Goal: Transaction & Acquisition: Purchase product/service

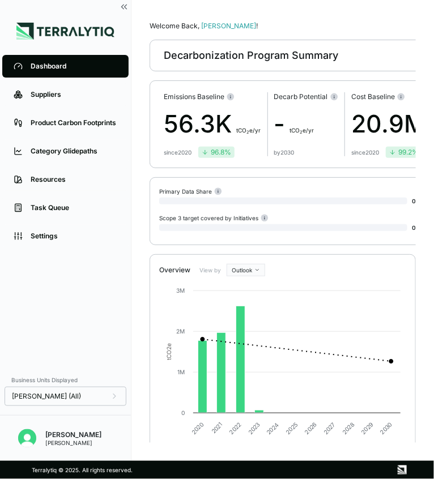
click at [46, 329] on div "Dashboard Suppliers Product Carbon Footprints Category Glidepaths Resources Tas…" at bounding box center [65, 210] width 131 height 317
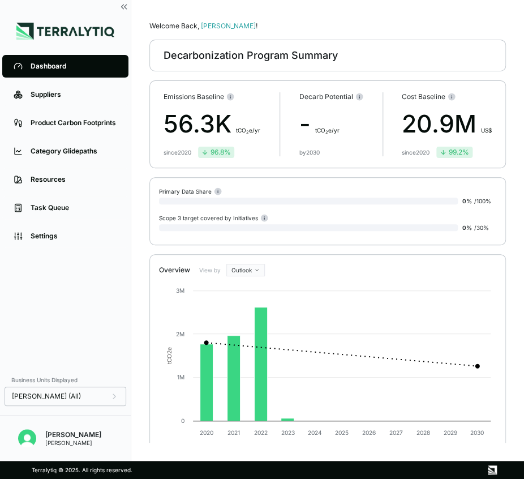
click at [92, 352] on div "Dashboard Suppliers Product Carbon Footprints Category Glidepaths Resources Tas…" at bounding box center [65, 210] width 131 height 317
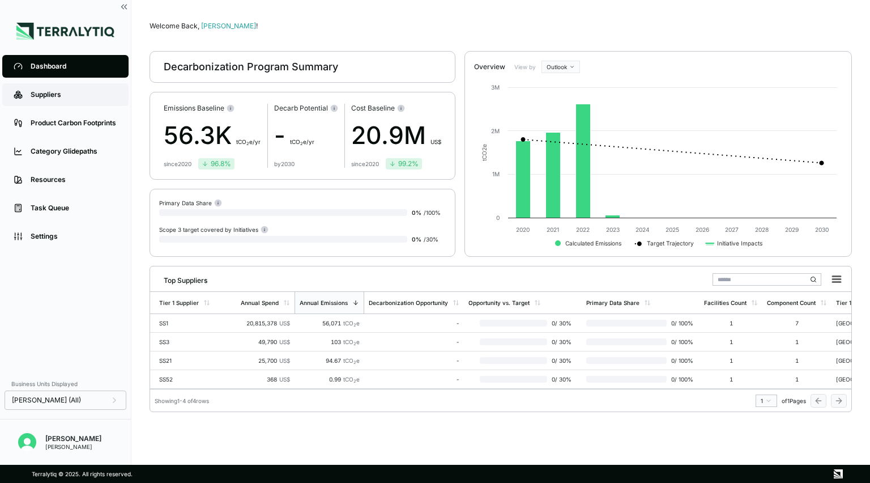
click at [67, 100] on link "Suppliers" at bounding box center [65, 94] width 126 height 23
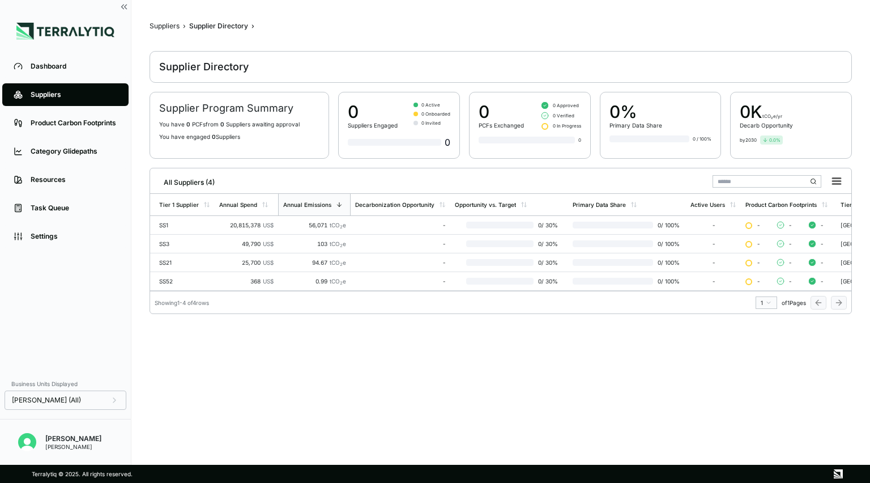
scroll to position [0, 38]
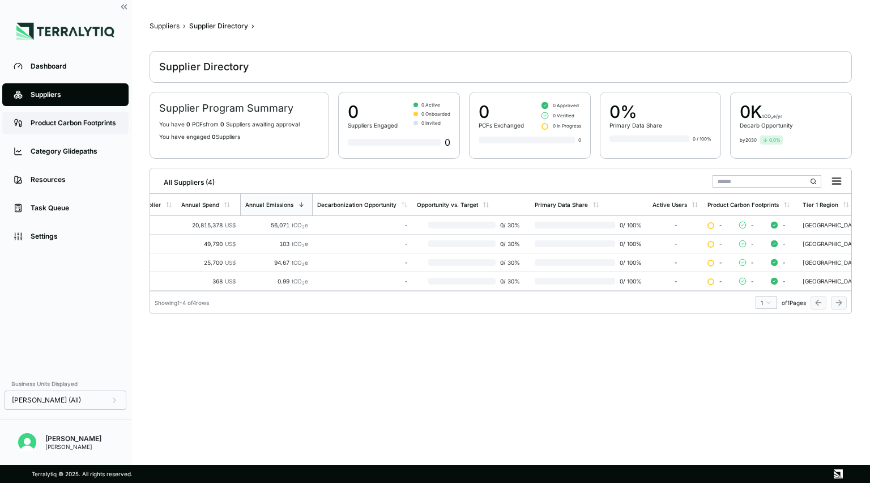
click at [42, 123] on div "Product Carbon Footprints" at bounding box center [74, 122] width 87 height 9
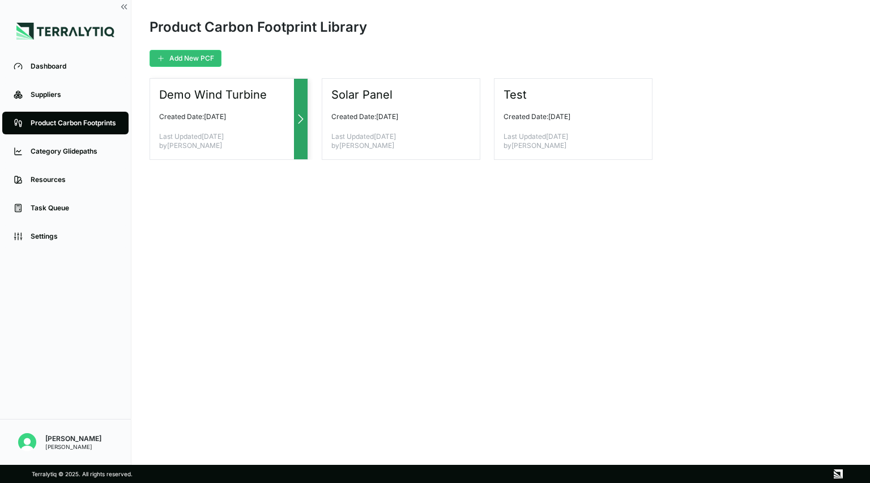
click at [299, 134] on div at bounding box center [301, 119] width 14 height 80
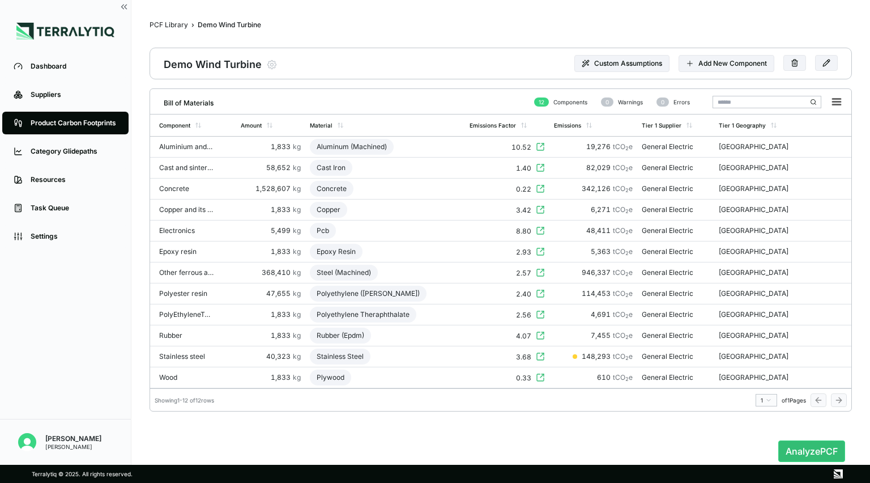
click at [223, 66] on div "Demo Wind Turbine" at bounding box center [213, 64] width 98 height 16
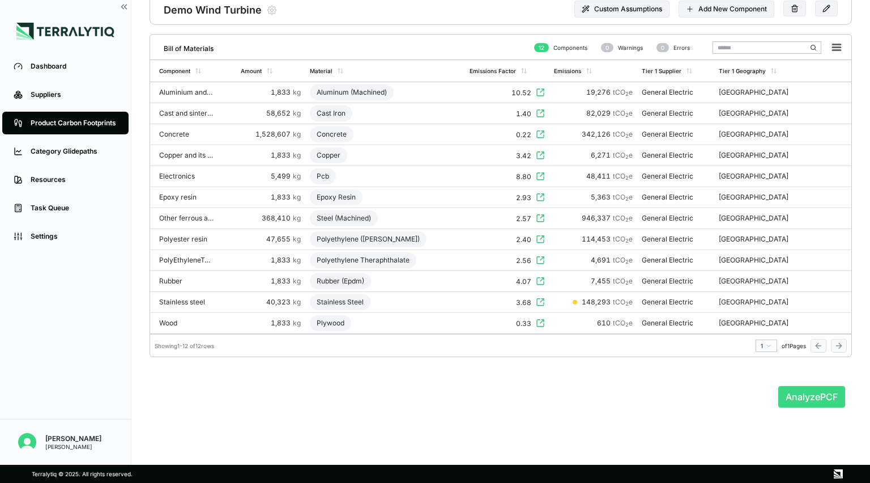
click at [433, 395] on button "Analyze PCF" at bounding box center [811, 397] width 67 height 22
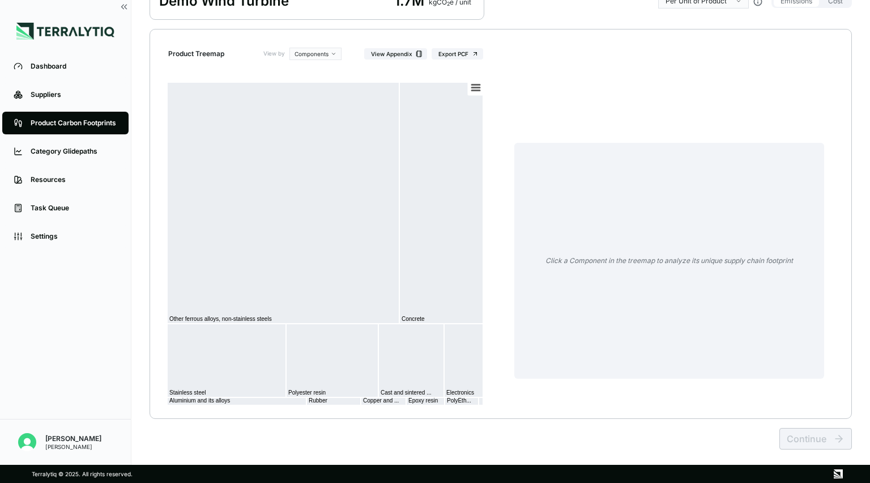
scroll to position [106, 0]
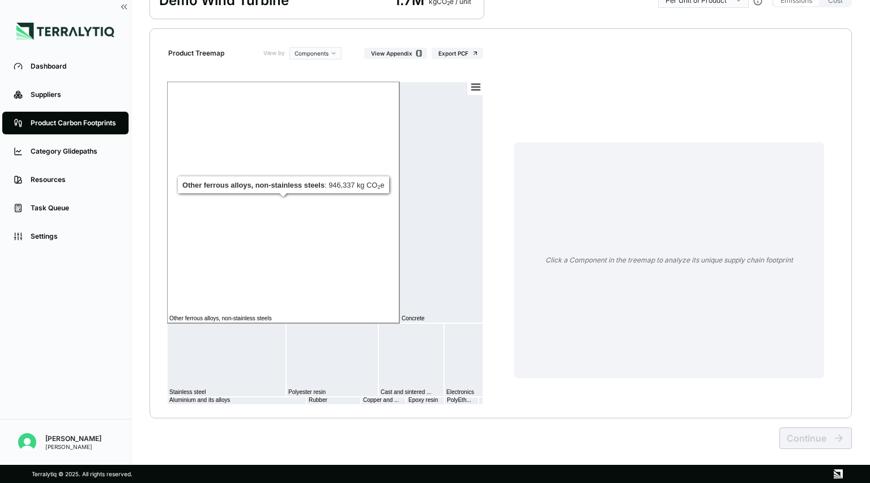
click at [353, 254] on rect at bounding box center [283, 202] width 232 height 241
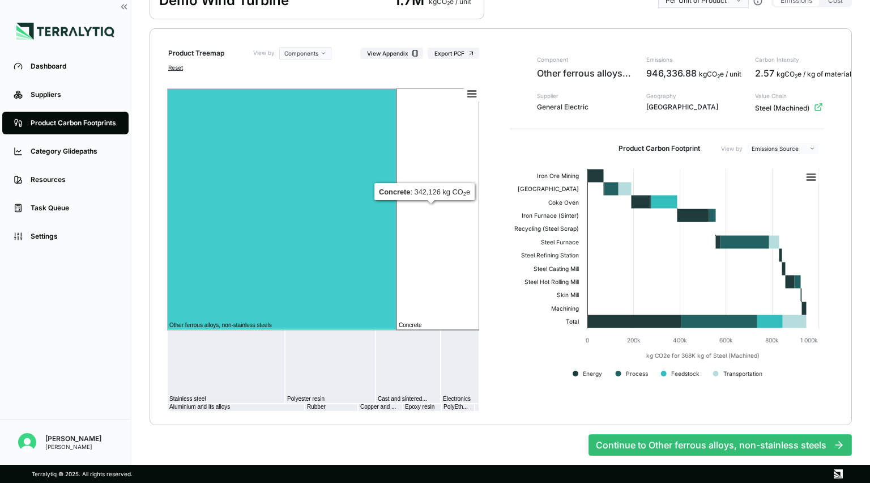
click at [421, 238] on rect at bounding box center [437, 208] width 83 height 241
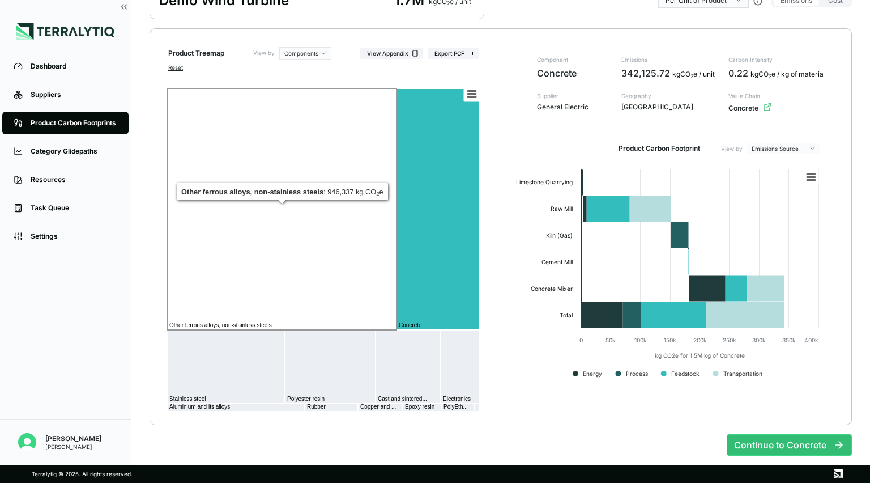
click at [329, 294] on rect at bounding box center [281, 208] width 229 height 241
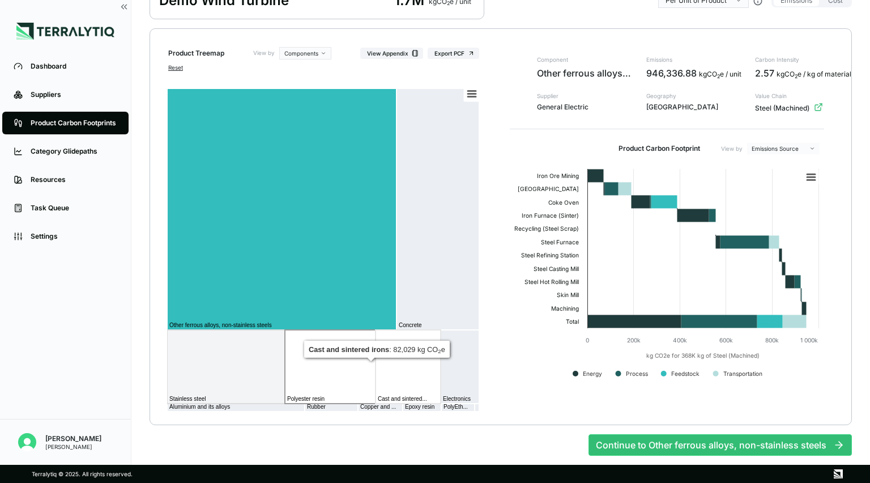
click at [399, 389] on rect at bounding box center [408, 367] width 65 height 74
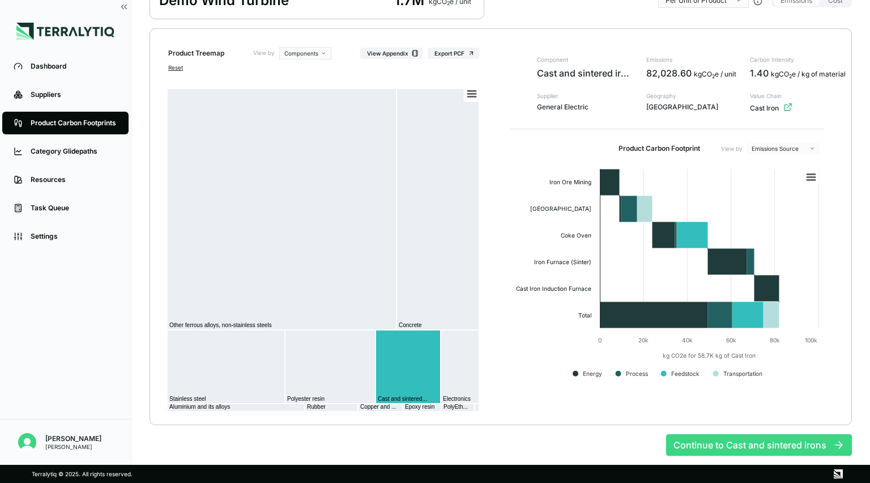
click at [433, 449] on button "Continue to Cast and sintered irons" at bounding box center [759, 445] width 186 height 22
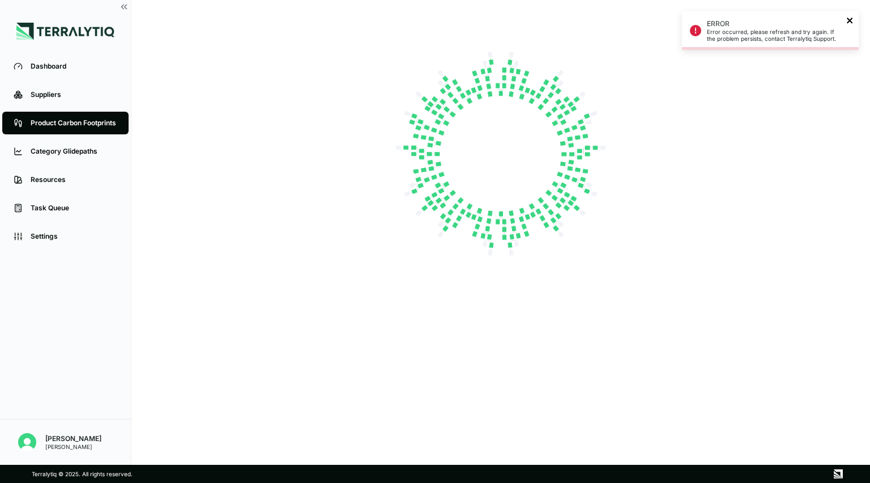
click at [433, 16] on icon "close" at bounding box center [850, 20] width 8 height 9
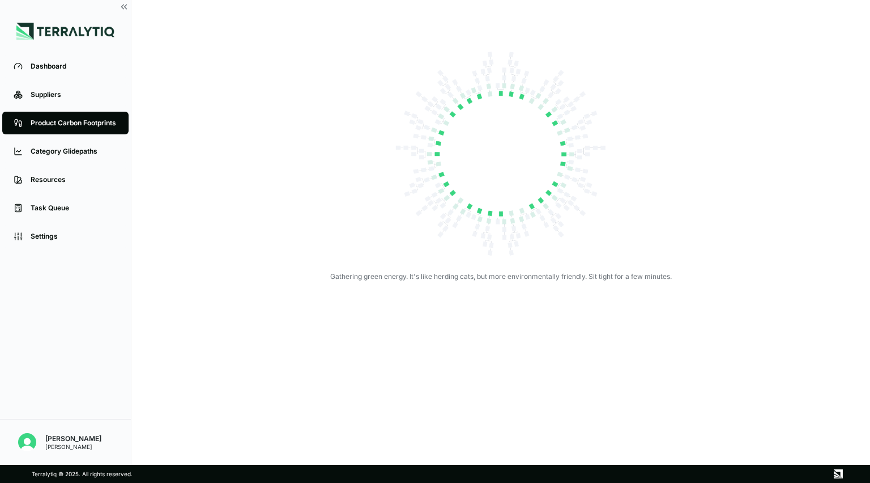
click at [97, 123] on div "Product Carbon Footprints" at bounding box center [74, 122] width 87 height 9
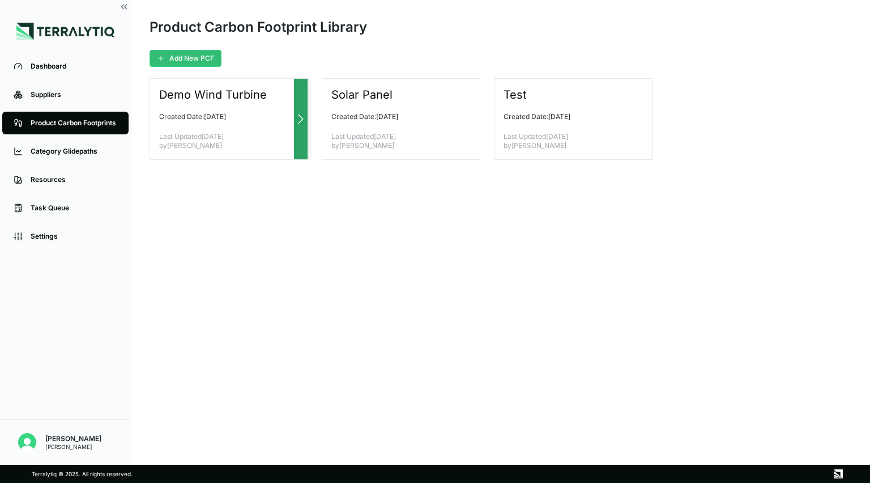
click at [283, 135] on p "Last Updated [DATE] by [PERSON_NAME]" at bounding box center [224, 141] width 130 height 18
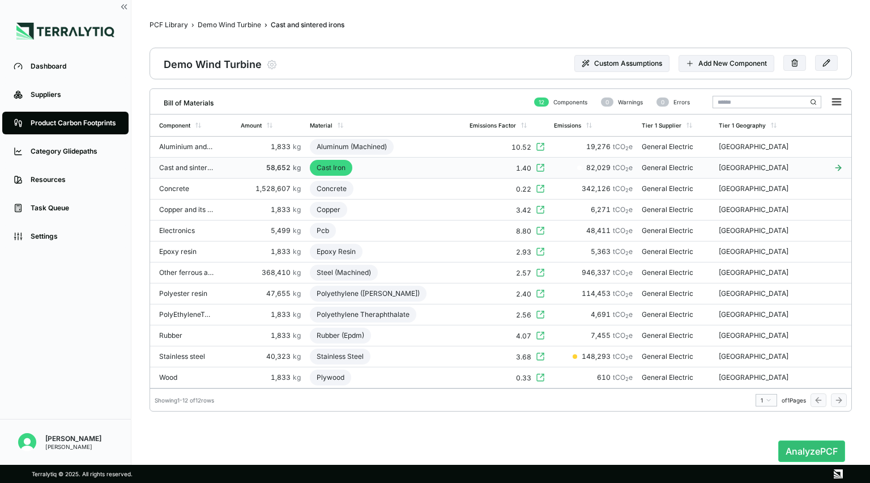
click at [433, 168] on icon at bounding box center [838, 167] width 28 height 9
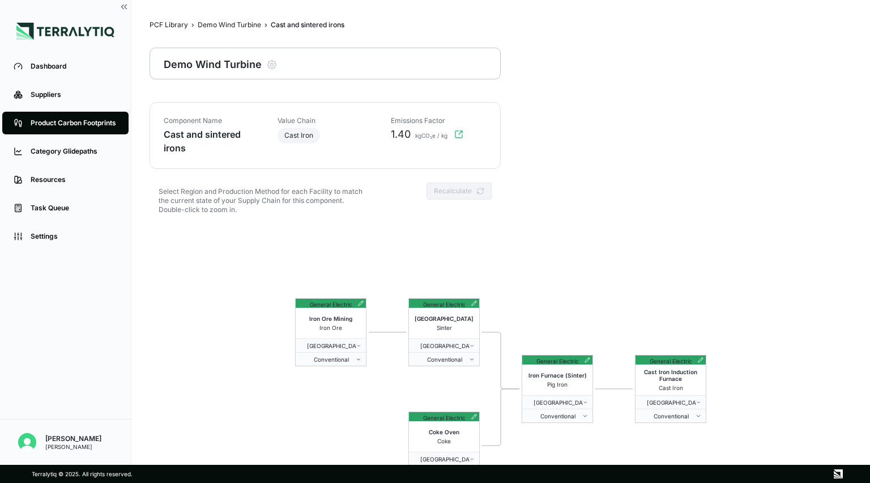
click at [284, 234] on div "General Electric Iron Ore Mining Iron Ore [GEOGRAPHIC_DATA] of America Conventi…" at bounding box center [501, 388] width 702 height 326
click at [268, 265] on div "General Electric Iron Ore Mining Iron Ore [GEOGRAPHIC_DATA] of America Conventi…" at bounding box center [501, 388] width 702 height 326
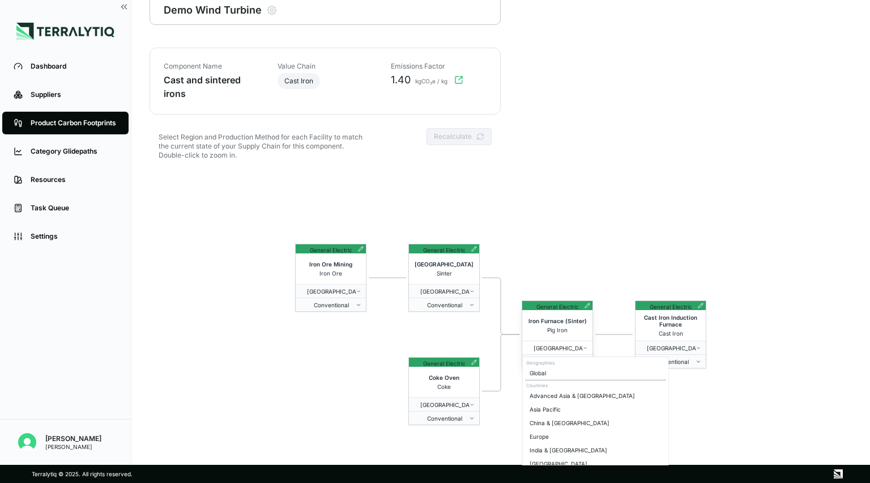
click at [433, 347] on span "[GEOGRAPHIC_DATA]" at bounding box center [555, 347] width 56 height 7
drag, startPoint x: 580, startPoint y: 347, endPoint x: 545, endPoint y: 247, distance: 106.0
click at [433, 247] on div "General Electric Iron Ore Mining Iron Ore [GEOGRAPHIC_DATA] of America Conventi…" at bounding box center [501, 334] width 702 height 326
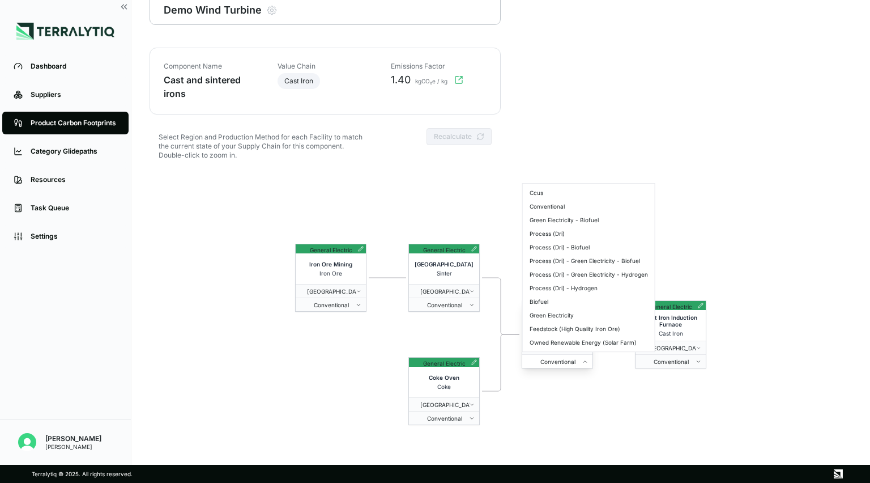
click at [433, 364] on button "Conventional" at bounding box center [557, 361] width 70 height 14
click at [433, 159] on html "Dashboard Suppliers Product Carbon Footprints Category Glidepaths Resources Tas…" at bounding box center [435, 241] width 870 height 483
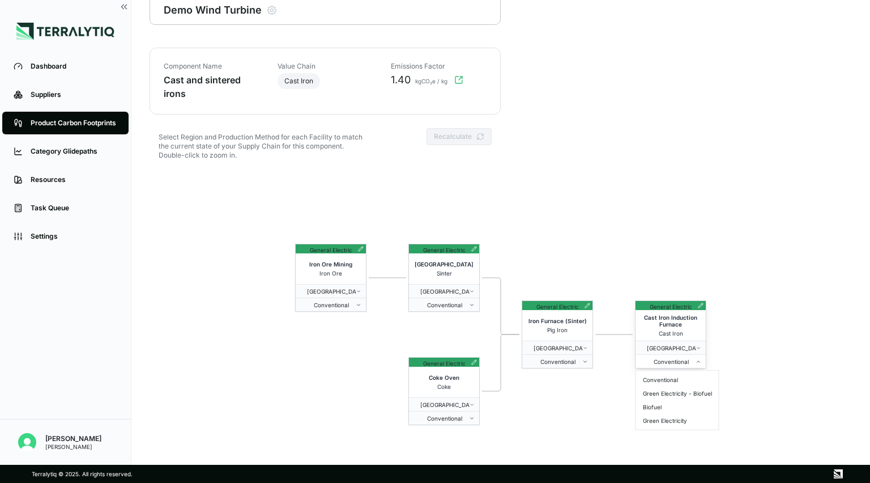
click at [433, 362] on span "Conventional" at bounding box center [668, 361] width 56 height 7
click at [433, 417] on span "Conventional" at bounding box center [441, 418] width 56 height 7
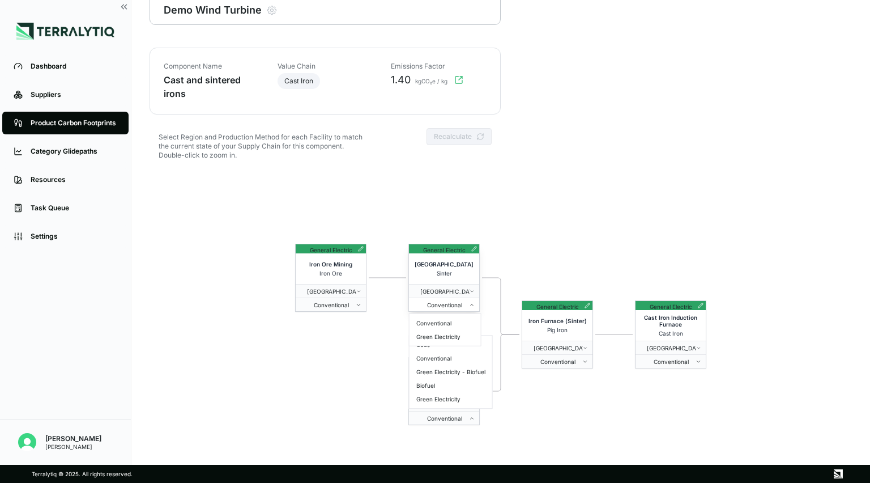
click at [433, 306] on span "Conventional" at bounding box center [441, 304] width 56 height 7
click at [347, 312] on html "Dashboard Suppliers Product Carbon Footprints Category Glidepaths Resources Tas…" at bounding box center [435, 241] width 870 height 483
click at [337, 308] on button "Conventional" at bounding box center [331, 304] width 70 height 14
click at [433, 290] on span "[GEOGRAPHIC_DATA]" at bounding box center [441, 291] width 56 height 7
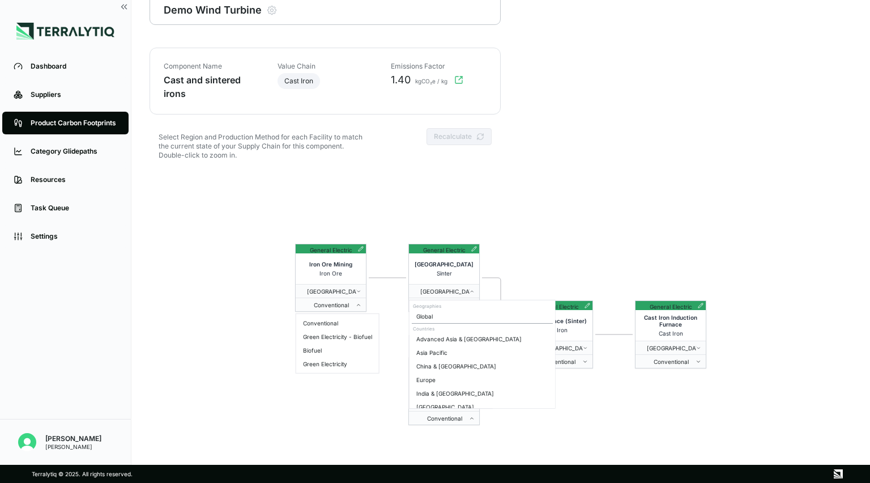
click at [433, 227] on html "Dashboard Suppliers Product Carbon Footprints Category Glidepaths Resources Tas…" at bounding box center [435, 241] width 870 height 483
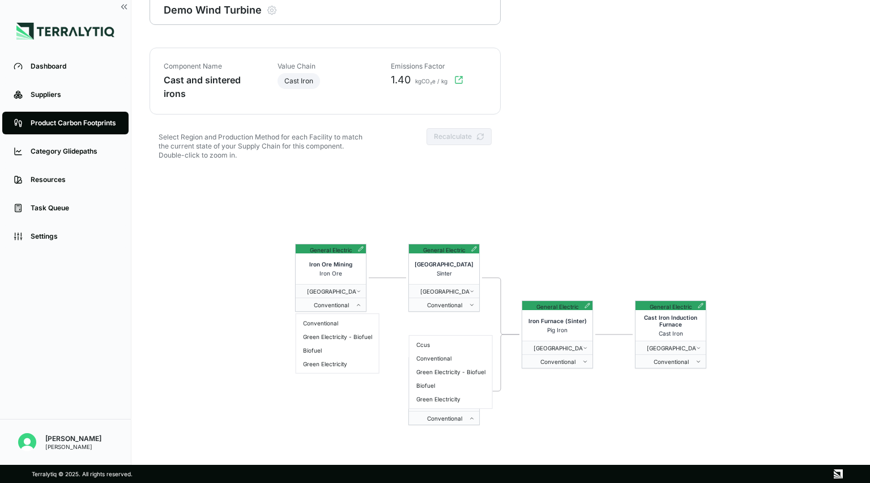
click at [300, 214] on html "Dashboard Suppliers Product Carbon Footprints Category Glidepaths Resources Tas…" at bounding box center [435, 241] width 870 height 483
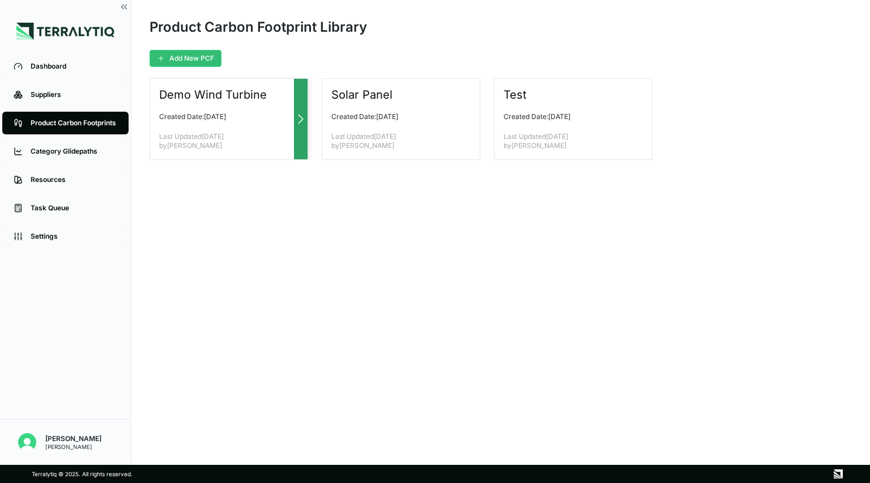
click at [302, 144] on div at bounding box center [301, 119] width 14 height 80
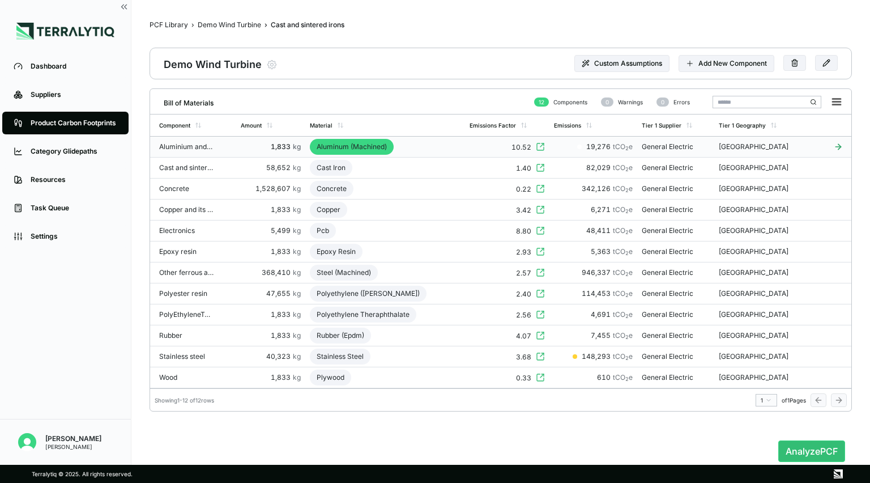
click at [433, 147] on icon at bounding box center [837, 147] width 5 height 0
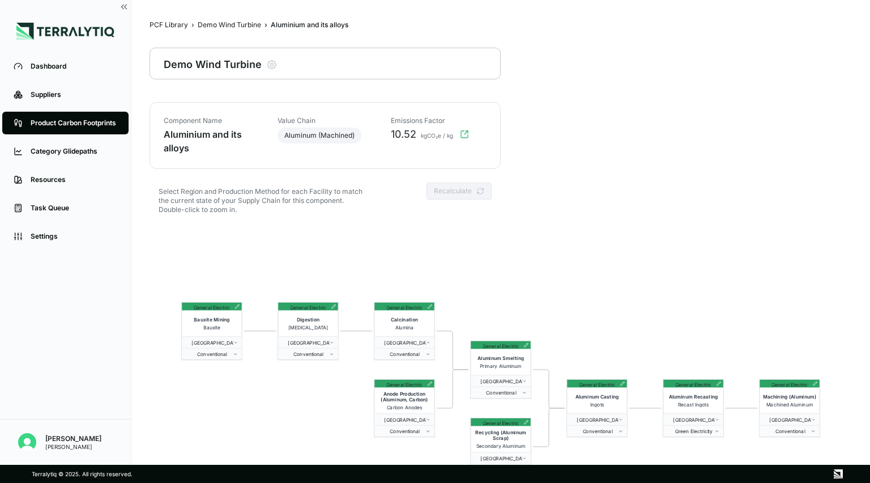
scroll to position [54, 0]
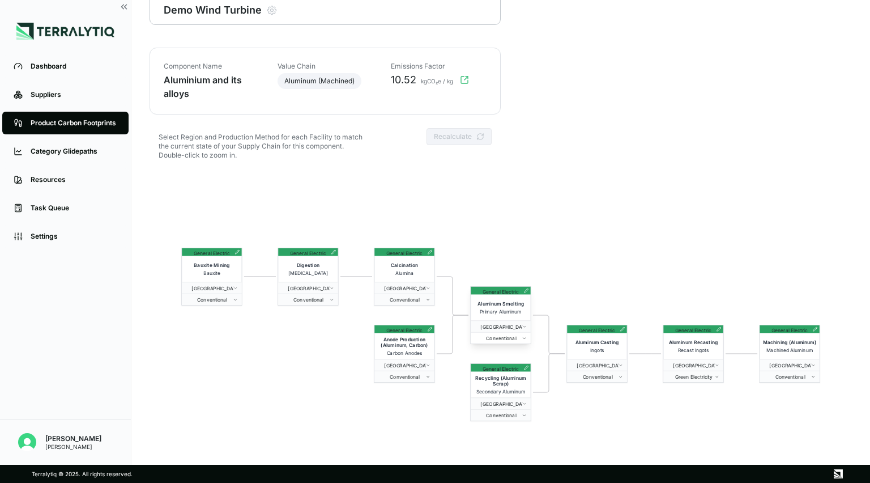
click at [433, 343] on button "Conventional" at bounding box center [500, 337] width 59 height 11
click at [433, 378] on span "Conventional" at bounding box center [594, 376] width 47 height 6
click at [433, 421] on div "Feedstock (Al Scrap To 50%)" at bounding box center [614, 421] width 88 height 14
drag, startPoint x: 161, startPoint y: 62, endPoint x: 235, endPoint y: 97, distance: 81.8
click at [235, 97] on div "Component Name Aluminium and its alloys Value Chain Aluminum (Machined) Emissio…" at bounding box center [325, 81] width 351 height 67
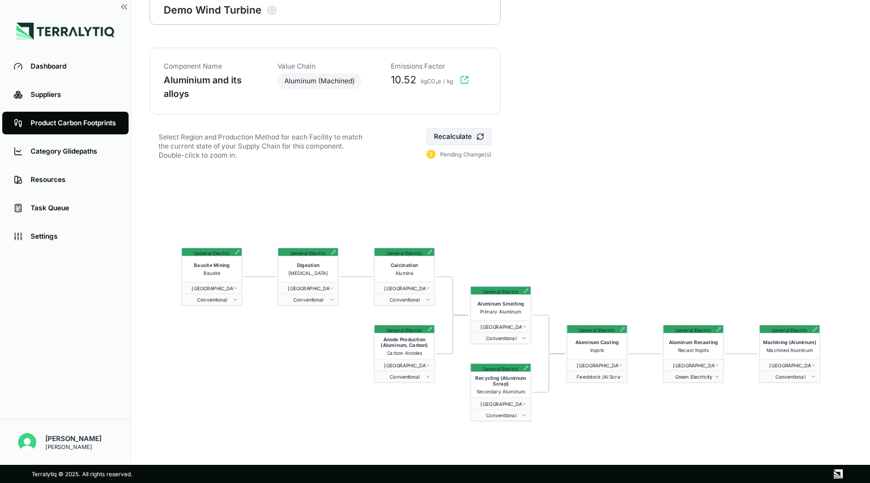
click at [433, 109] on div "Component Name Aluminium and its alloys Value Chain Aluminum (Machined) Emissio…" at bounding box center [501, 247] width 702 height 399
drag, startPoint x: 603, startPoint y: 81, endPoint x: 582, endPoint y: 65, distance: 25.8
click at [433, 65] on div "Component Name Aluminium and its alloys Value Chain Aluminum (Machined) Emissio…" at bounding box center [501, 247] width 702 height 399
click at [88, 159] on link "Category Glidepaths" at bounding box center [65, 151] width 126 height 23
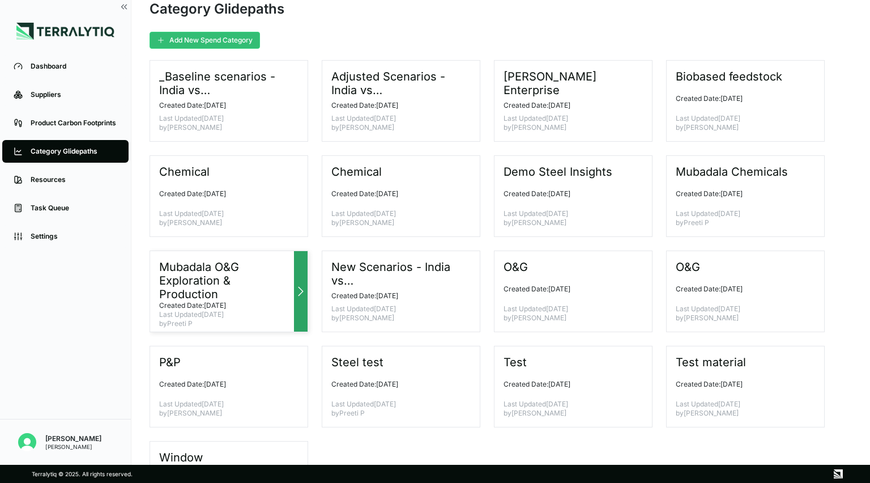
scroll to position [93, 0]
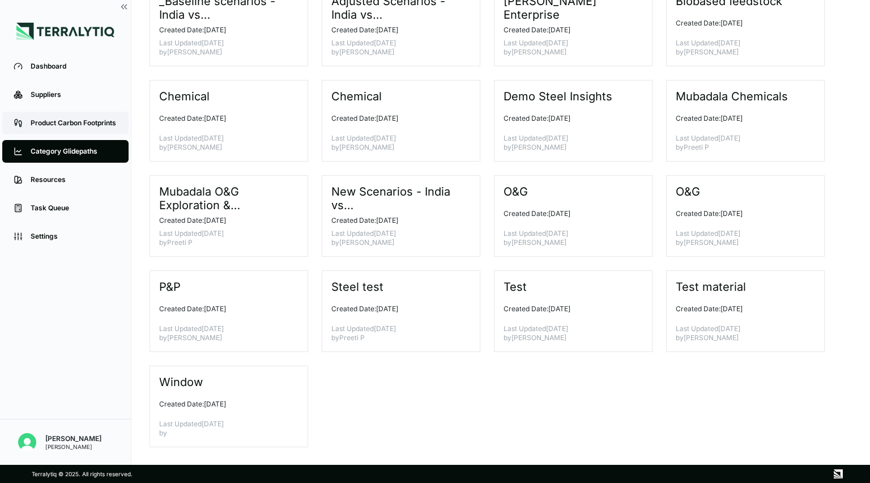
click at [63, 122] on div "Product Carbon Footprints" at bounding box center [74, 122] width 87 height 9
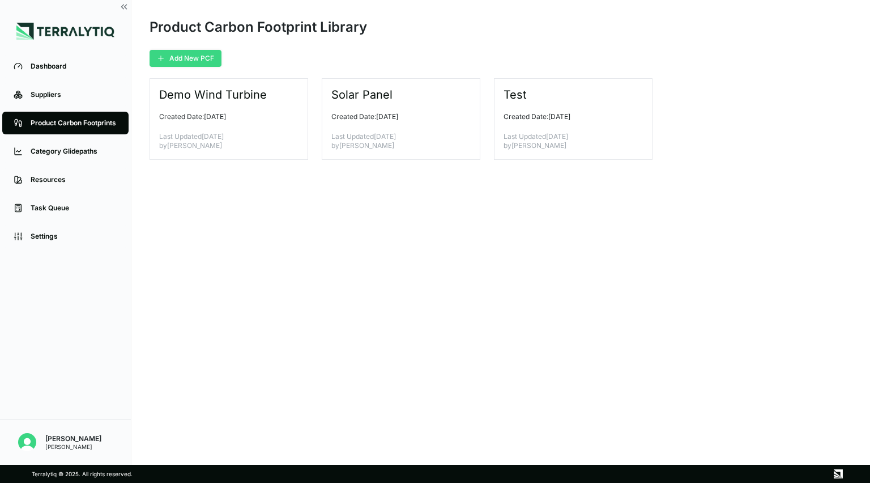
click at [169, 61] on button "Add New PCF" at bounding box center [186, 58] width 72 height 17
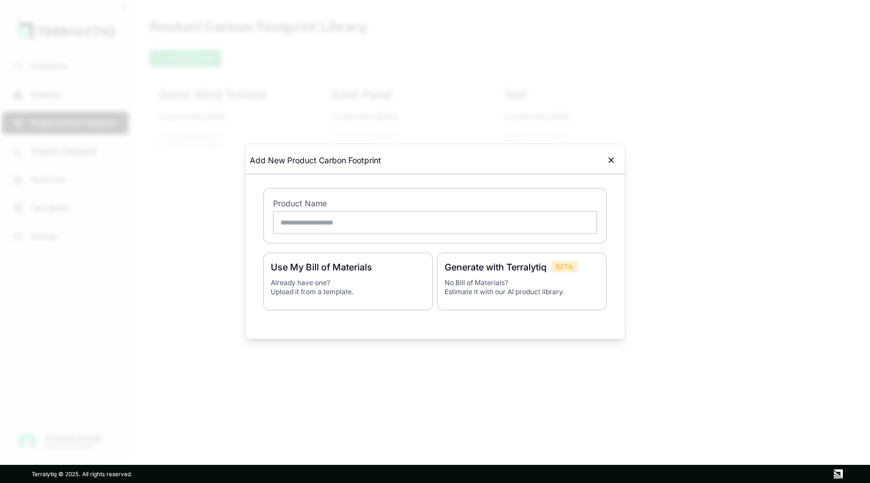
click at [433, 160] on icon at bounding box center [611, 160] width 9 height 9
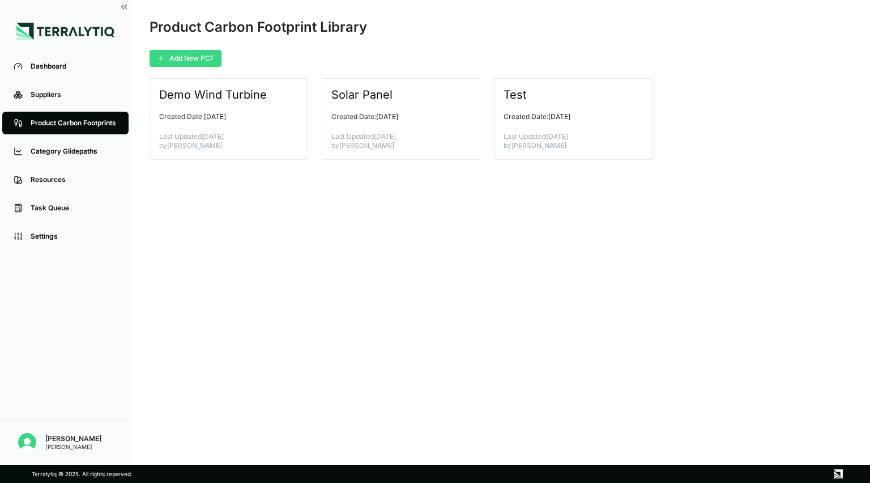
click at [183, 61] on button "Add New PCF" at bounding box center [186, 58] width 72 height 17
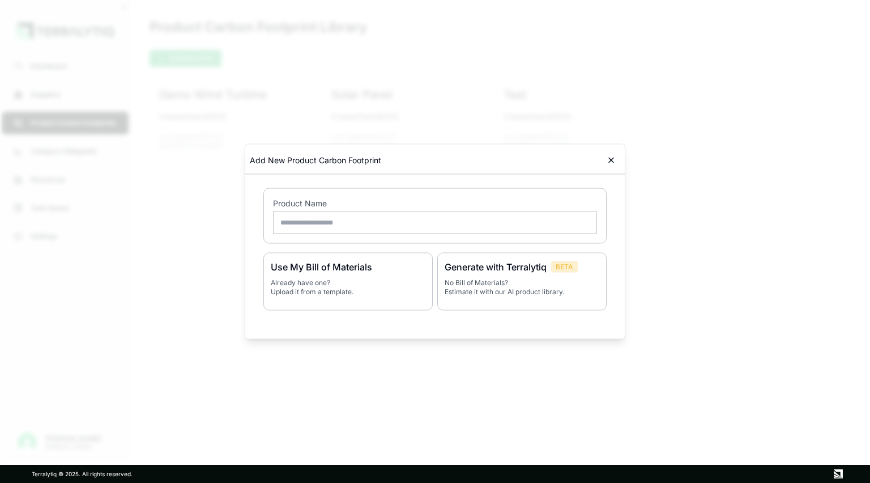
click at [433, 227] on input "text" at bounding box center [435, 222] width 324 height 23
type input "**********"
click at [433, 296] on div "Generate with Terralytiq BETA No Bill of Materials? Estimate it with our AI pro…" at bounding box center [521, 282] width 169 height 58
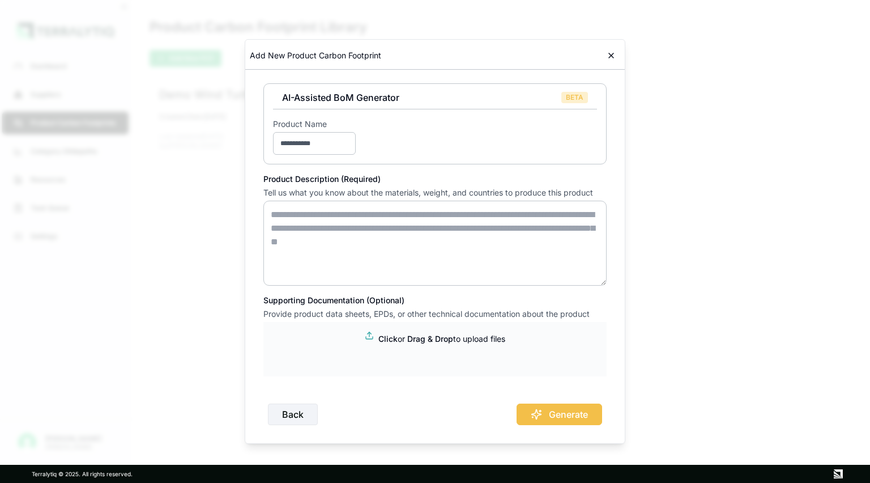
click at [313, 215] on textarea at bounding box center [434, 243] width 343 height 85
drag, startPoint x: 280, startPoint y: 180, endPoint x: 335, endPoint y: 181, distance: 55.0
click at [335, 181] on label "Product Description (Required)" at bounding box center [434, 178] width 343 height 11
click at [353, 187] on p "Tell us what you know about the materials, weight, and countries to produce thi…" at bounding box center [434, 192] width 343 height 11
click at [433, 413] on div "Back Generate" at bounding box center [434, 409] width 343 height 31
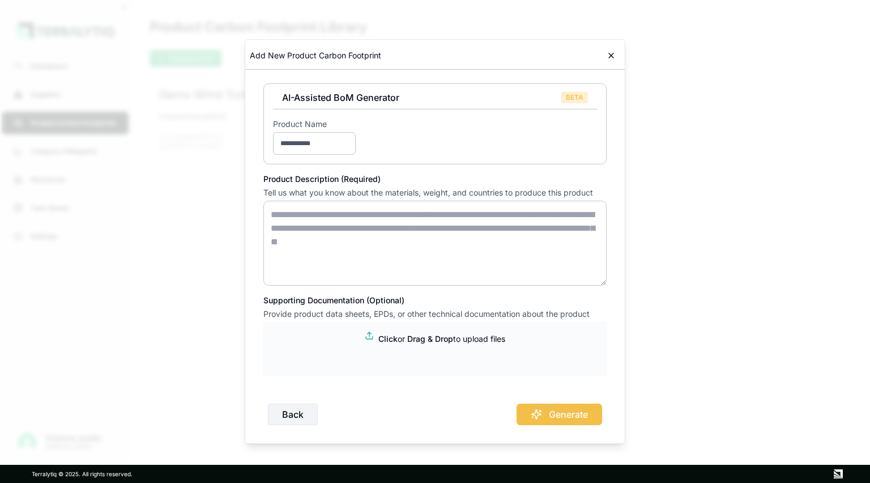
click at [433, 220] on textarea at bounding box center [434, 243] width 343 height 85
click at [335, 151] on input "**********" at bounding box center [314, 143] width 83 height 23
click at [433, 423] on div "Back Generate" at bounding box center [434, 409] width 343 height 31
click at [410, 257] on textarea at bounding box center [434, 243] width 343 height 85
click at [334, 147] on input "**********" at bounding box center [314, 143] width 83 height 23
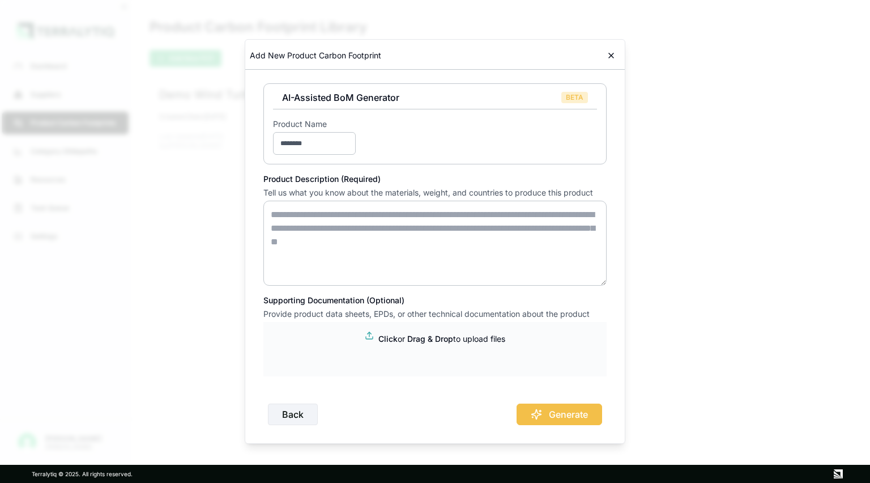
type input "********"
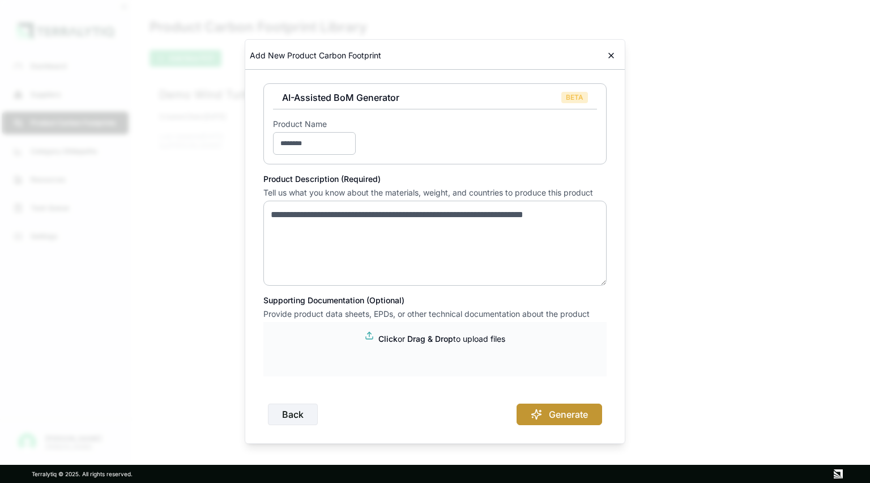
type textarea "**********"
click at [433, 410] on button "Generate" at bounding box center [560, 414] width 86 height 22
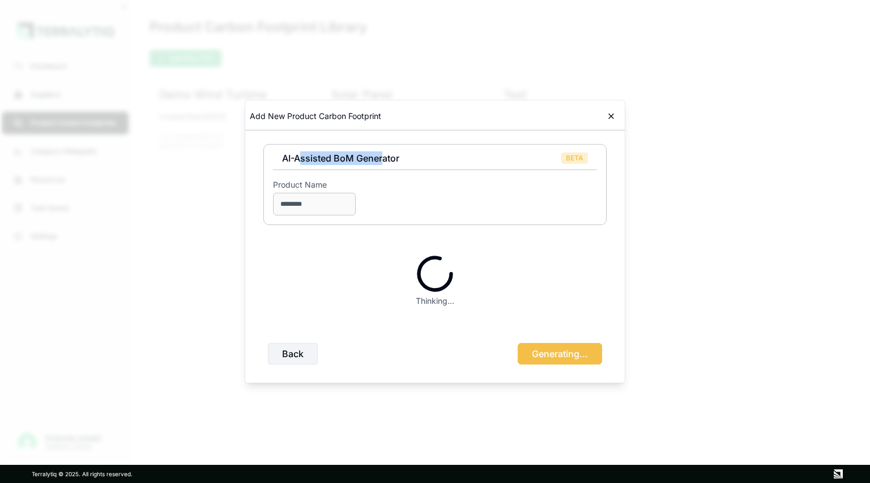
drag, startPoint x: 298, startPoint y: 158, endPoint x: 382, endPoint y: 160, distance: 84.4
click at [382, 160] on h3 "AI-Assisted BoM Generator" at bounding box center [340, 158] width 117 height 14
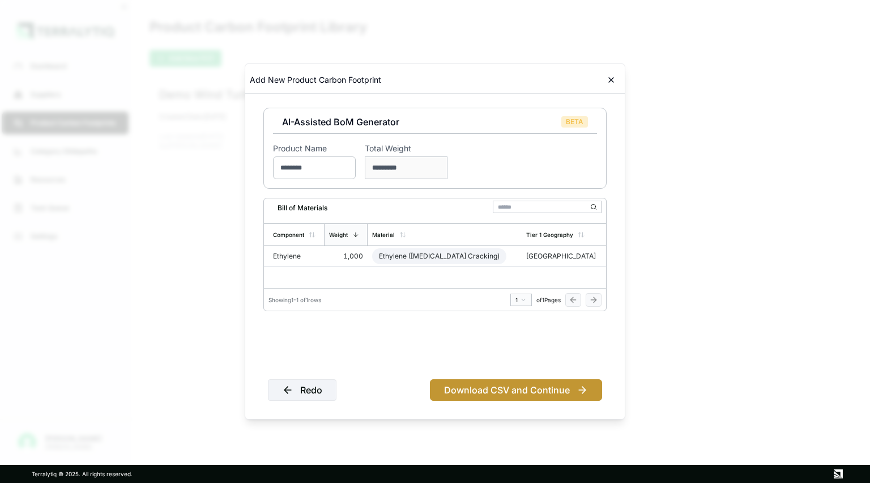
click at [433, 399] on button "Download CSV and Continue" at bounding box center [516, 390] width 172 height 22
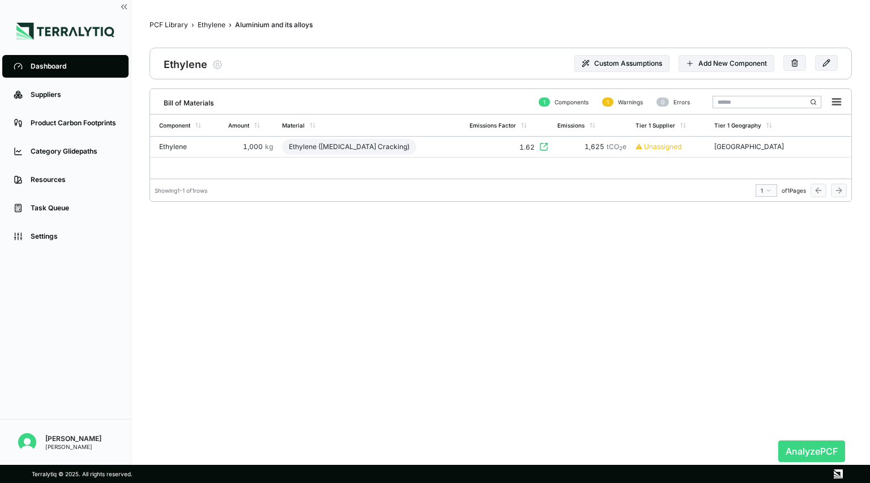
click at [433, 450] on button "Analyze PCF" at bounding box center [811, 451] width 67 height 22
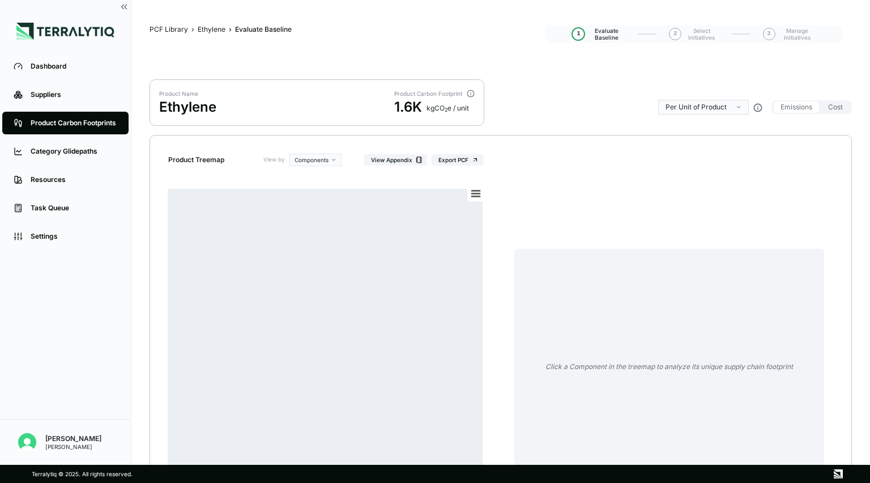
scroll to position [108, 0]
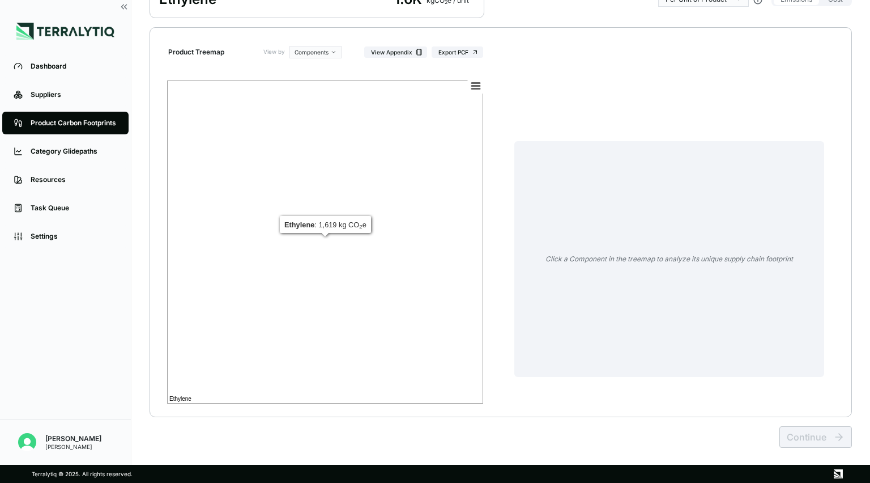
click at [387, 274] on rect at bounding box center [325, 241] width 316 height 323
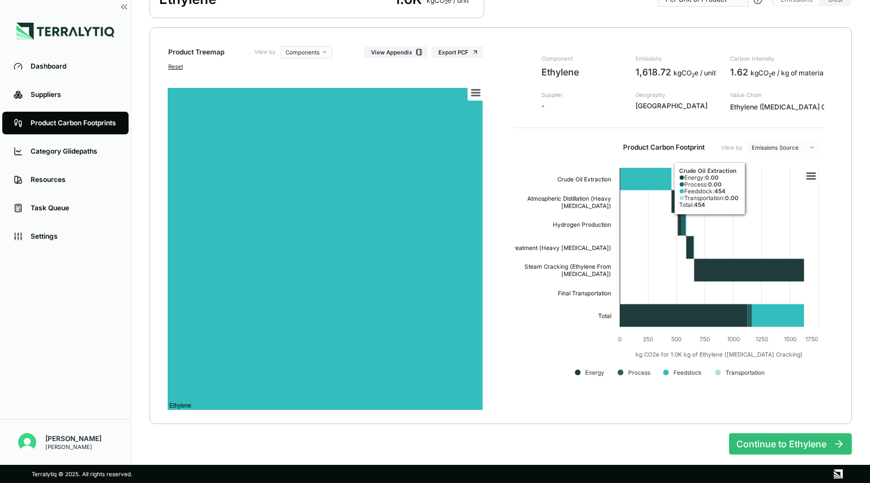
click at [433, 144] on html "Dashboard Suppliers Product Carbon Footprints Category Glidepaths Resources Tas…" at bounding box center [435, 241] width 870 height 483
click at [433, 148] on html "Dashboard Suppliers Product Carbon Footprints Category Glidepaths Resources Tas…" at bounding box center [435, 241] width 870 height 483
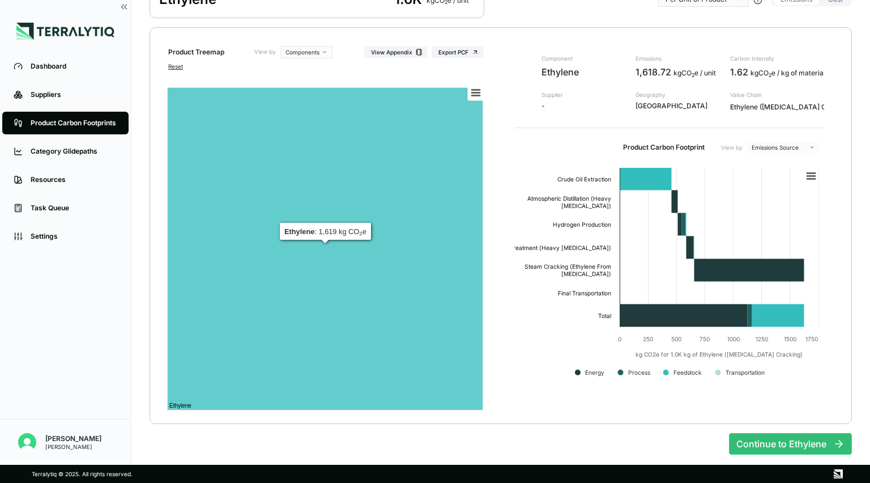
click at [88, 125] on div "Product Carbon Footprints" at bounding box center [74, 122] width 87 height 9
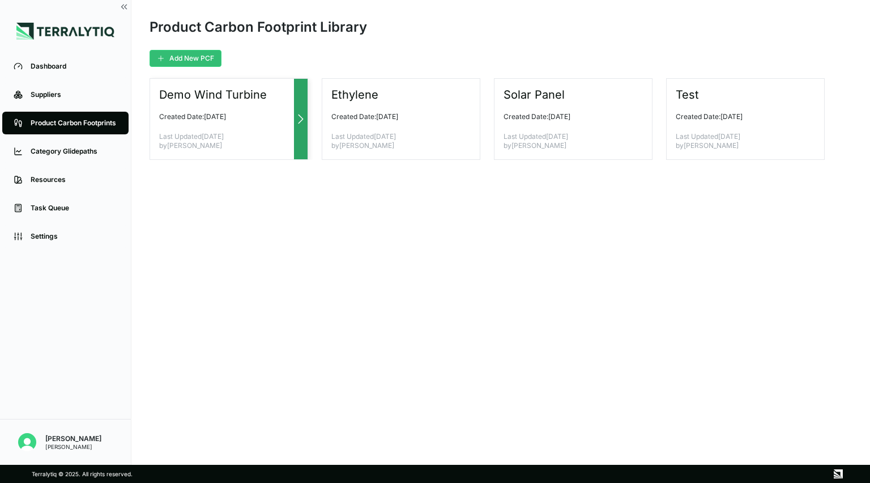
click at [249, 138] on p "Last Updated [DATE] by [PERSON_NAME]" at bounding box center [224, 141] width 130 height 18
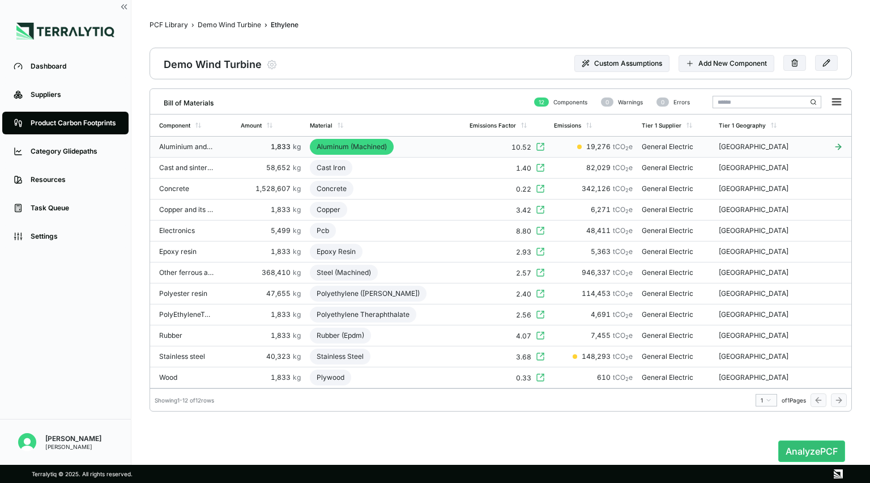
click at [433, 147] on icon at bounding box center [838, 146] width 28 height 9
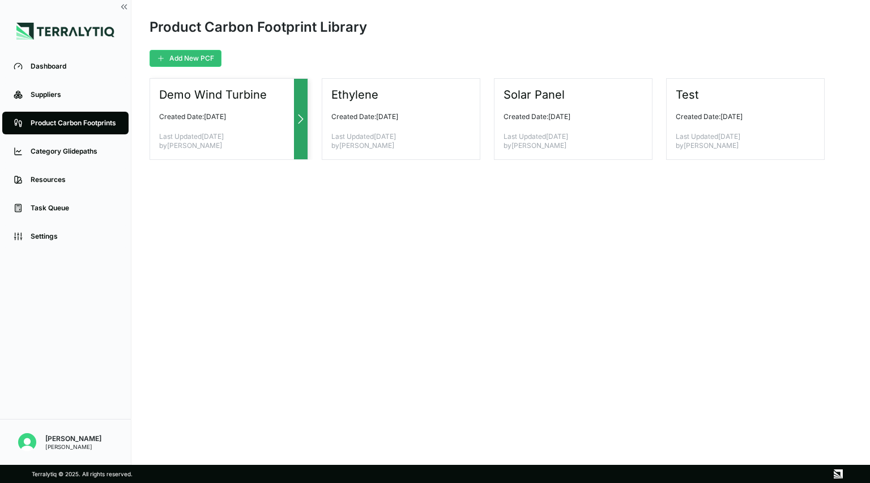
click at [298, 134] on div at bounding box center [301, 119] width 14 height 80
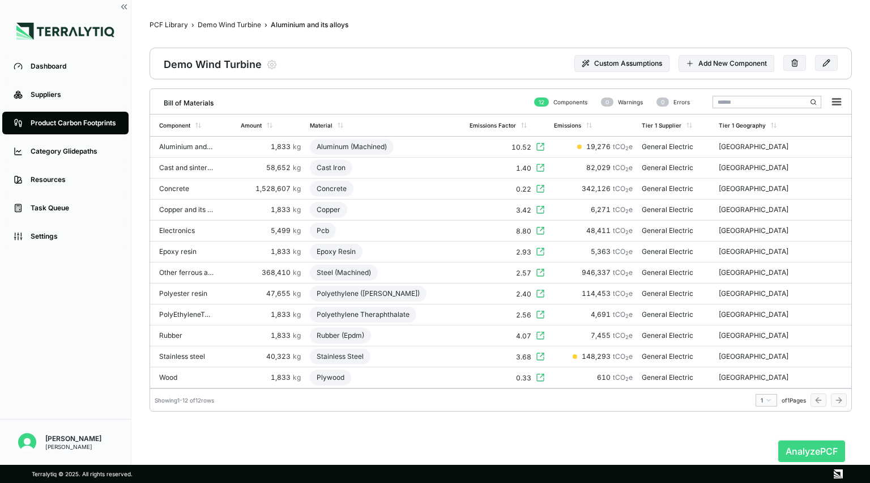
click at [433, 453] on button "Analyze PCF" at bounding box center [811, 451] width 67 height 22
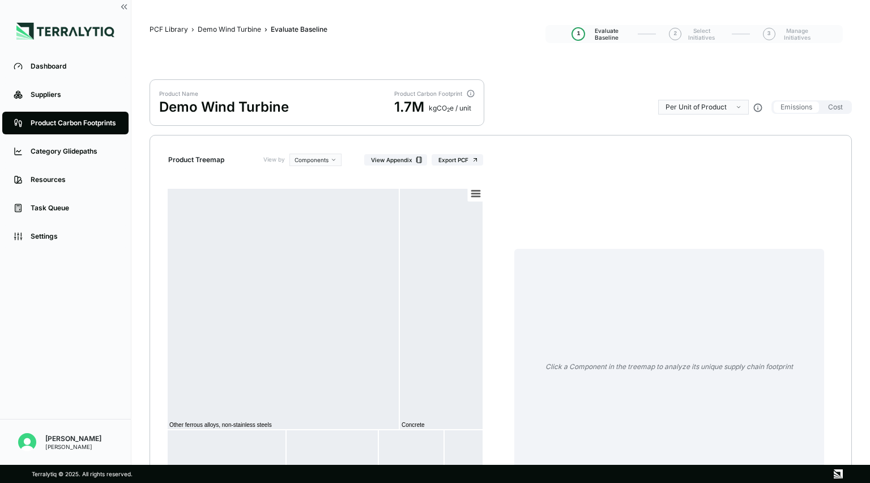
scroll to position [108, 0]
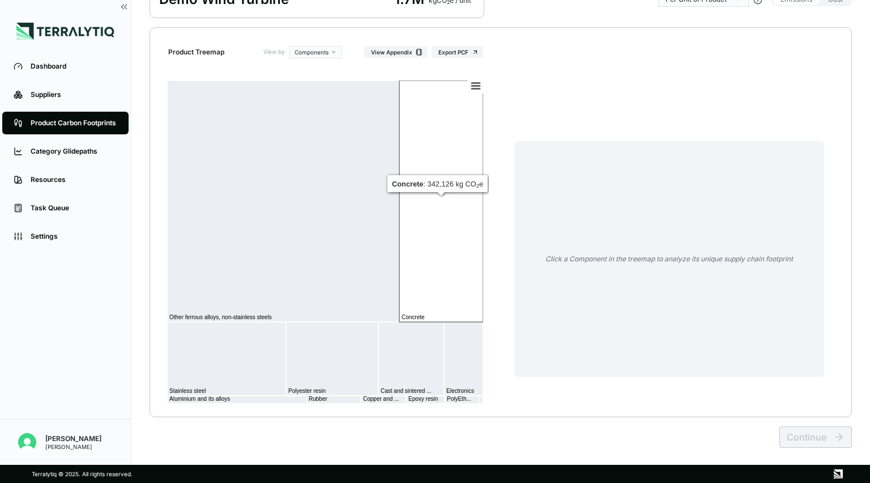
click at [433, 309] on rect at bounding box center [441, 200] width 84 height 241
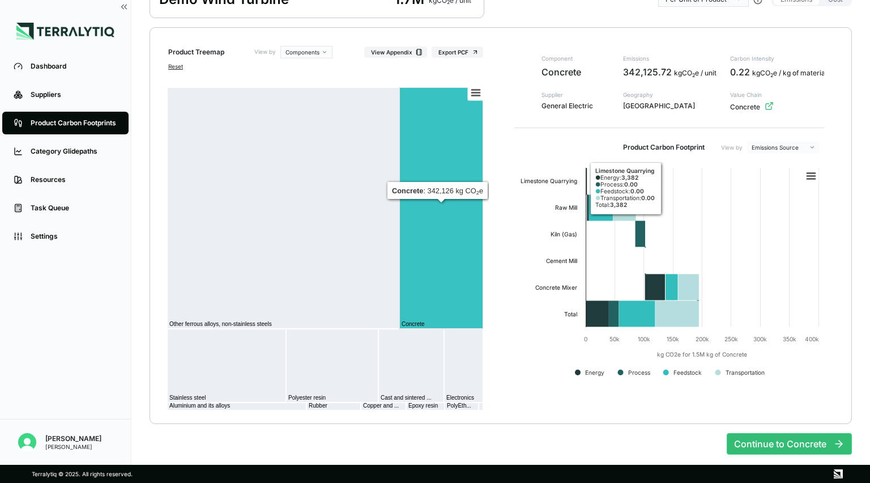
click at [433, 142] on html "Dashboard Suppliers Product Carbon Footprints Category Glidepaths Resources Tas…" at bounding box center [435, 241] width 870 height 483
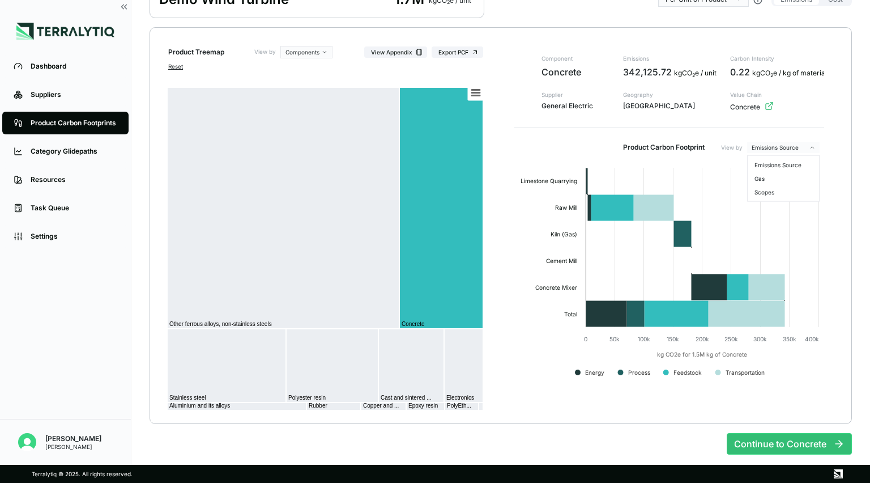
click at [433, 131] on html "Dashboard Suppliers Product Carbon Footprints Category Glidepaths Resources Tas…" at bounding box center [435, 241] width 870 height 483
click at [433, 147] on html "Dashboard Suppliers Product Carbon Footprints Category Glidepaths Resources Tas…" at bounding box center [435, 241] width 870 height 483
click at [433, 156] on html "Dashboard Suppliers Product Carbon Footprints Category Glidepaths Resources Tas…" at bounding box center [435, 241] width 870 height 483
click at [433, 171] on rect at bounding box center [811, 176] width 16 height 16
click at [433, 156] on div "Product Treemap View by Components View Appendix Export PCF Reset Created with …" at bounding box center [501, 225] width 702 height 396
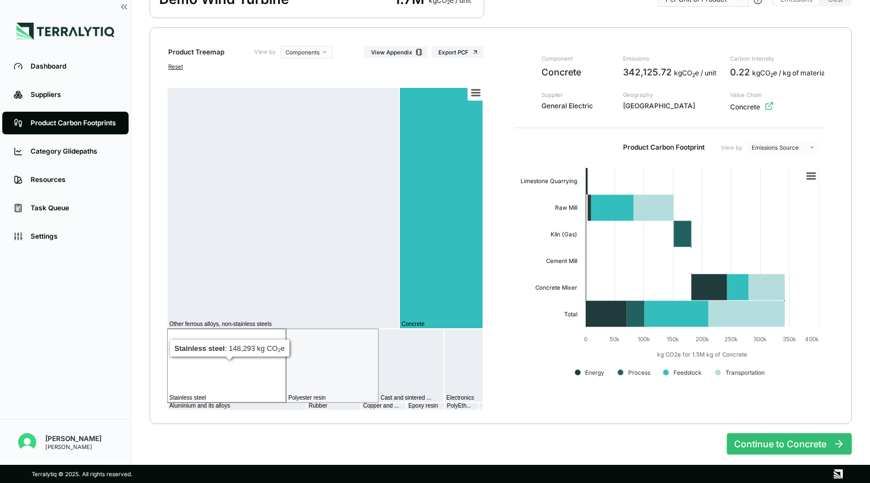
click at [220, 386] on rect at bounding box center [226, 366] width 119 height 74
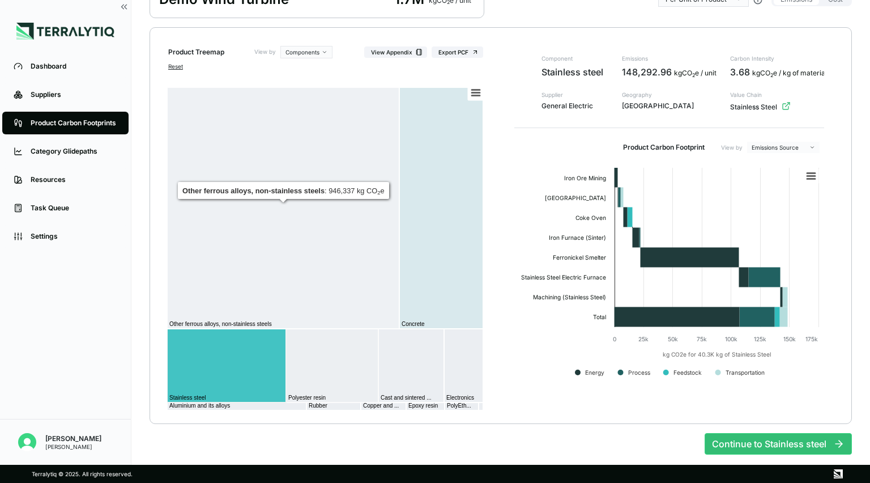
click at [433, 146] on html "Dashboard Suppliers Product Carbon Footprints Category Glidepaths Resources Tas…" at bounding box center [435, 241] width 870 height 483
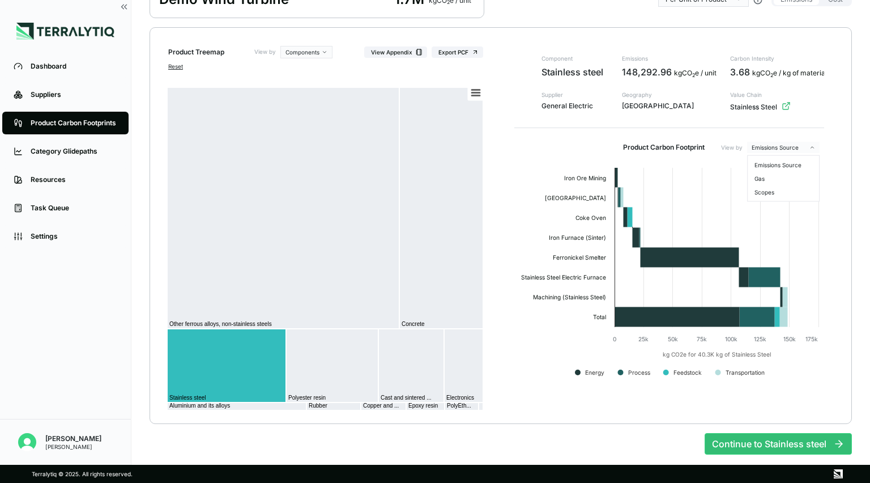
click at [433, 146] on html "Dashboard Suppliers Product Carbon Footprints Category Glidepaths Resources Tas…" at bounding box center [435, 241] width 870 height 483
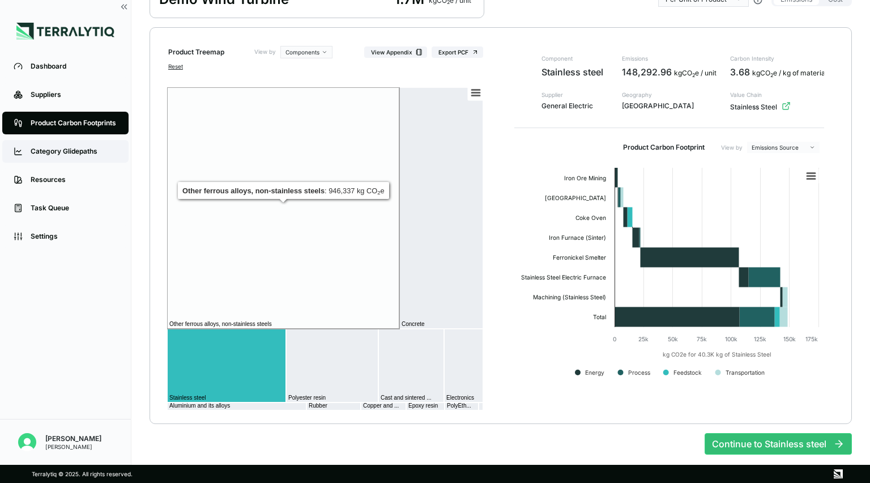
click at [50, 159] on link "Category Glidepaths" at bounding box center [65, 151] width 126 height 23
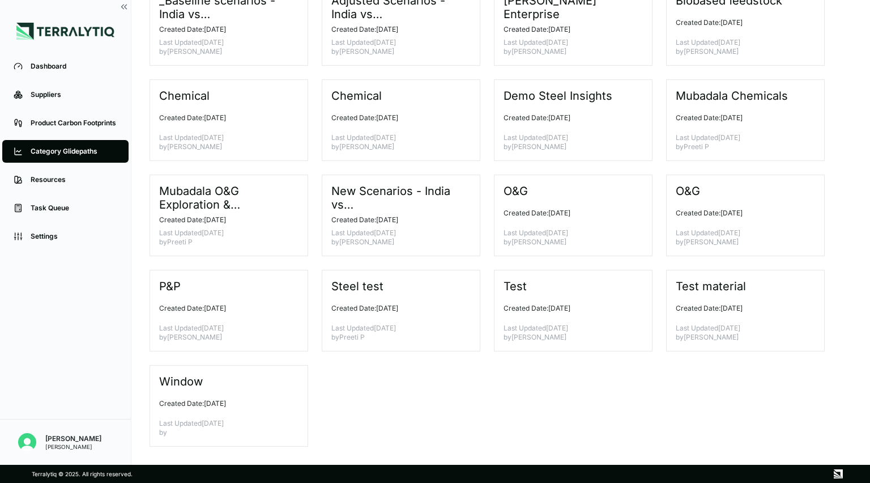
scroll to position [18, 0]
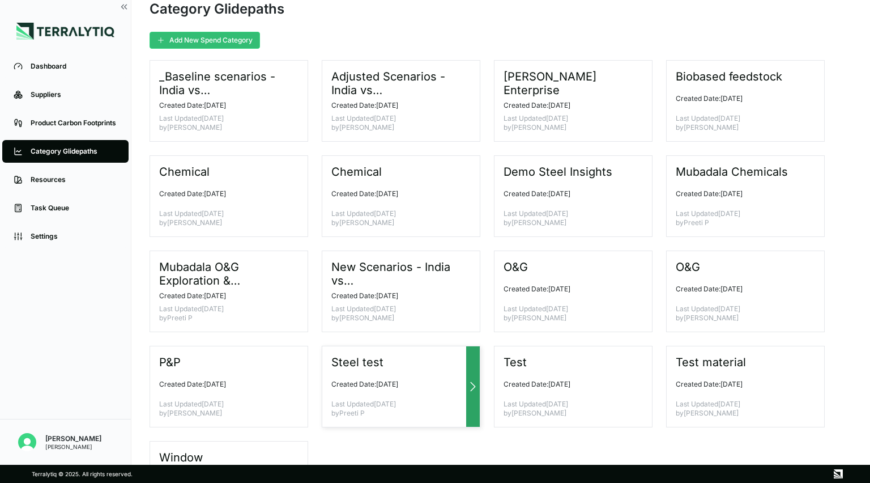
click at [433, 394] on div at bounding box center [473, 386] width 14 height 80
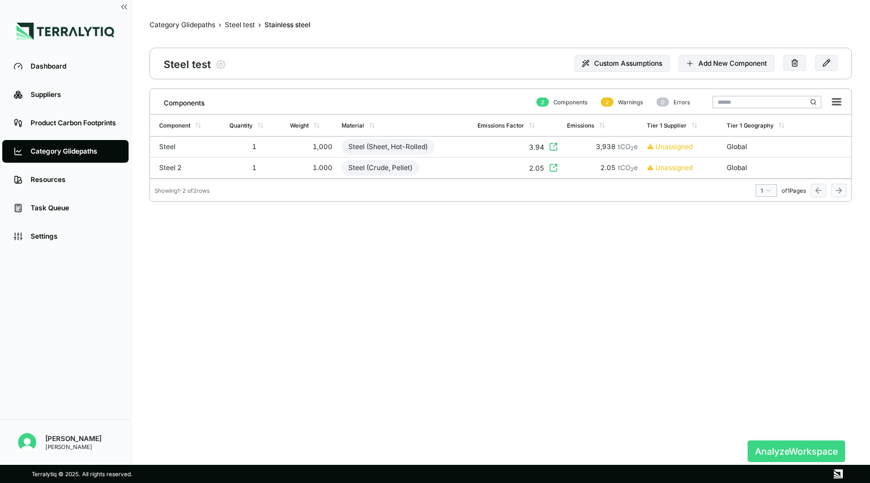
click at [433, 453] on button "Analyze Workspace" at bounding box center [796, 451] width 97 height 22
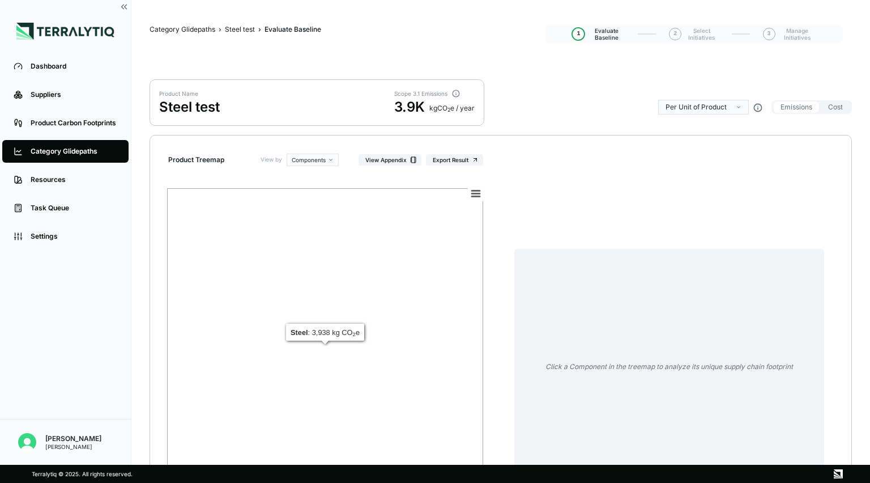
click at [433, 321] on rect at bounding box center [325, 349] width 316 height 323
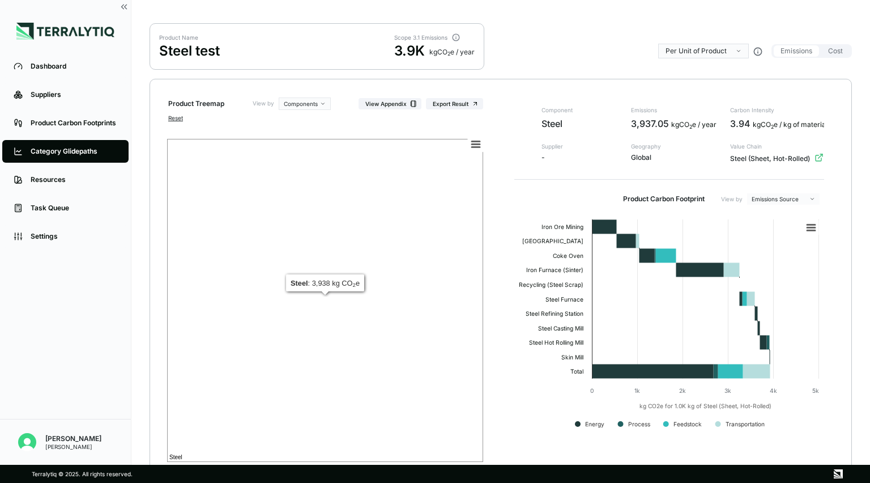
scroll to position [50, 0]
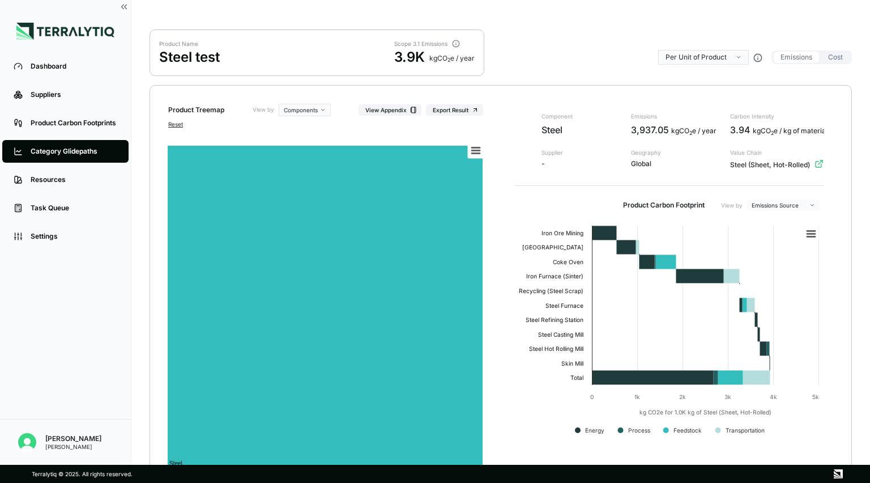
click at [433, 61] on button "Cost" at bounding box center [835, 57] width 28 height 11
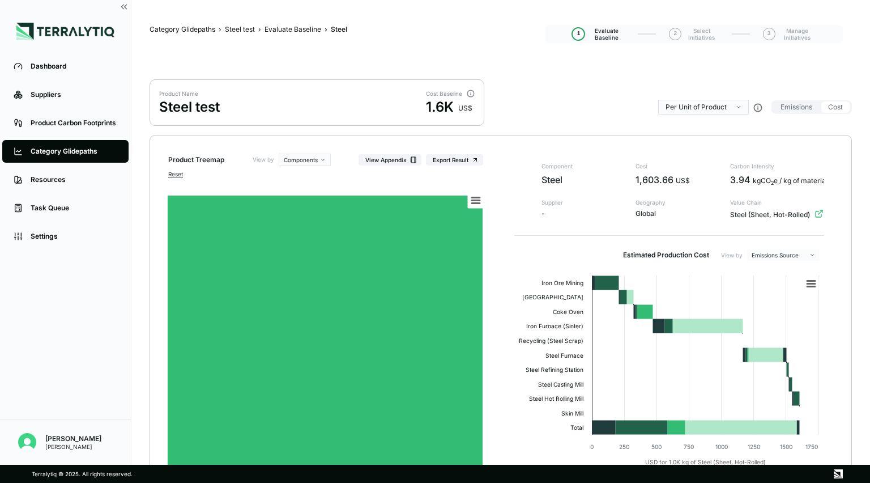
scroll to position [114, 0]
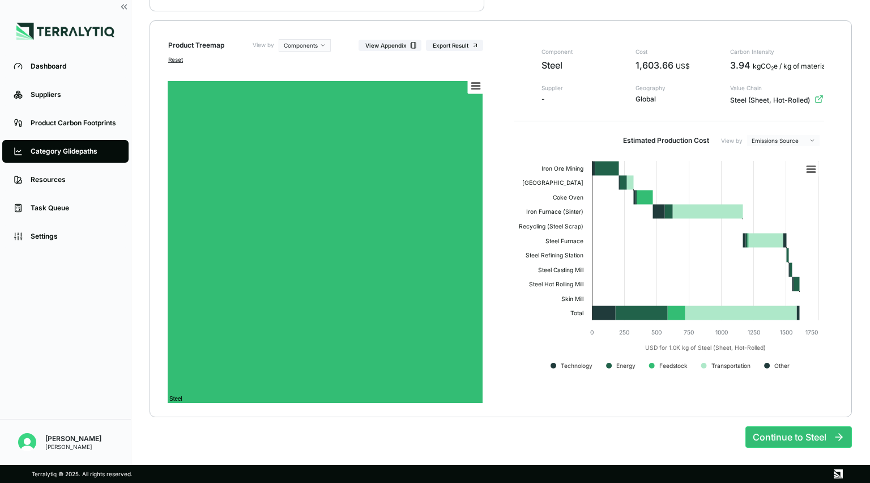
click at [433, 141] on html "Dashboard Suppliers Product Carbon Footprints Category Glidepaths Resources Tas…" at bounding box center [435, 241] width 870 height 483
click at [433, 160] on html "Dashboard Suppliers Product Carbon Footprints Category Glidepaths Resources Tas…" at bounding box center [435, 241] width 870 height 483
click at [433, 129] on div "Component Steel Supplier - Cost 1,603.66 US$ Geography Global Carbon Intensity …" at bounding box center [669, 215] width 328 height 352
click at [433, 137] on html "Dashboard Suppliers Product Carbon Footprints Category Glidepaths Resources Tas…" at bounding box center [435, 241] width 870 height 483
click at [433, 125] on html "Dashboard Suppliers Product Carbon Footprints Category Glidepaths Resources Tas…" at bounding box center [435, 241] width 870 height 483
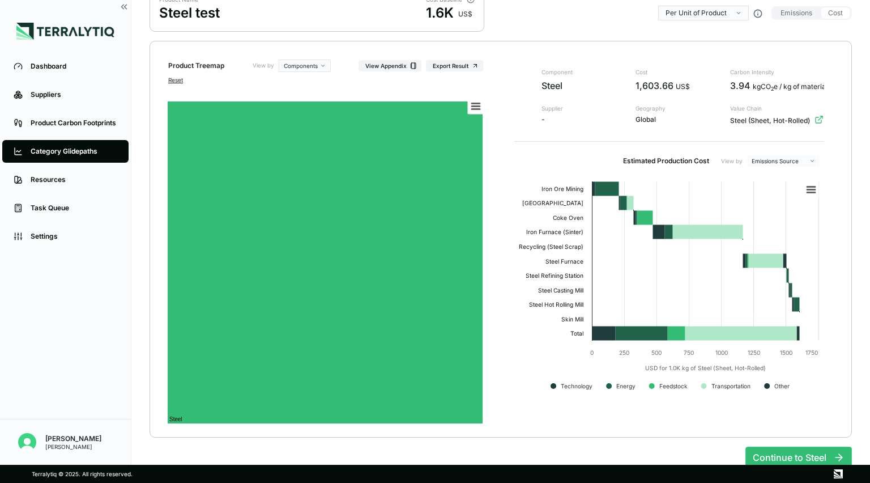
scroll to position [91, 0]
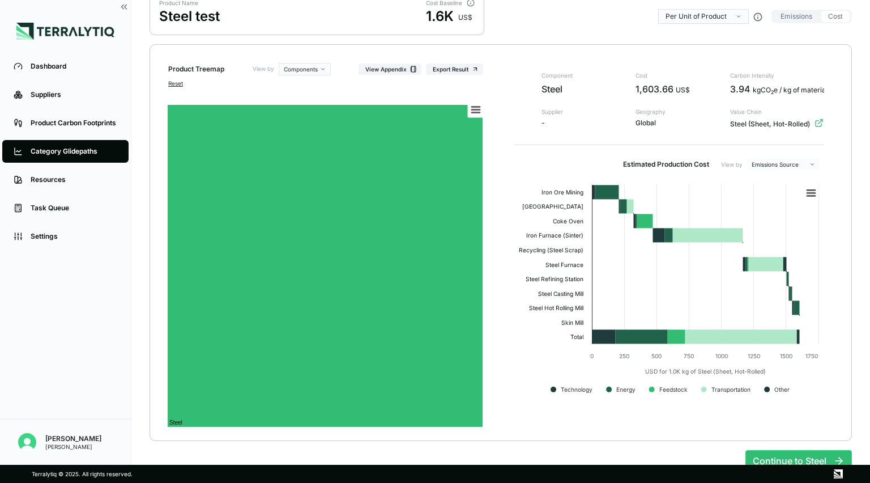
click at [433, 14] on button "Emissions" at bounding box center [796, 16] width 45 height 11
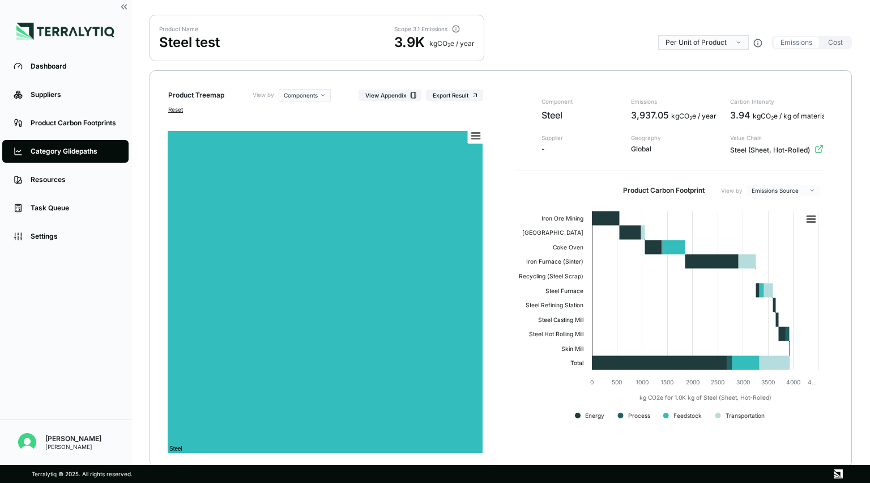
scroll to position [68, 0]
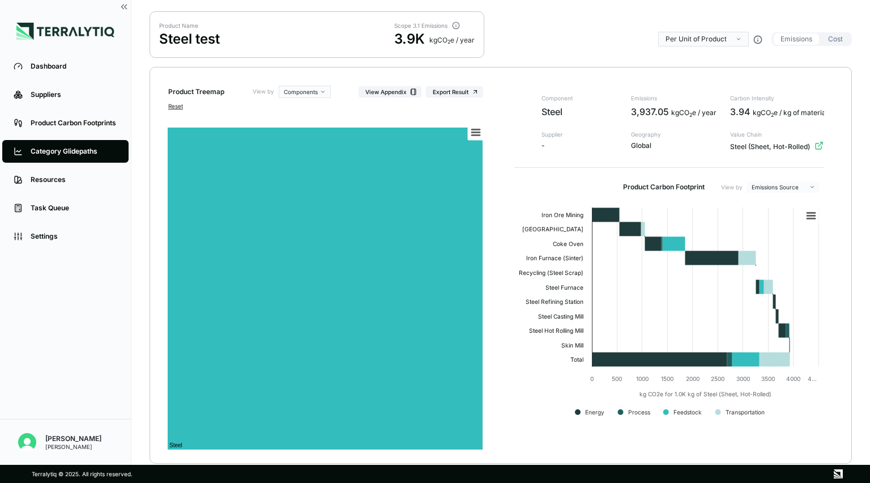
click at [433, 41] on button "Cost" at bounding box center [835, 38] width 28 height 11
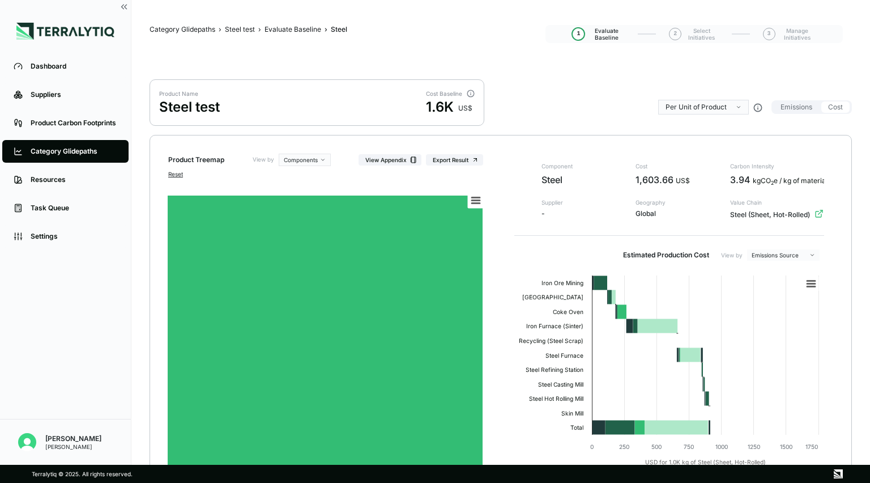
scroll to position [114, 0]
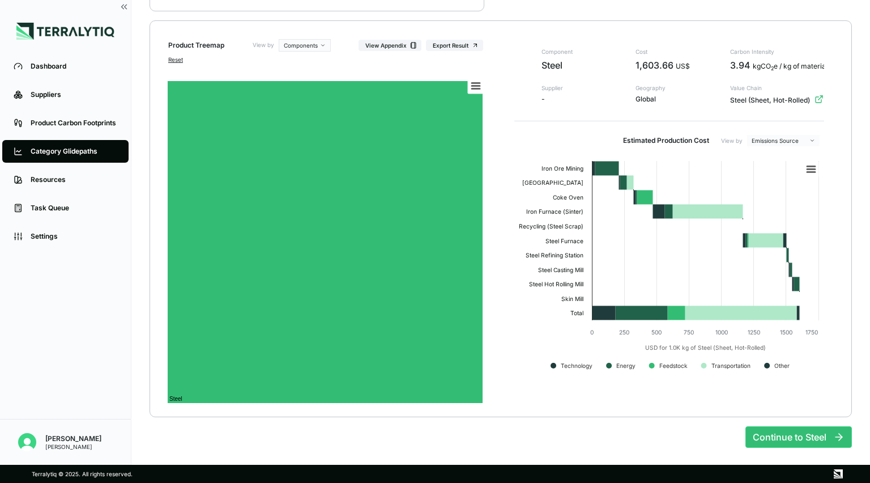
click at [433, 144] on div "Estimated Production Cost View by Emissions Source" at bounding box center [669, 140] width 310 height 11
click at [433, 193] on div "Product Treemap View by Components View Appendix Export Result Reset Created wi…" at bounding box center [501, 218] width 702 height 396
click at [433, 211] on div "Product Treemap View by Components View Appendix Export Result Reset Created wi…" at bounding box center [501, 218] width 702 height 396
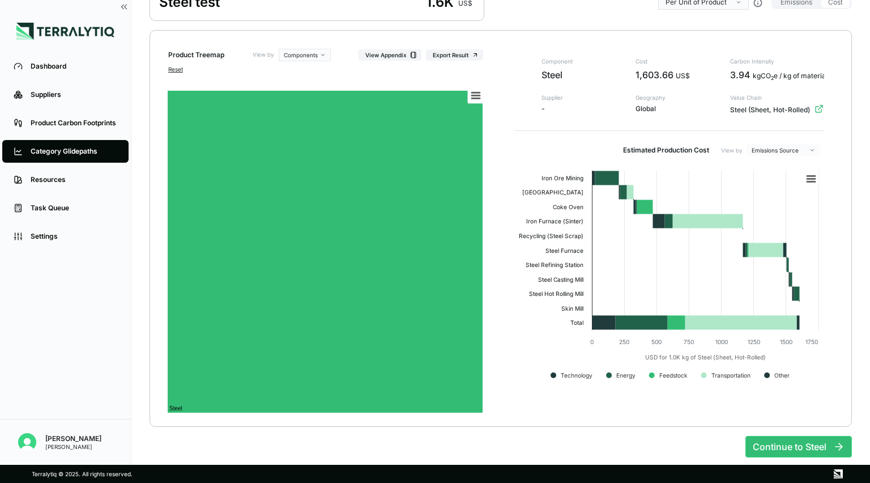
scroll to position [105, 0]
drag, startPoint x: 532, startPoint y: 236, endPoint x: 561, endPoint y: 236, distance: 28.9
click at [433, 236] on text "Recycling (Steel Scrap)" at bounding box center [551, 235] width 65 height 7
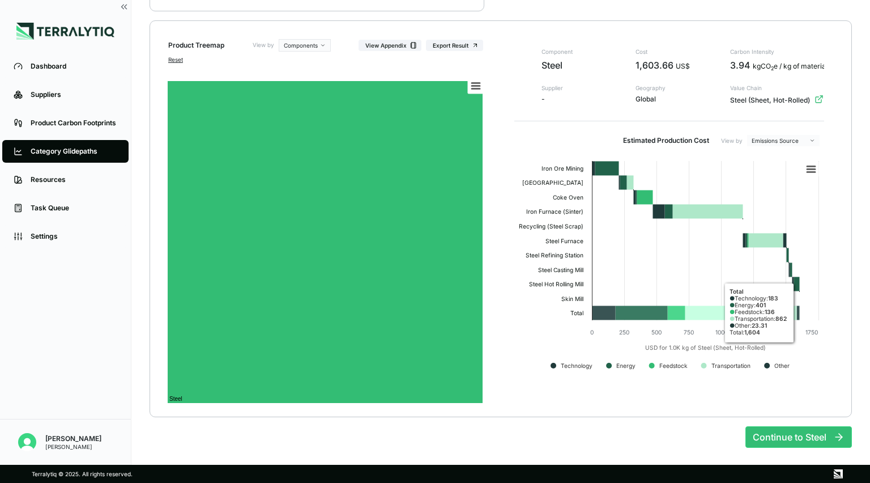
scroll to position [0, 0]
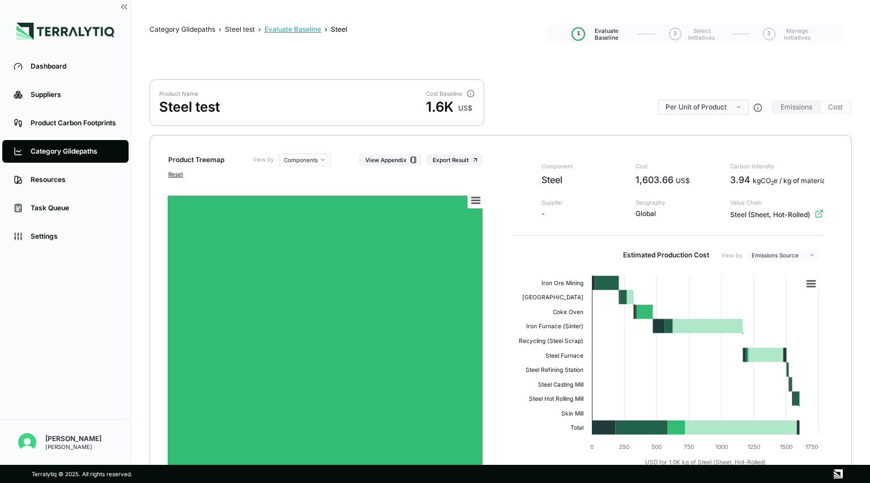
click at [303, 29] on div "Evaluate Baseline" at bounding box center [293, 29] width 57 height 9
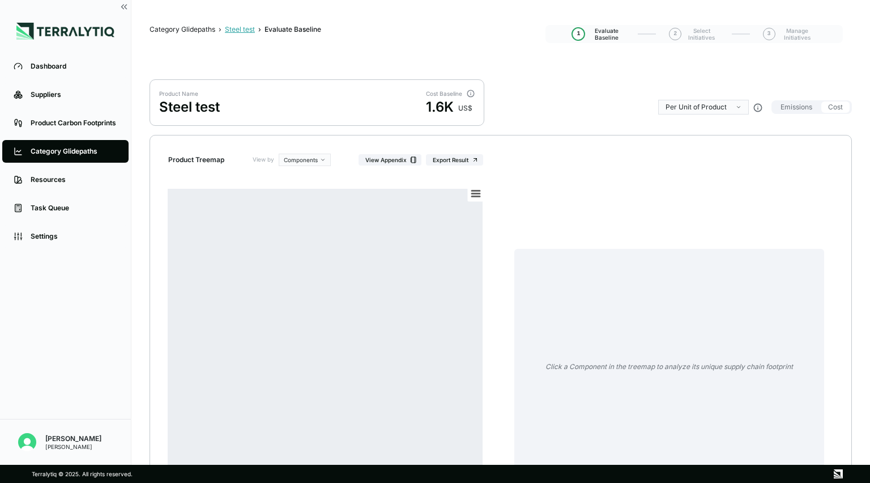
click at [240, 32] on div "Steel test" at bounding box center [240, 29] width 30 height 9
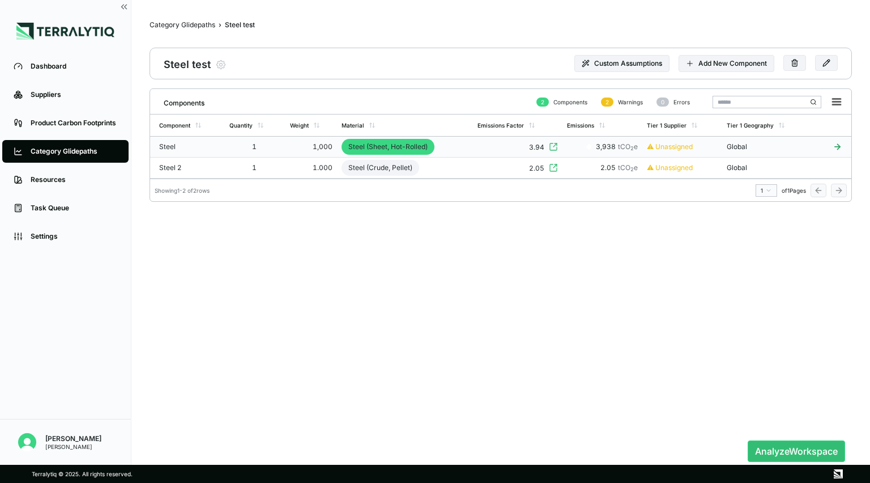
click at [433, 147] on icon at bounding box center [837, 146] width 30 height 9
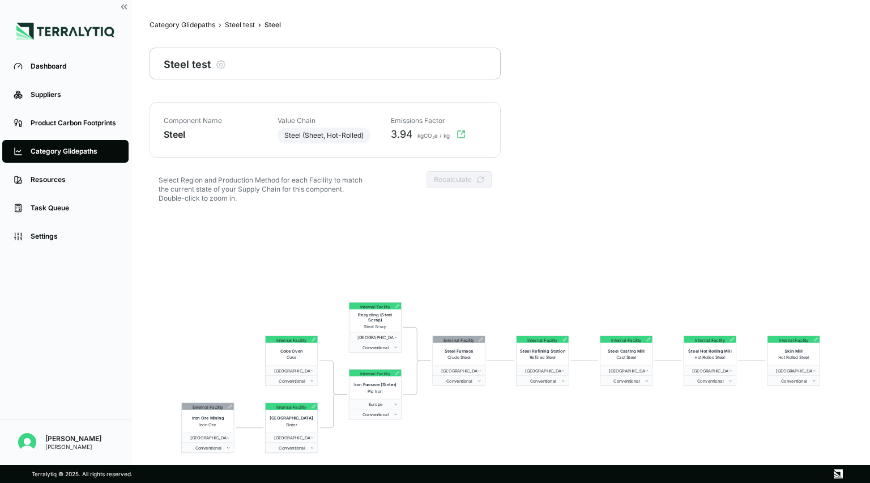
scroll to position [54, 0]
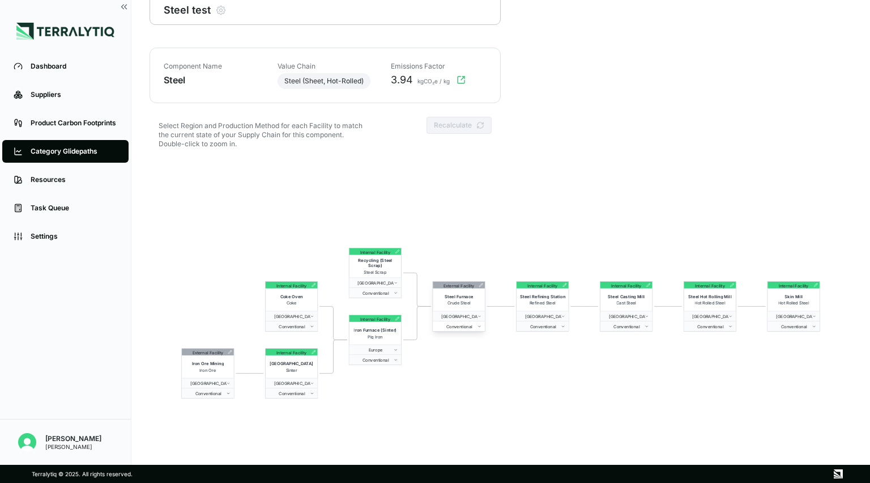
click at [433, 325] on span "Conventional" at bounding box center [456, 325] width 41 height 5
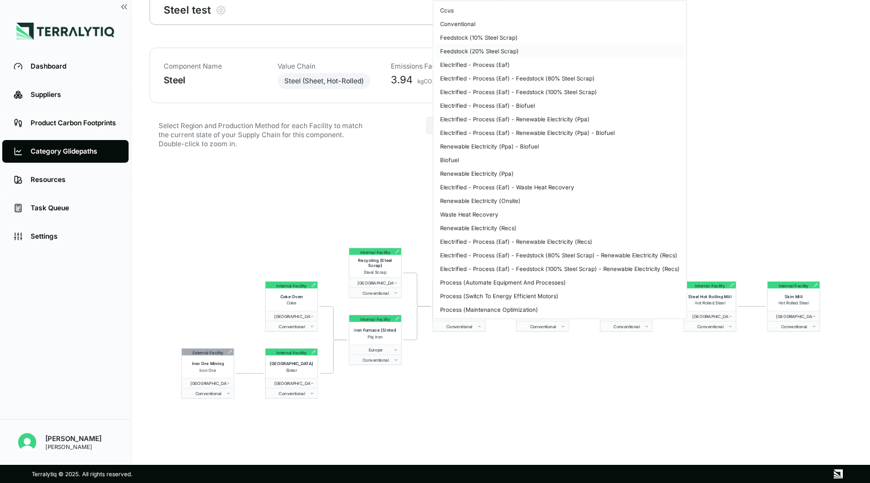
click at [433, 53] on div "Feedstock (20% Steel Scrap)" at bounding box center [560, 51] width 249 height 14
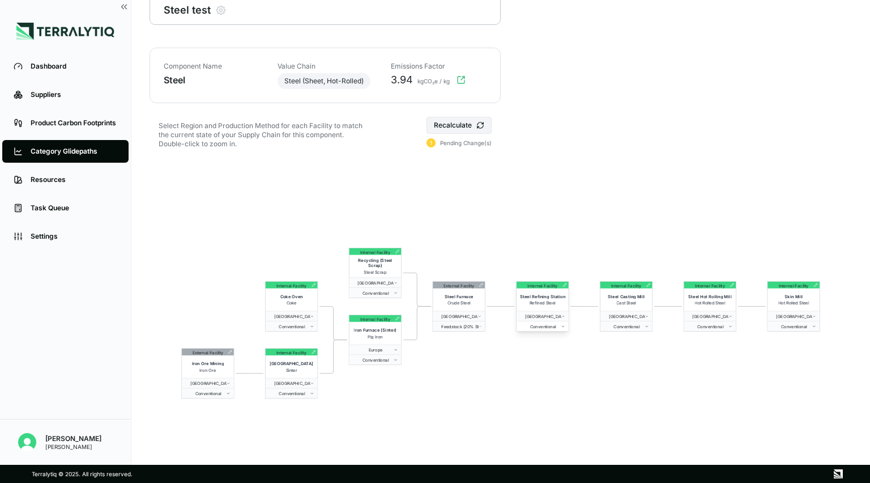
click at [433, 326] on span "Conventional" at bounding box center [540, 325] width 41 height 5
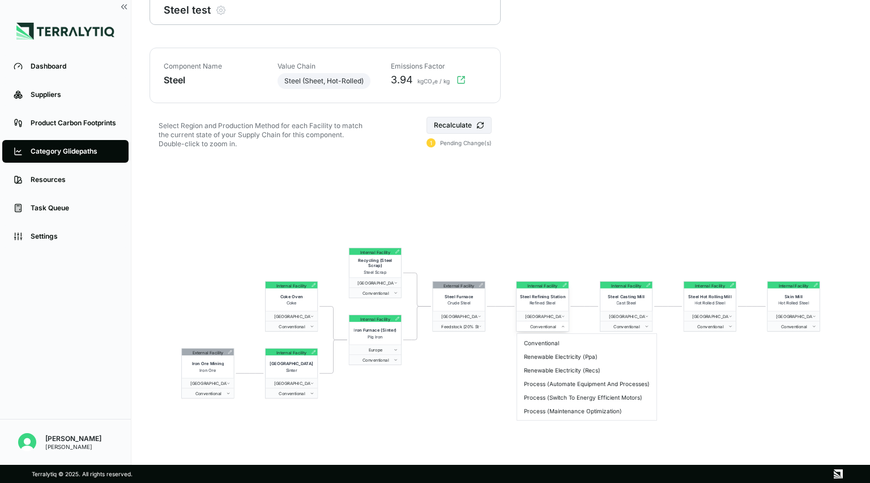
click at [433, 326] on span "Conventional" at bounding box center [540, 325] width 41 height 5
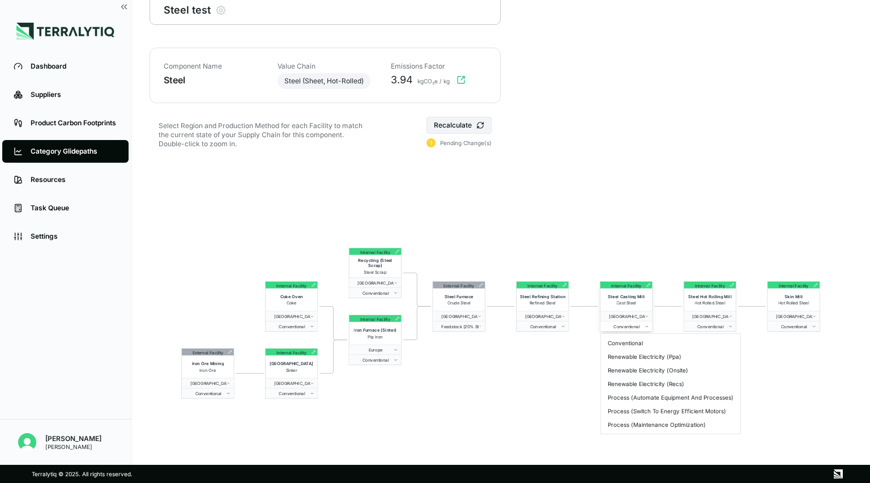
click at [433, 323] on span "Conventional" at bounding box center [624, 325] width 41 height 5
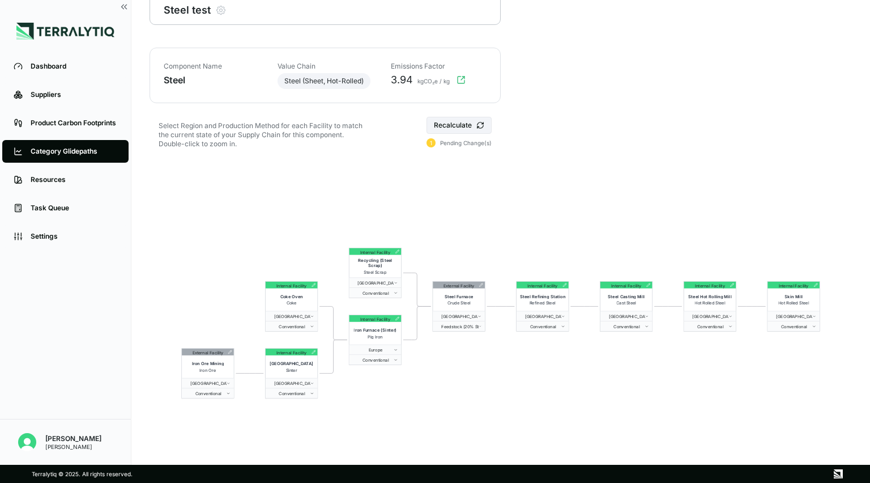
click at [433, 258] on div "Internal Facility Skin Mill Hot Rolled Steel Japan Conventional Internal Facili…" at bounding box center [501, 323] width 702 height 326
click at [433, 126] on button "Recalculate" at bounding box center [459, 125] width 65 height 17
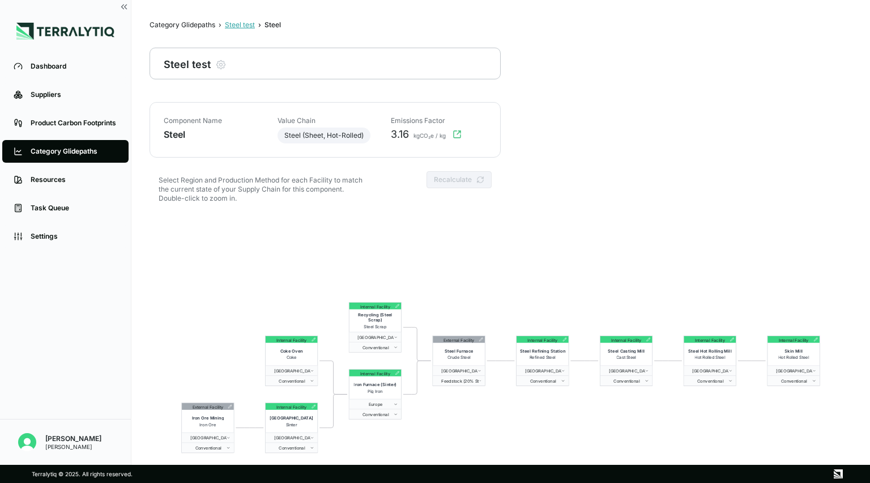
click at [250, 23] on div "Steel test" at bounding box center [240, 24] width 30 height 9
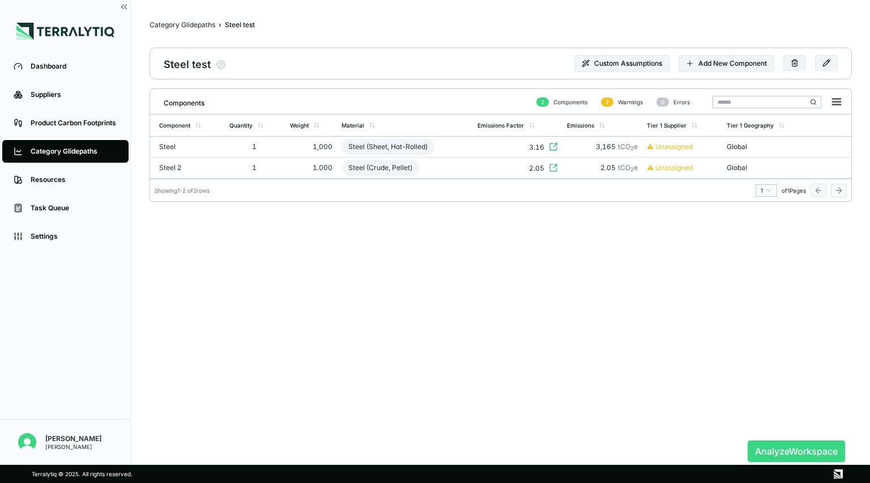
click at [433, 452] on button "Analyze Workspace" at bounding box center [796, 451] width 97 height 22
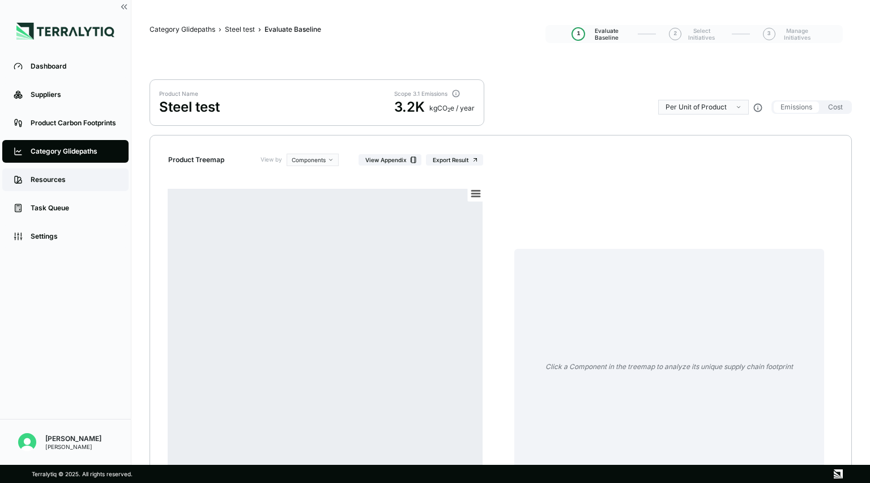
click at [46, 177] on div "Resources" at bounding box center [74, 179] width 87 height 9
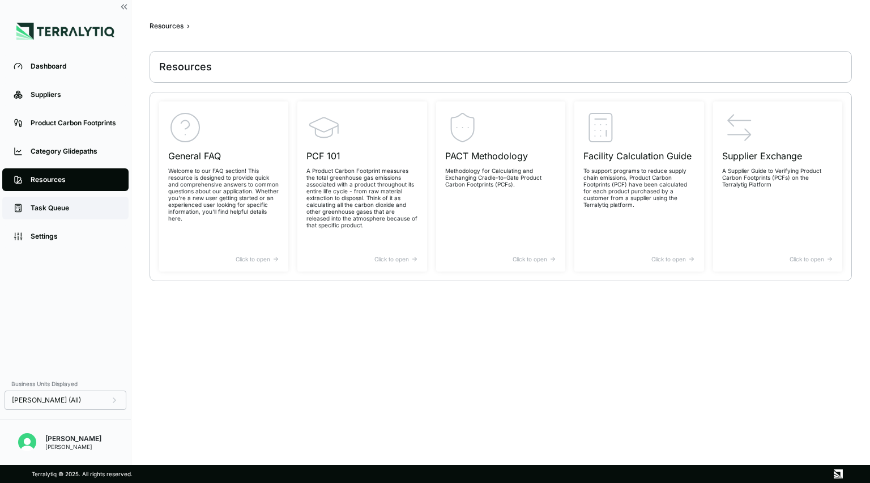
click at [56, 213] on link "Task Queue" at bounding box center [65, 208] width 126 height 23
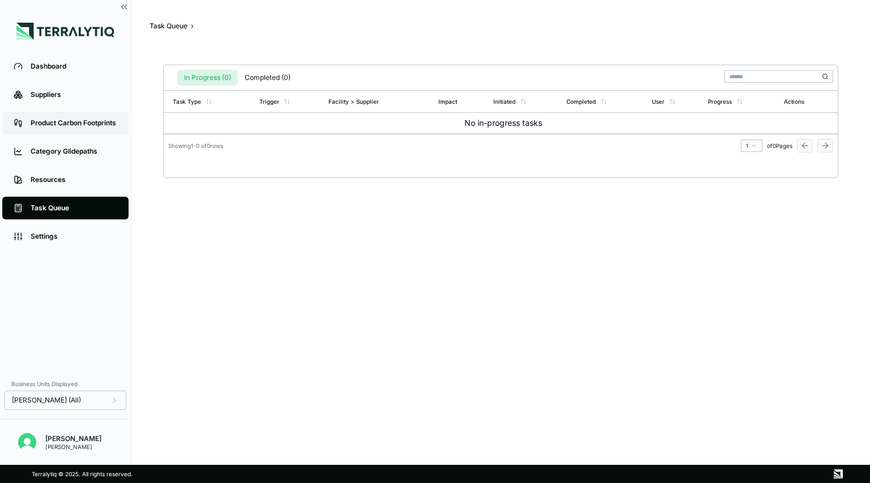
click at [61, 131] on link "Product Carbon Footprints" at bounding box center [65, 123] width 126 height 23
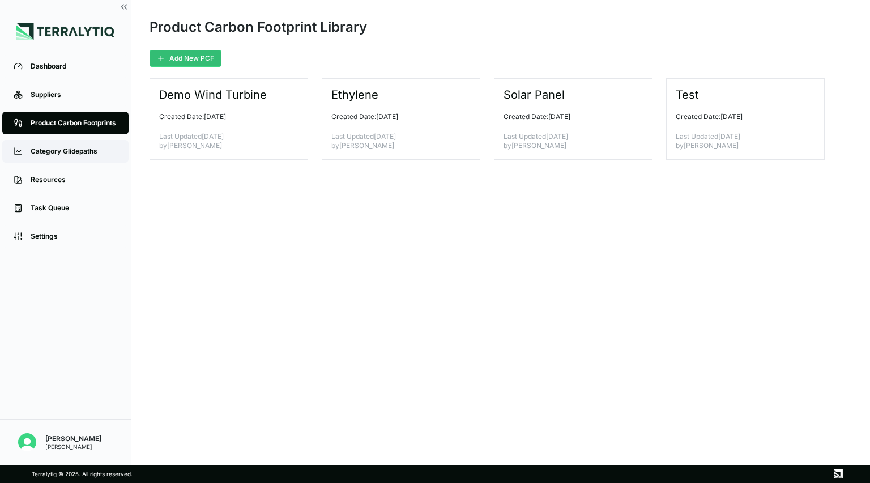
click at [78, 151] on div "Category Glidepaths" at bounding box center [74, 151] width 87 height 9
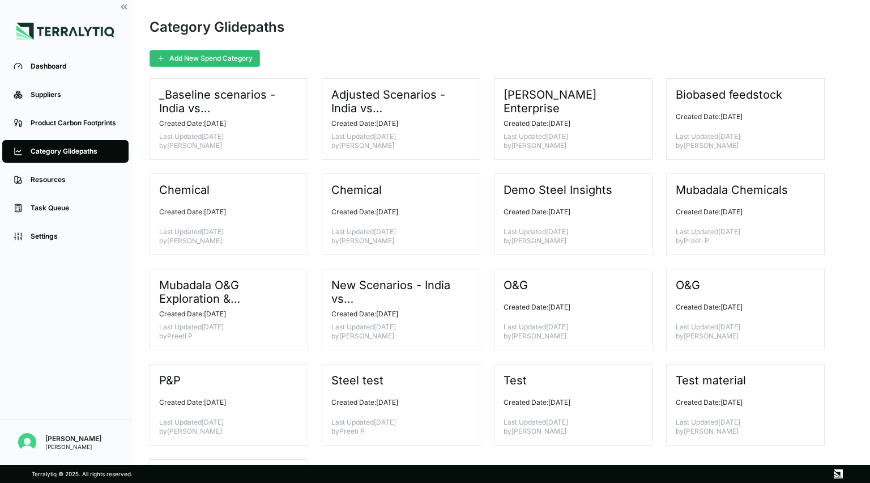
scroll to position [93, 0]
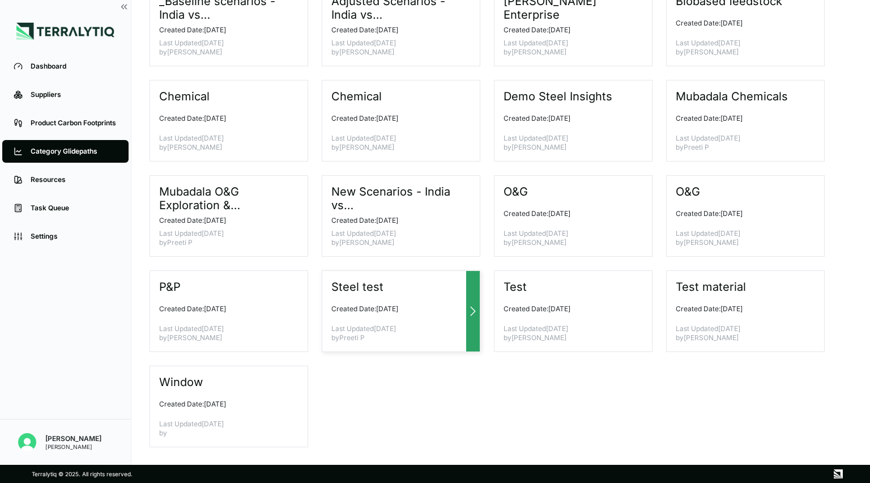
click at [433, 319] on div at bounding box center [473, 311] width 14 height 80
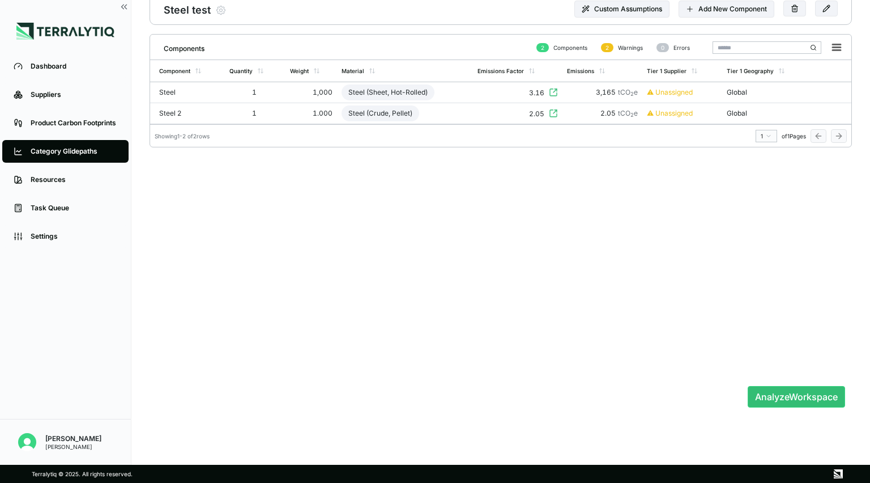
scroll to position [18, 0]
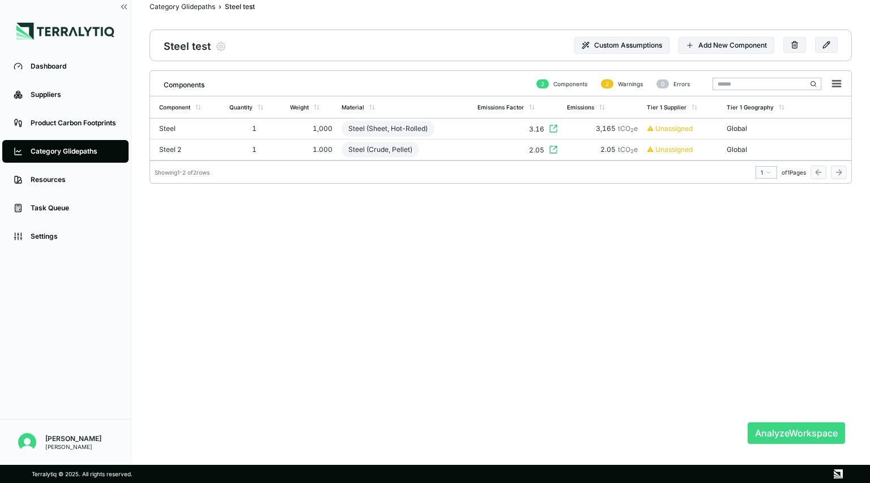
click at [433, 433] on button "Analyze Workspace" at bounding box center [796, 433] width 97 height 22
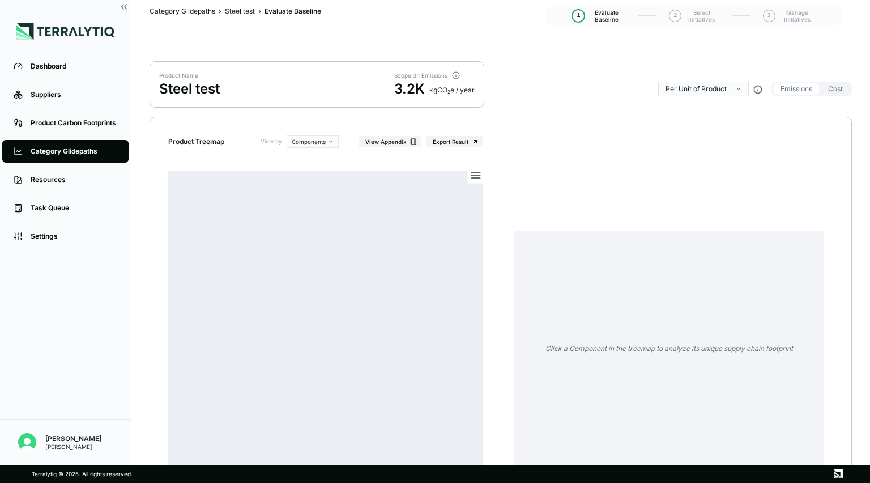
scroll to position [108, 0]
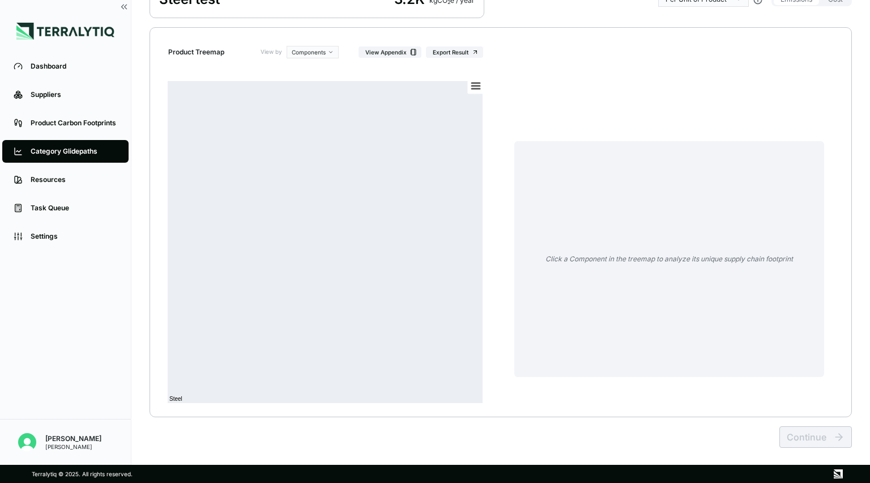
click at [433, 203] on div "Created with Highcharts 11.4.8 Chart context menu Steel [DOMAIN_NAME]" at bounding box center [332, 242] width 328 height 340
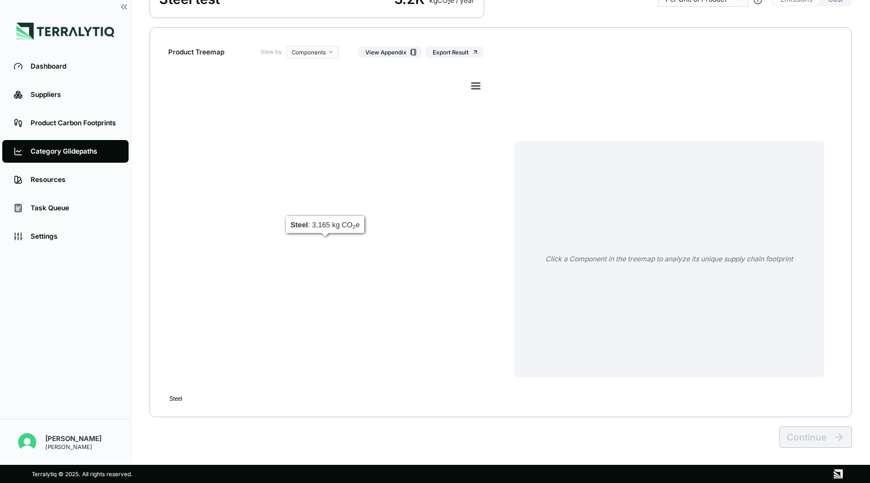
click at [433, 224] on rect at bounding box center [325, 241] width 316 height 323
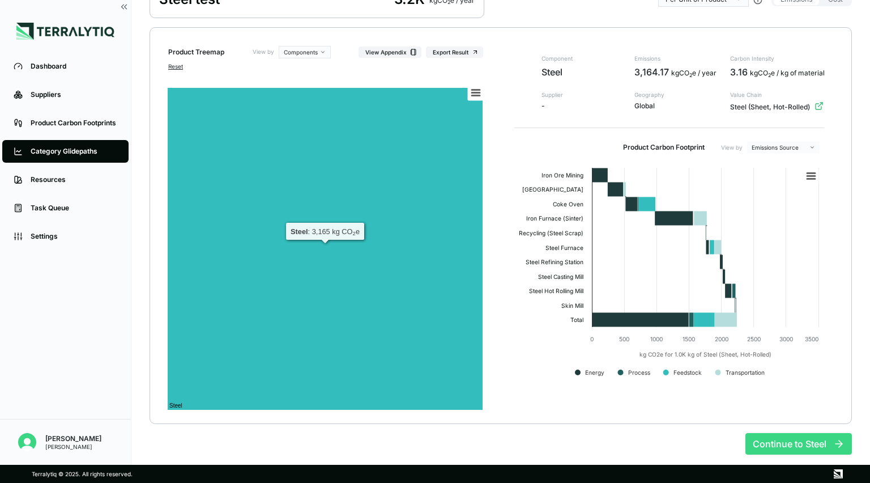
click at [433, 443] on button "Continue to Steel" at bounding box center [798, 444] width 106 height 22
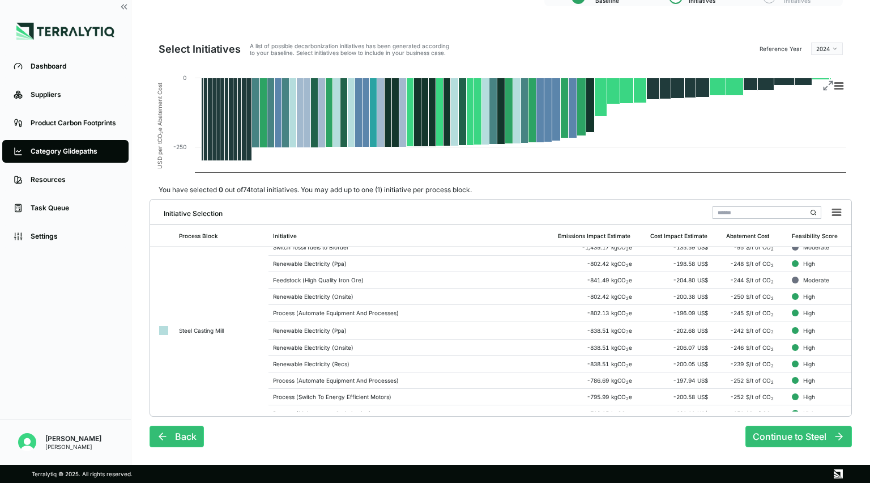
scroll to position [0, 0]
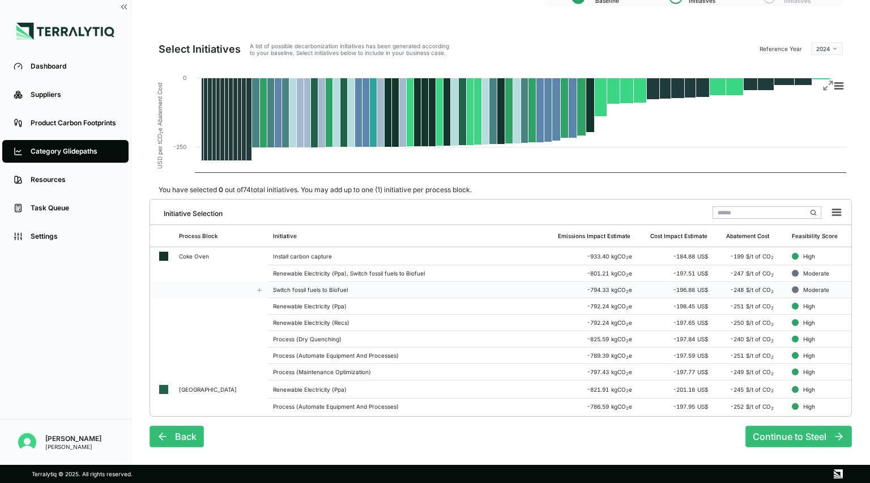
click at [433, 286] on span "US$" at bounding box center [702, 289] width 11 height 7
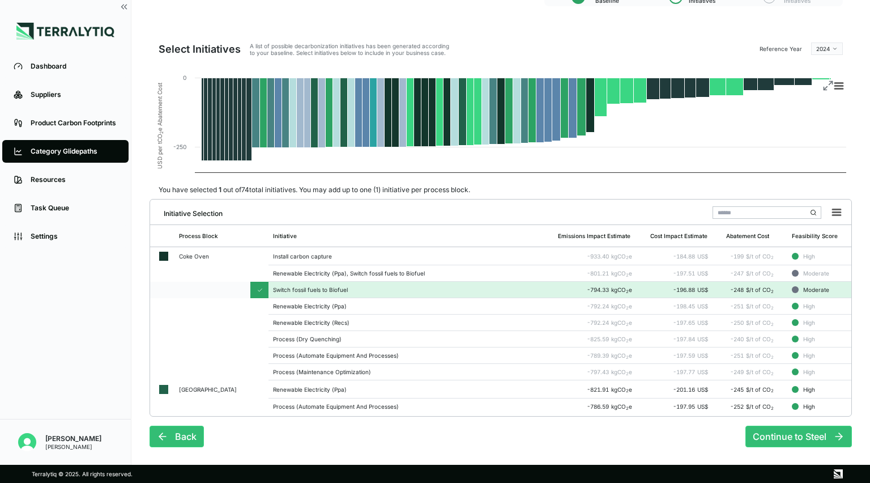
click at [433, 288] on div "-196.88 US$" at bounding box center [683, 289] width 67 height 7
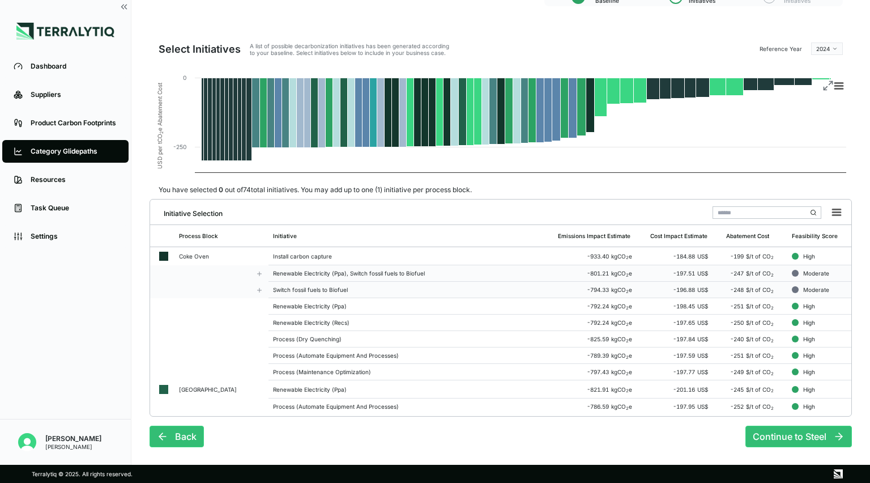
click at [259, 274] on icon at bounding box center [259, 273] width 0 height 4
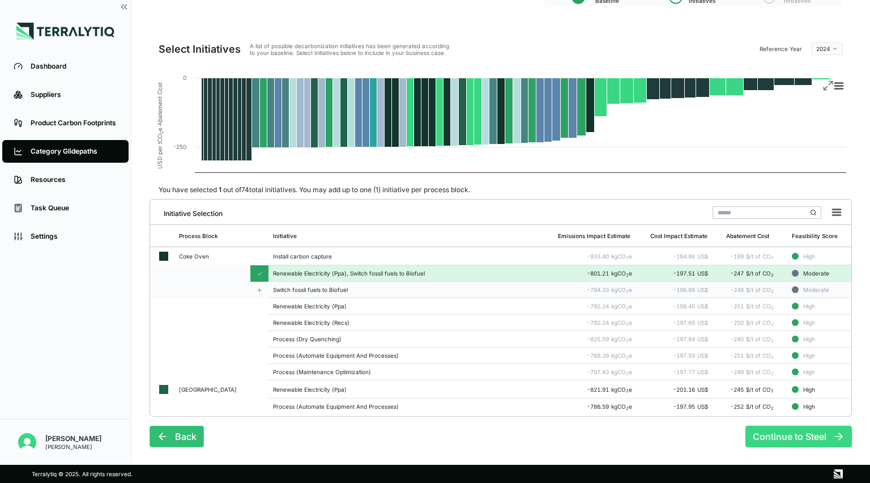
click at [433, 433] on button "Continue to Steel" at bounding box center [798, 436] width 106 height 22
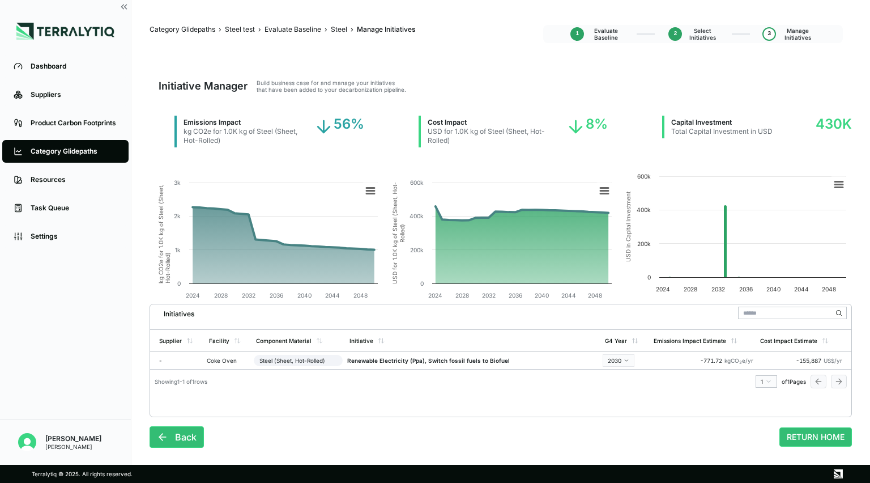
click at [425, 127] on div "Cost Impact USD for 1.0K kg of Steel (Sheet, Hot-Rolled)" at bounding box center [493, 132] width 148 height 32
click at [433, 140] on div "USD for 1.0K kg of Steel (Sheet, Hot-Rolled)" at bounding box center [497, 136] width 139 height 18
click at [433, 116] on div "Capital Investment Total Capital Investment in USD" at bounding box center [717, 127] width 110 height 23
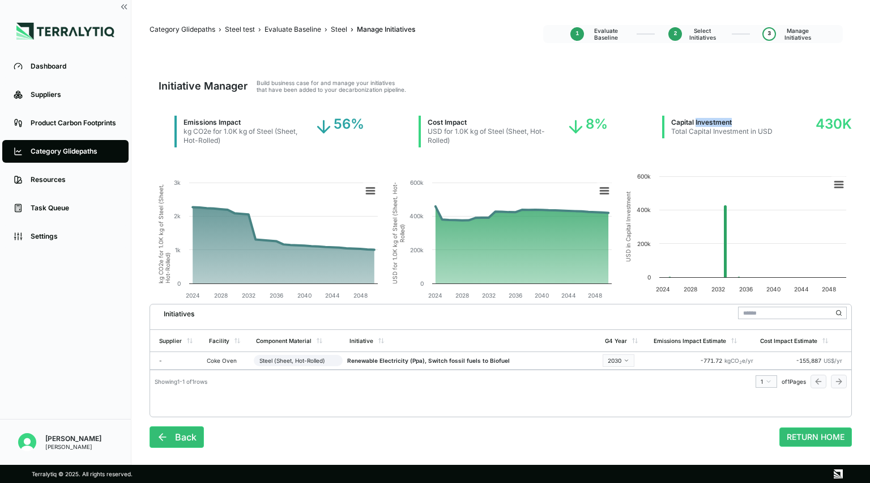
click at [433, 116] on div "Capital Investment Total Capital Investment in USD" at bounding box center [717, 127] width 110 height 23
click at [177, 445] on button "Back" at bounding box center [177, 437] width 54 height 22
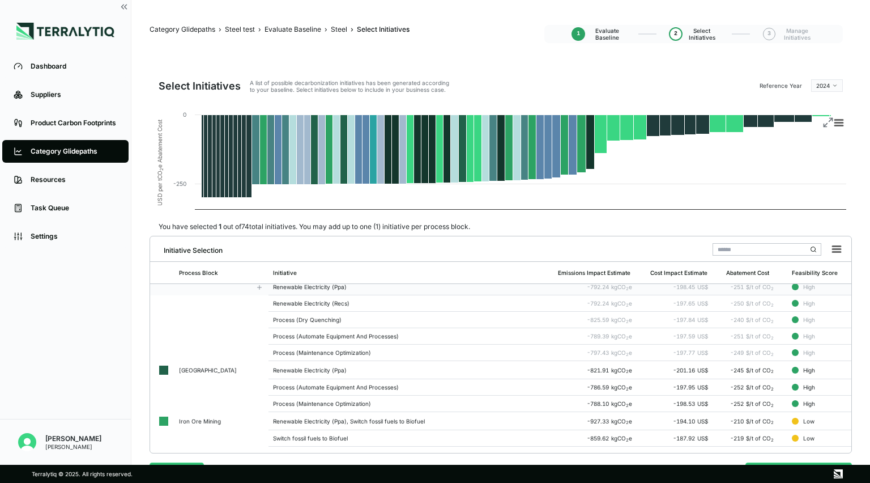
scroll to position [57, 0]
click at [257, 369] on icon at bounding box center [259, 369] width 7 height 7
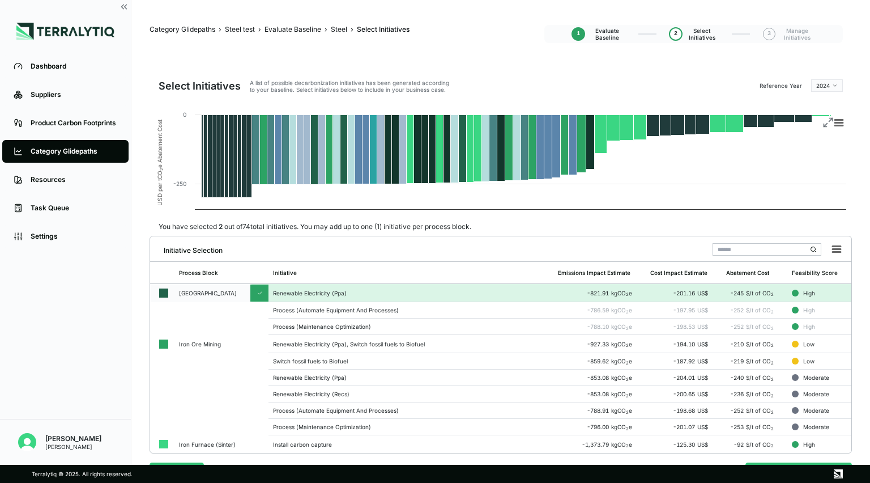
scroll to position [134, 0]
click at [259, 342] on icon at bounding box center [259, 343] width 7 height 7
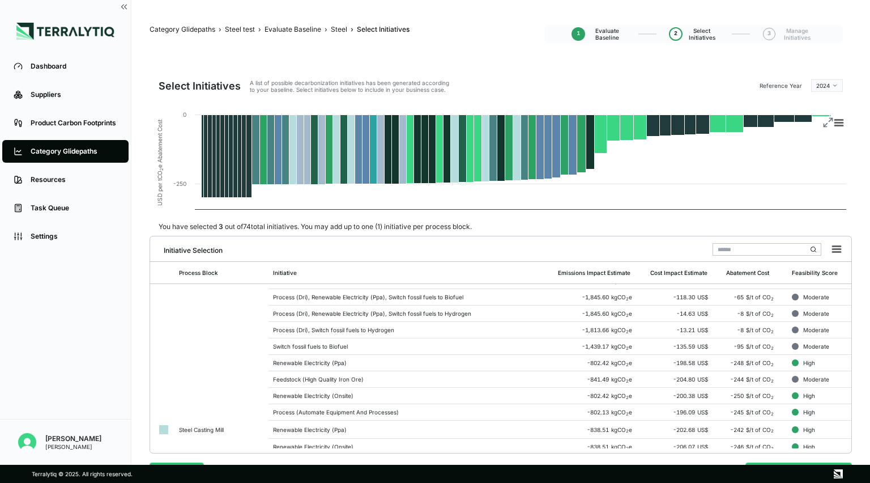
scroll to position [37, 0]
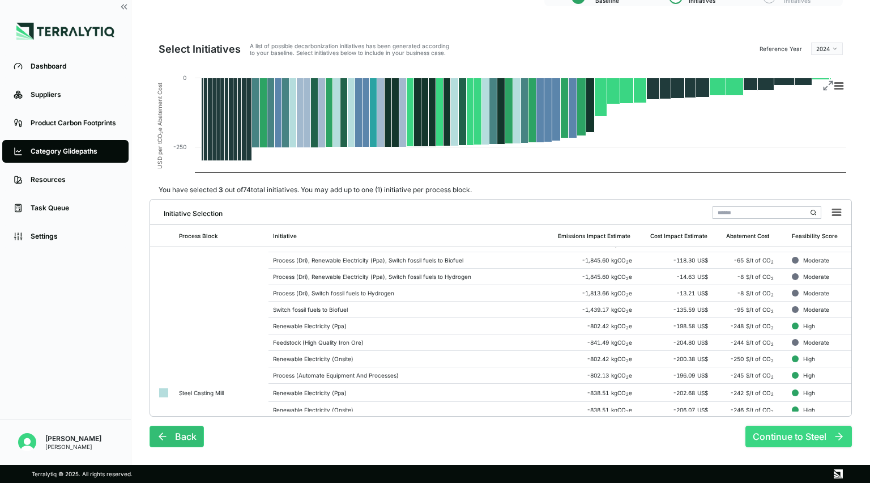
click at [433, 439] on button "Continue to Steel" at bounding box center [798, 436] width 106 height 22
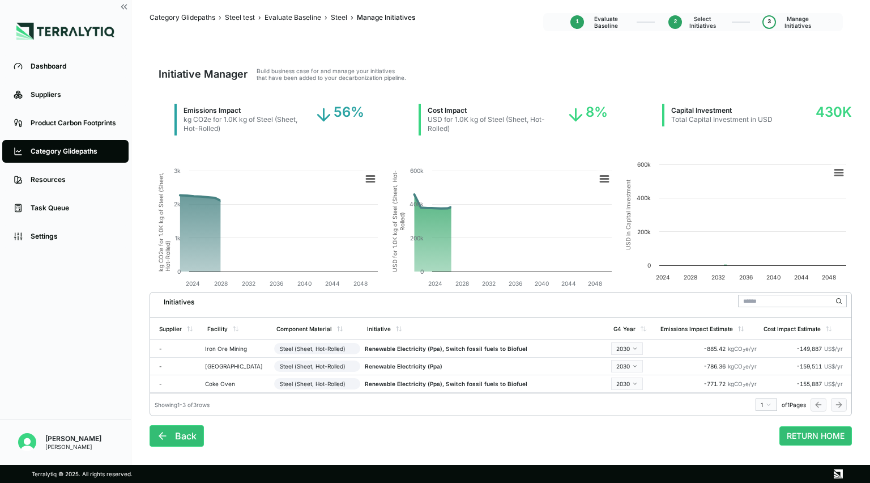
scroll to position [11, 0]
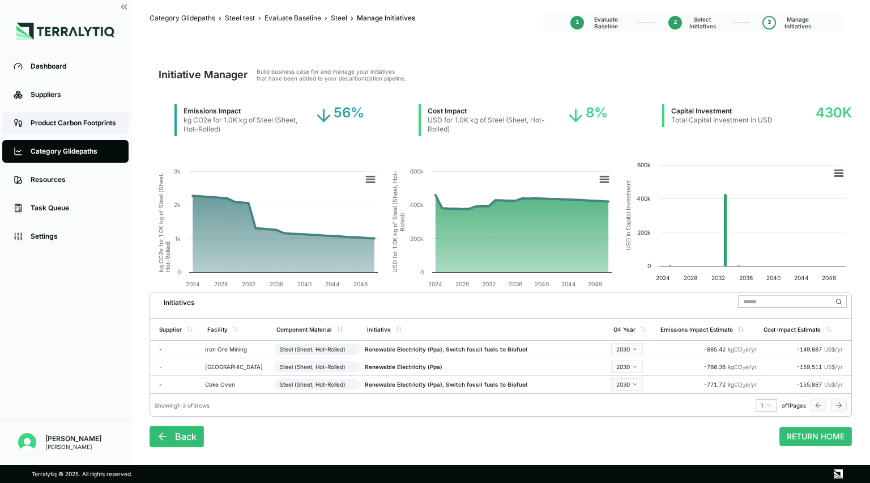
click at [102, 125] on div "Product Carbon Footprints" at bounding box center [74, 122] width 87 height 9
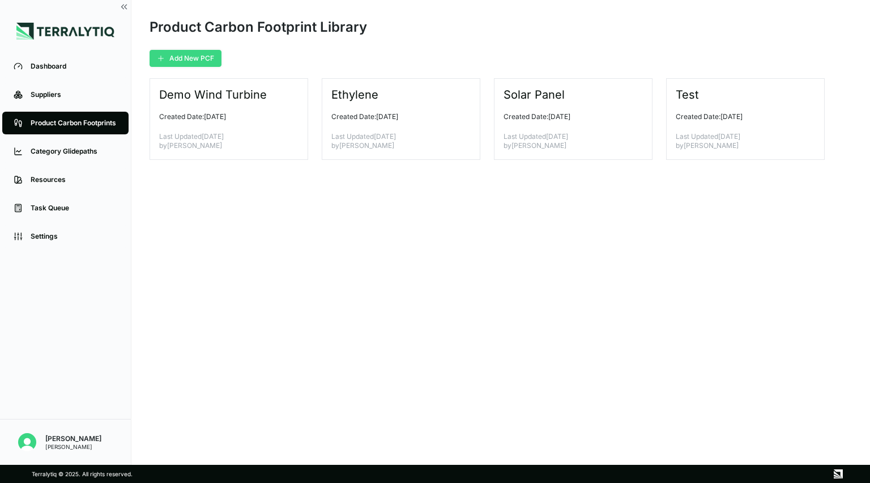
click at [186, 61] on button "Add New PCF" at bounding box center [186, 58] width 72 height 17
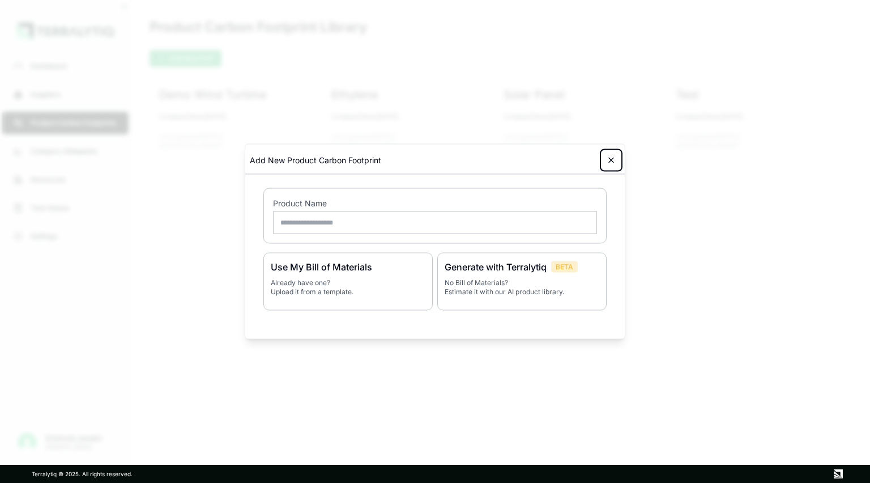
click at [433, 161] on icon at bounding box center [611, 160] width 5 height 5
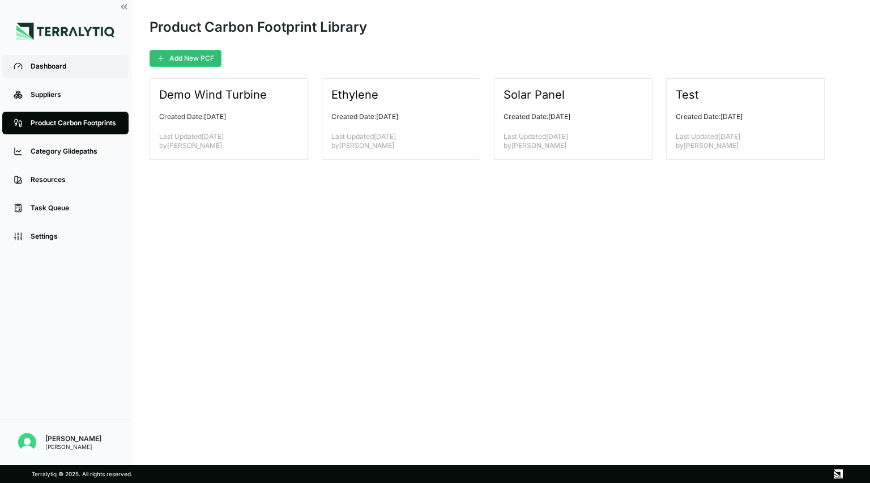
click at [85, 72] on link "Dashboard" at bounding box center [65, 66] width 126 height 23
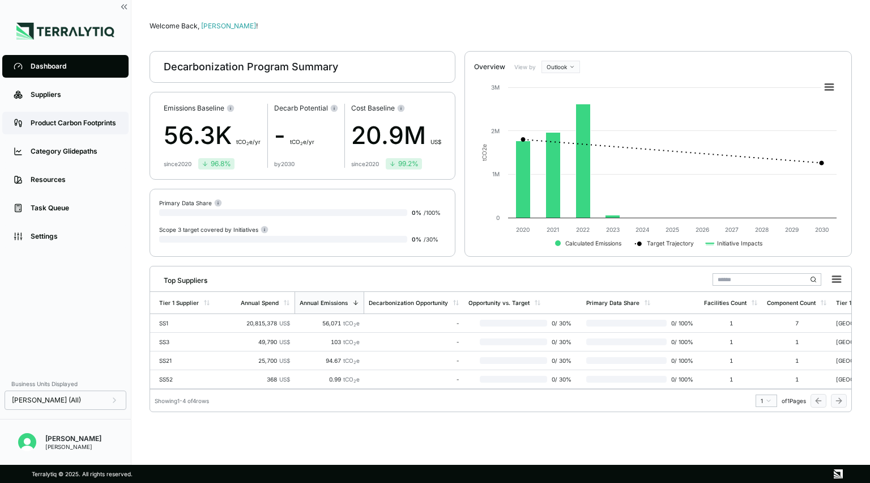
click at [58, 122] on div "Product Carbon Footprints" at bounding box center [74, 122] width 87 height 9
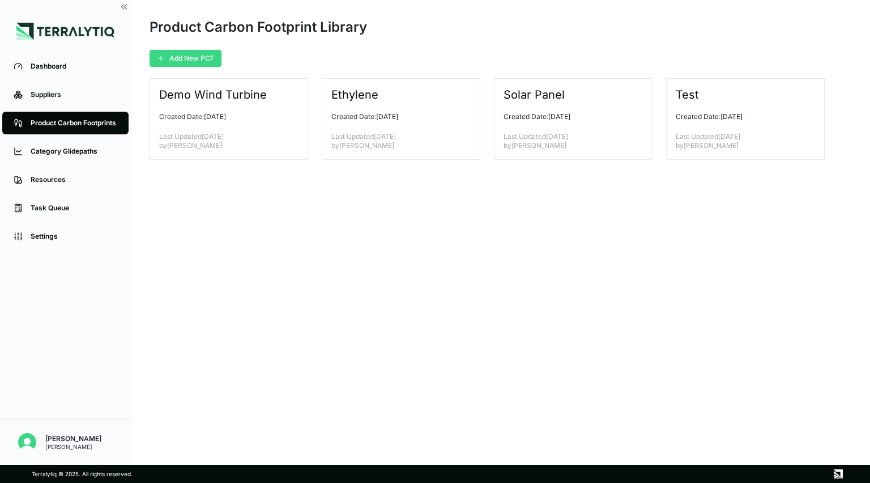
click at [183, 58] on button "Add New PCF" at bounding box center [186, 58] width 72 height 17
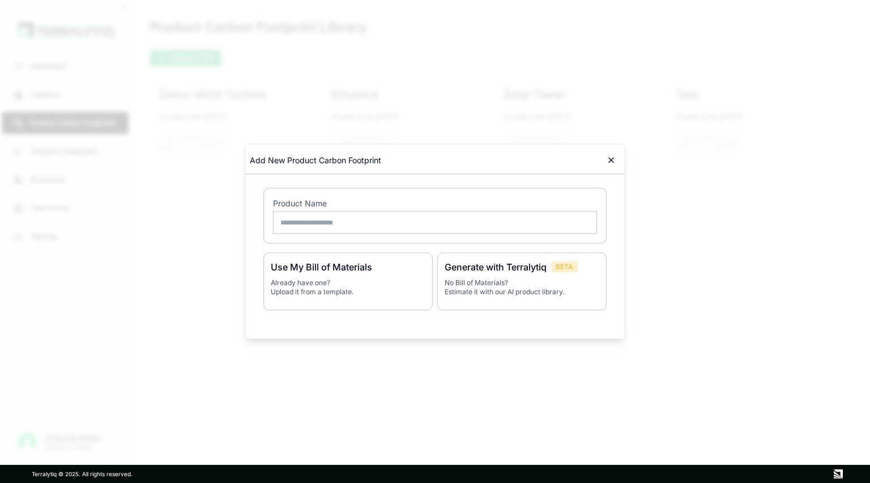
click at [334, 227] on input "text" at bounding box center [435, 222] width 324 height 23
type input "*****"
click at [433, 288] on p "No Bill of Materials? Estimate it with our AI product library." at bounding box center [522, 287] width 155 height 18
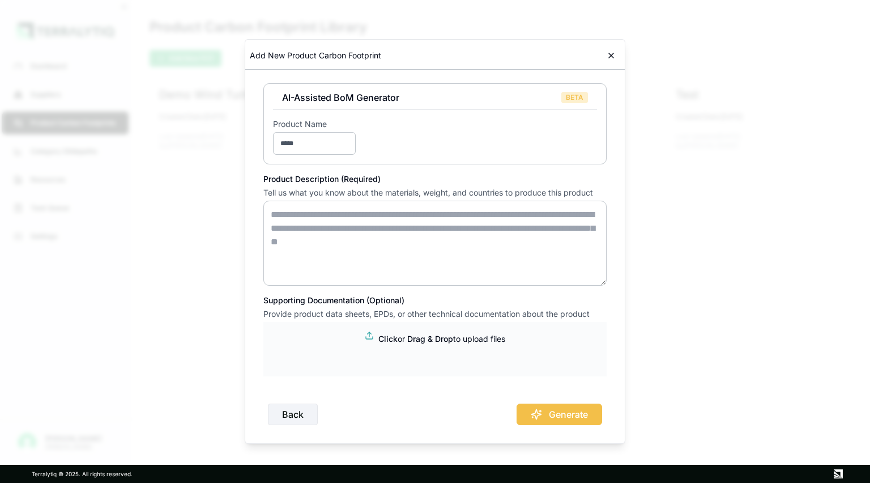
click at [335, 232] on textarea at bounding box center [434, 243] width 343 height 85
paste textarea "**********"
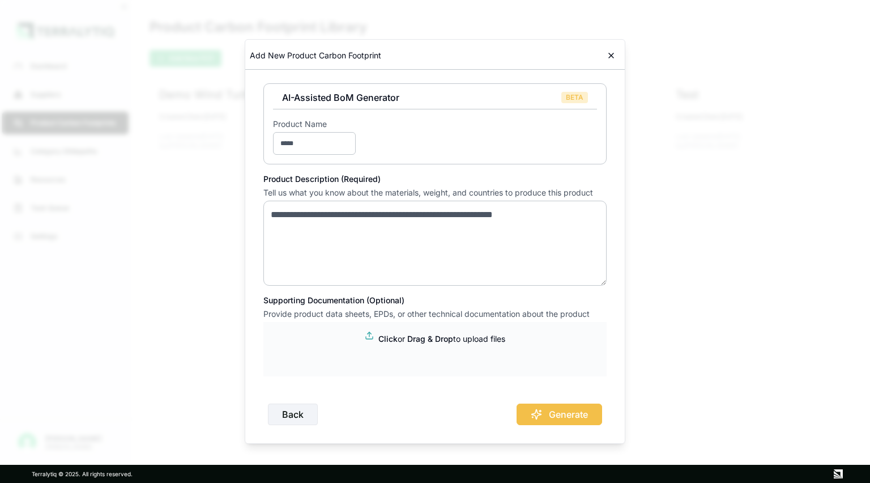
type textarea "**********"
click at [433, 403] on div "Back Generate" at bounding box center [434, 409] width 343 height 31
click at [433, 409] on button "Generate" at bounding box center [560, 414] width 86 height 22
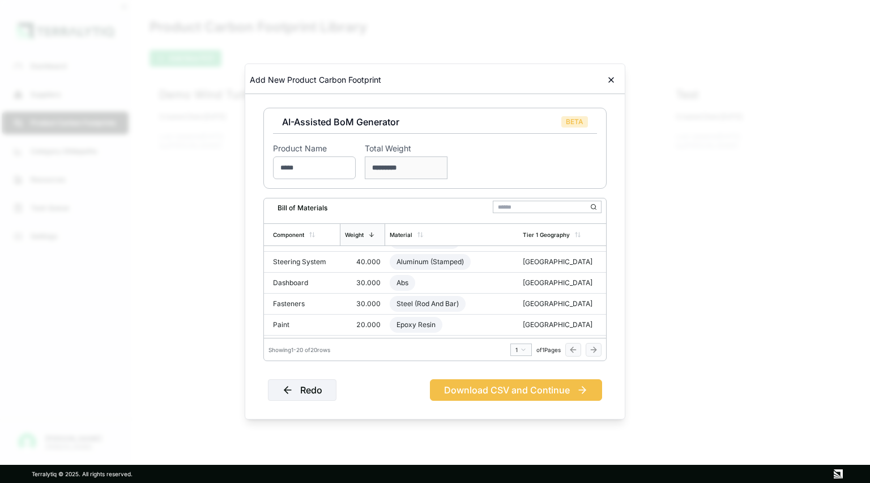
scroll to position [325, 0]
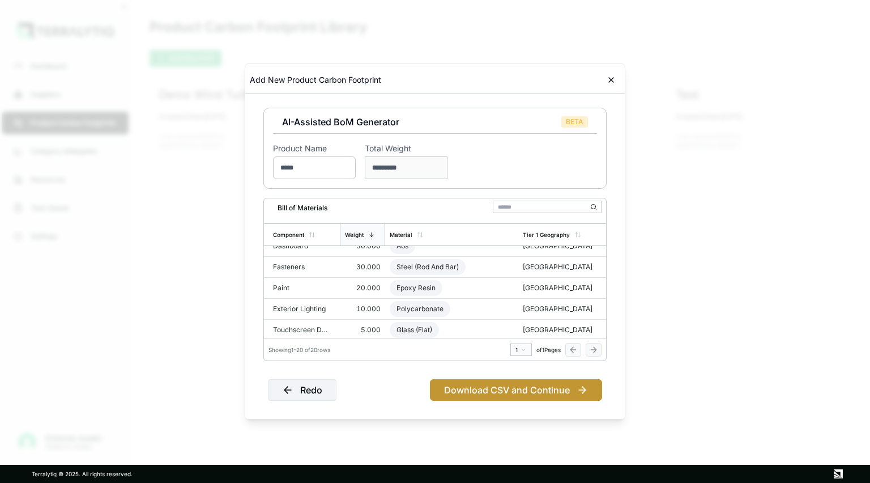
click at [433, 394] on button "Download CSV and Continue" at bounding box center [516, 390] width 172 height 22
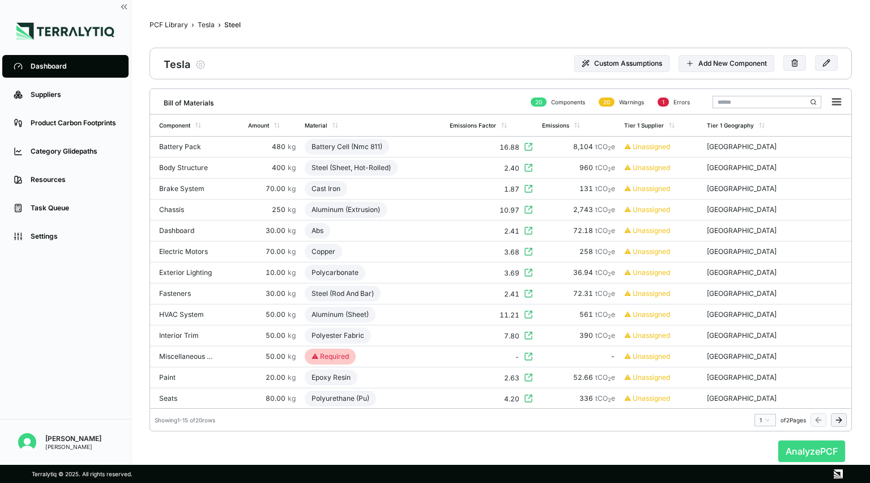
click at [433, 449] on button "Analyze PCF" at bounding box center [811, 451] width 67 height 22
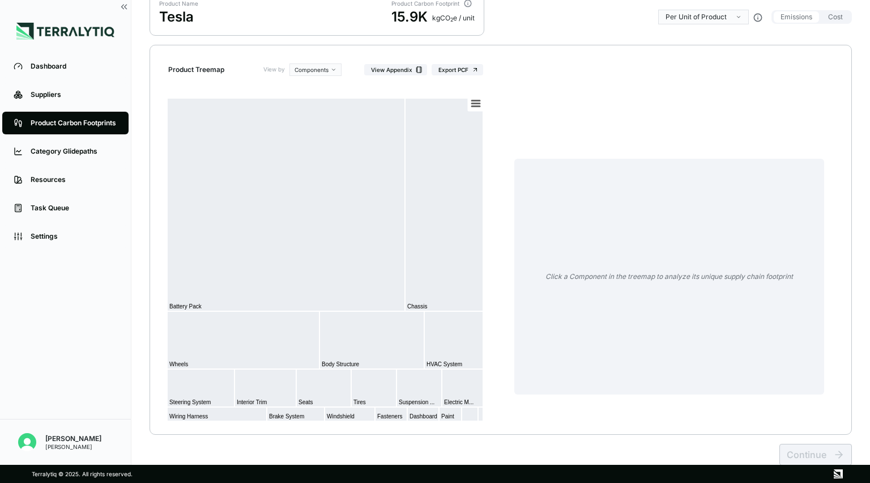
scroll to position [102, 0]
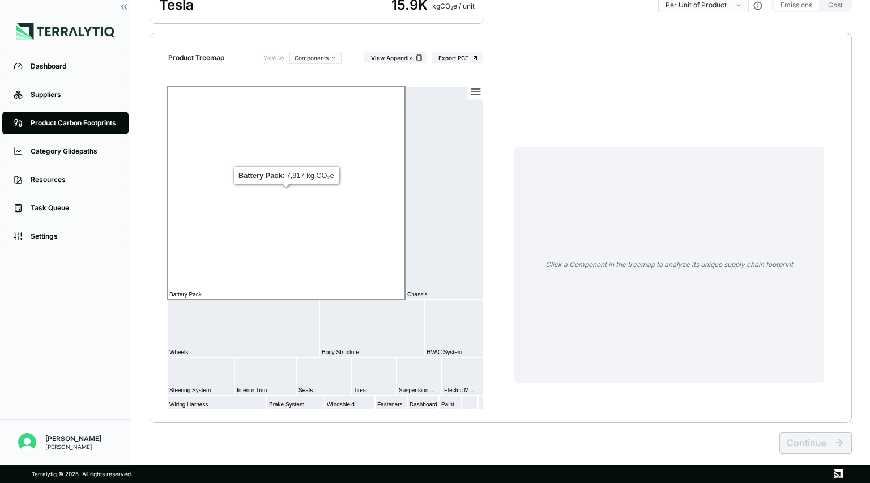
click at [221, 270] on rect at bounding box center [286, 192] width 238 height 213
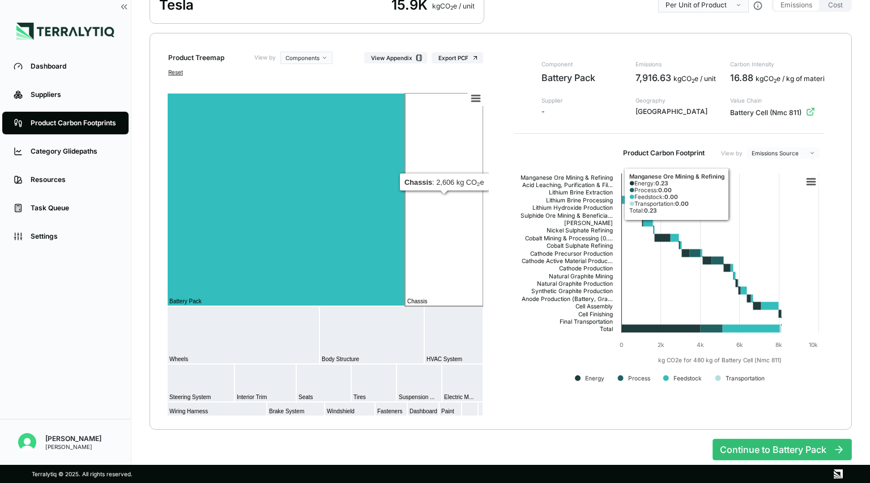
click at [433, 197] on rect at bounding box center [444, 199] width 78 height 213
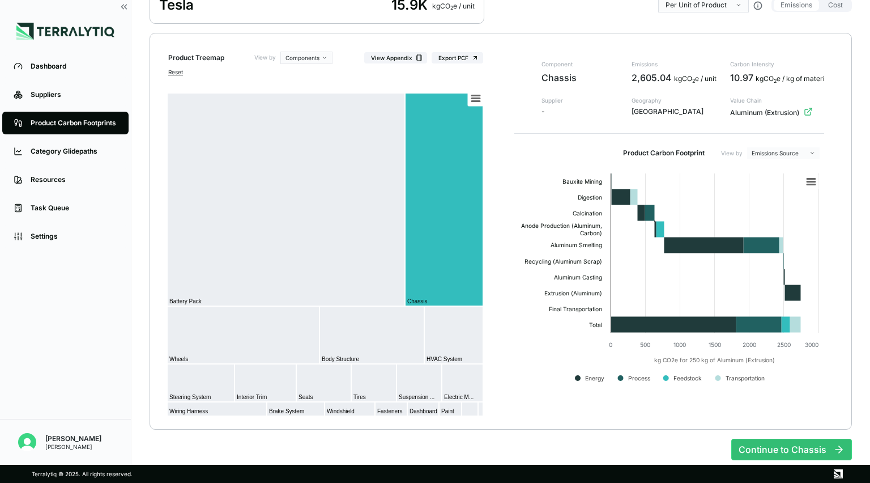
click at [433, 76] on span "Chassis" at bounding box center [579, 79] width 76 height 16
click at [433, 79] on span "Chassis" at bounding box center [579, 79] width 76 height 16
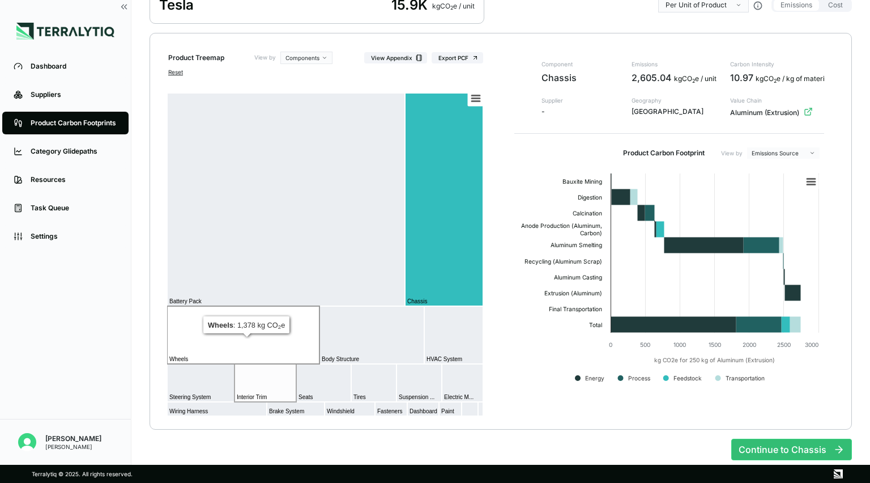
click at [274, 349] on rect at bounding box center [243, 335] width 152 height 58
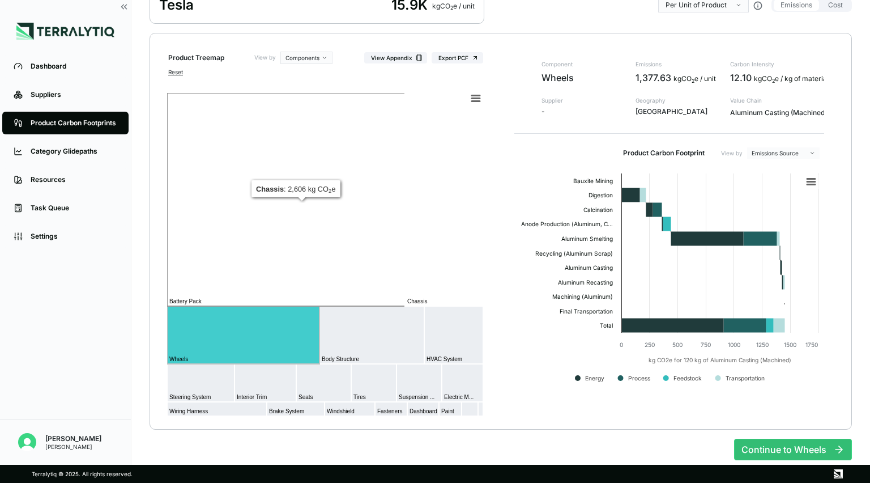
click at [415, 237] on rect at bounding box center [444, 199] width 78 height 213
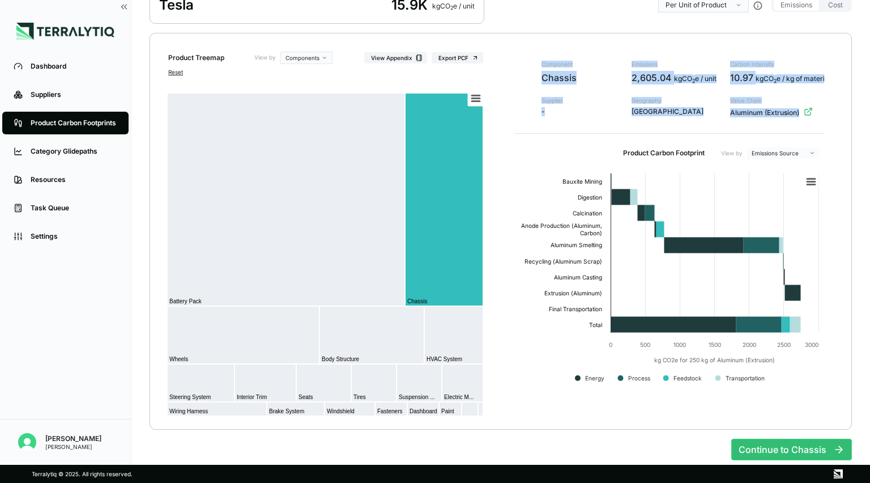
drag, startPoint x: 732, startPoint y: 117, endPoint x: 779, endPoint y: 120, distance: 46.6
click at [433, 116] on div "Aluminum (Extrusion)" at bounding box center [777, 112] width 94 height 11
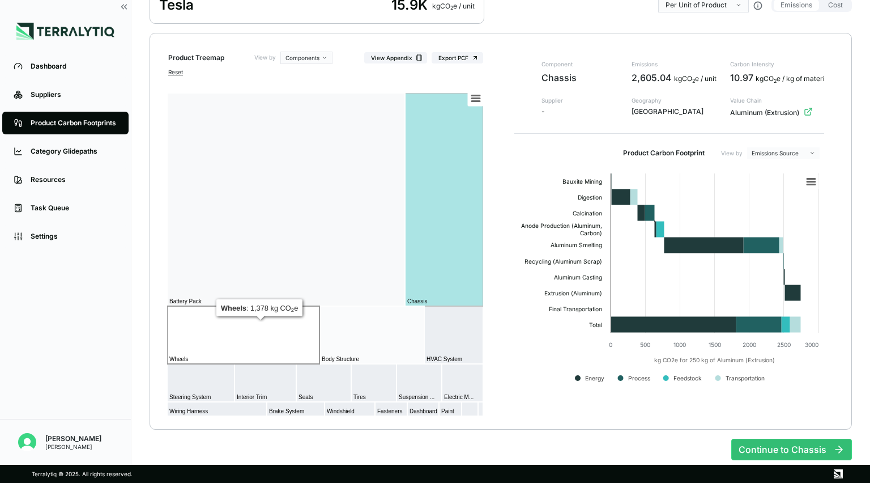
click at [249, 345] on rect at bounding box center [243, 335] width 152 height 58
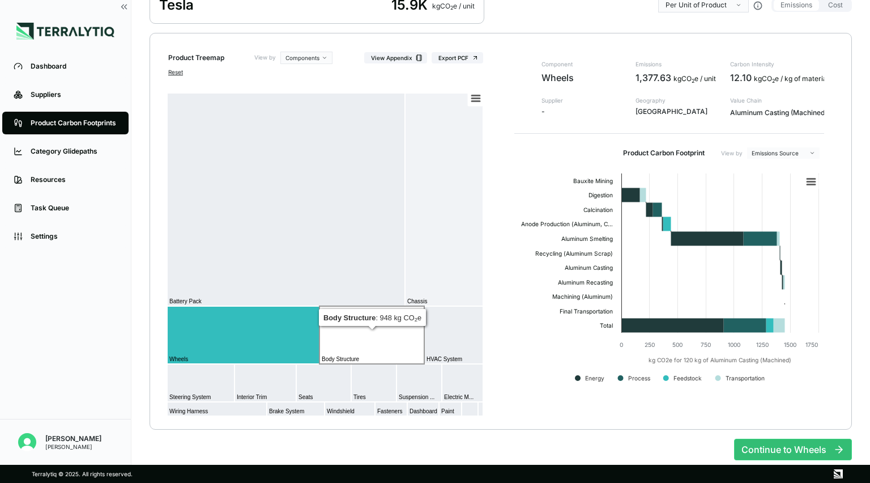
click at [351, 344] on rect at bounding box center [371, 335] width 105 height 58
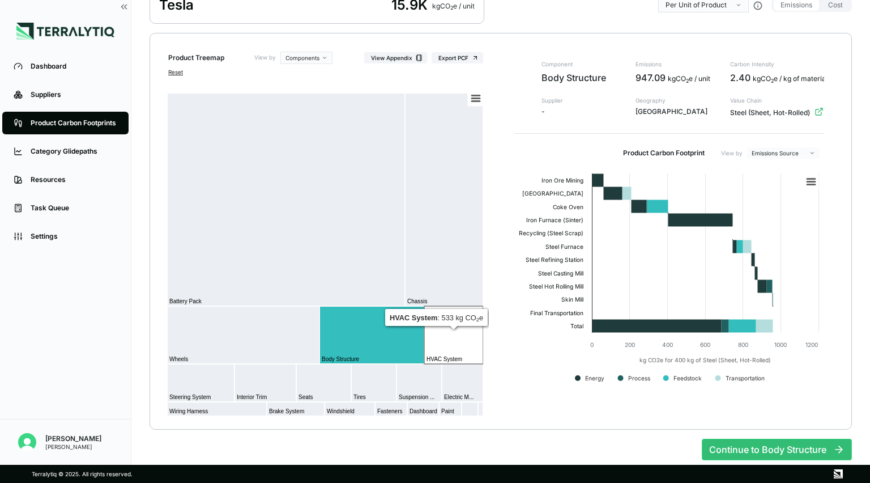
click at [433, 344] on rect at bounding box center [453, 335] width 59 height 58
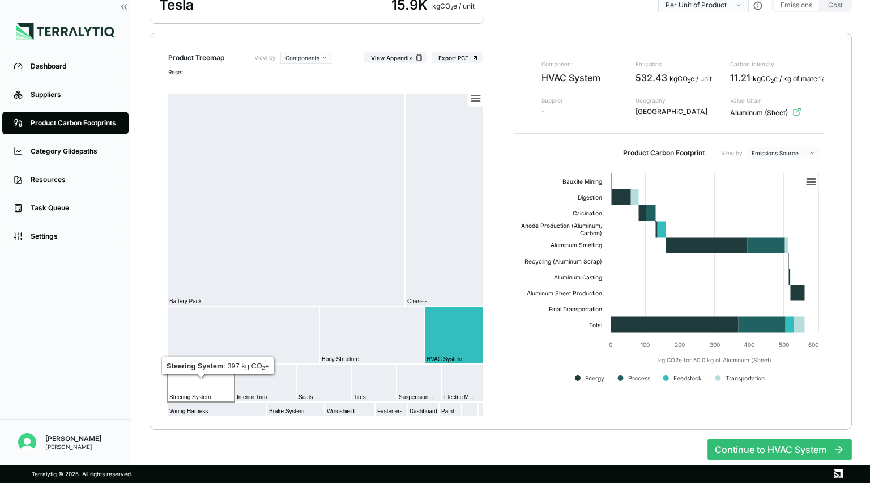
click at [217, 392] on rect at bounding box center [200, 383] width 67 height 38
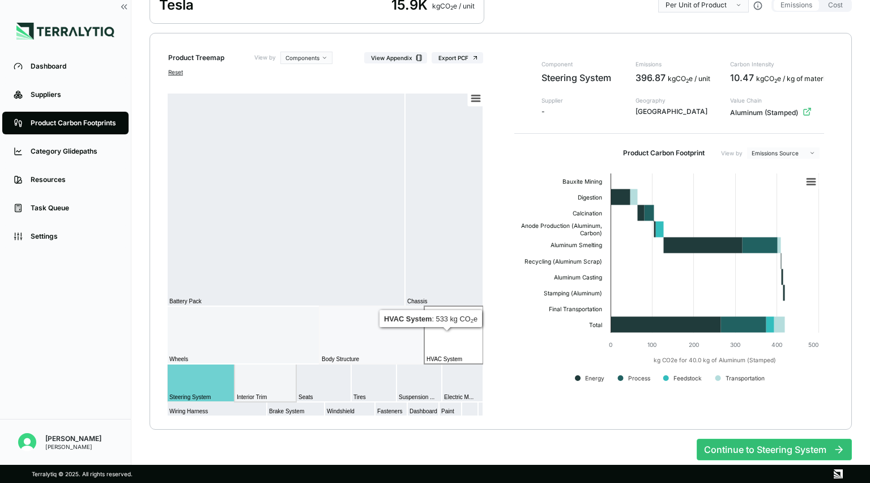
click at [433, 335] on rect at bounding box center [453, 335] width 59 height 58
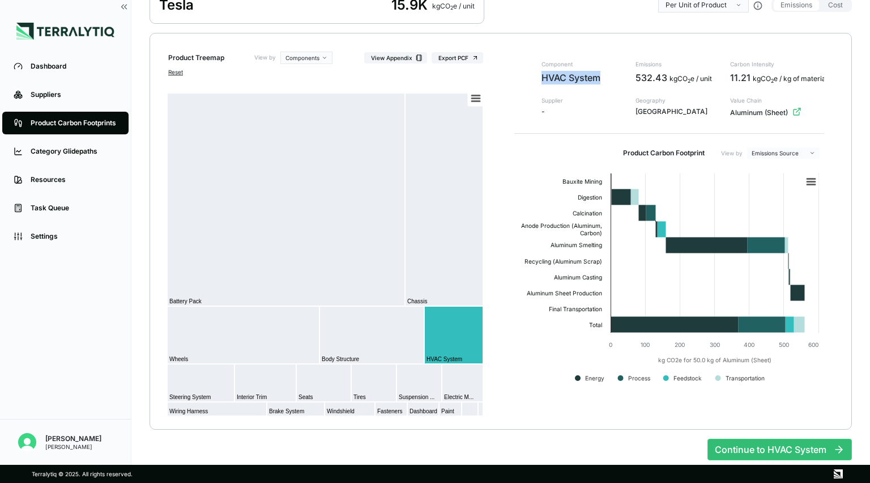
drag, startPoint x: 539, startPoint y: 79, endPoint x: 611, endPoint y: 84, distance: 72.7
click at [433, 84] on div "Component HVAC System HVAC System Supplier - Emissions 532.43 kg CO 2 e / unit …" at bounding box center [669, 228] width 328 height 352
click at [433, 77] on span "HVAC System" at bounding box center [581, 79] width 80 height 16
click at [205, 377] on rect at bounding box center [200, 383] width 67 height 38
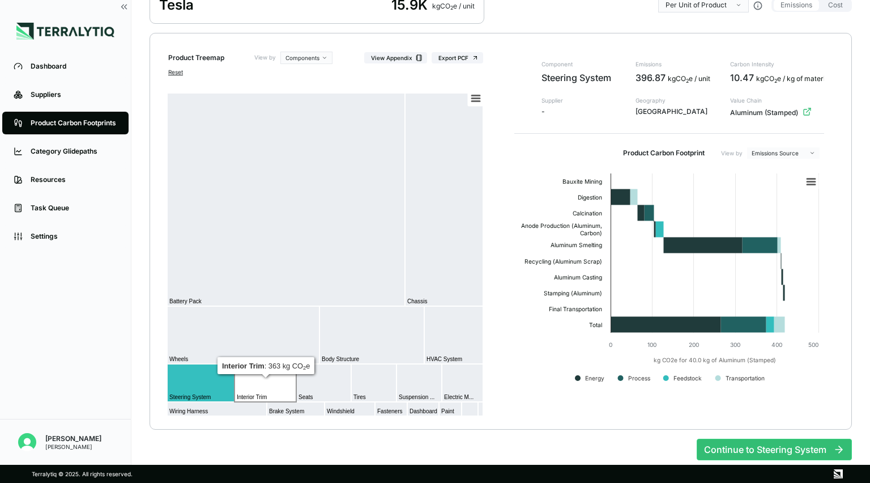
click at [245, 392] on rect at bounding box center [265, 383] width 62 height 38
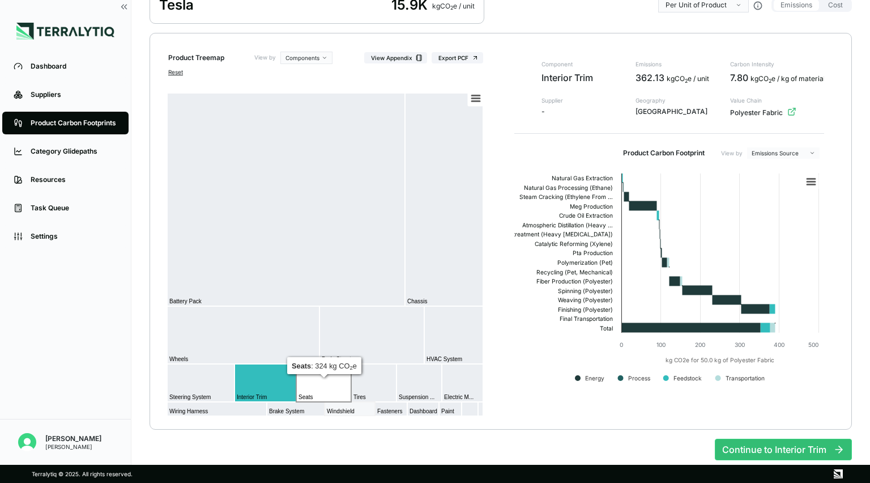
click at [329, 390] on rect at bounding box center [323, 383] width 55 height 38
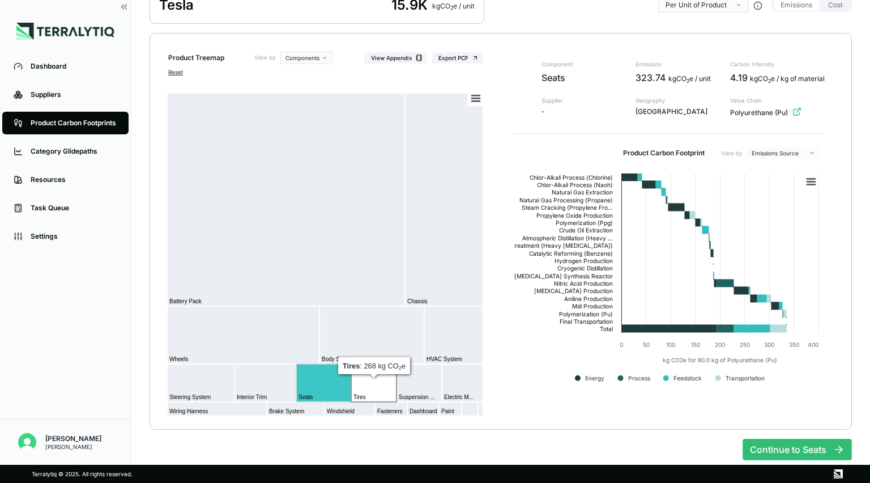
click at [388, 393] on rect at bounding box center [373, 383] width 45 height 38
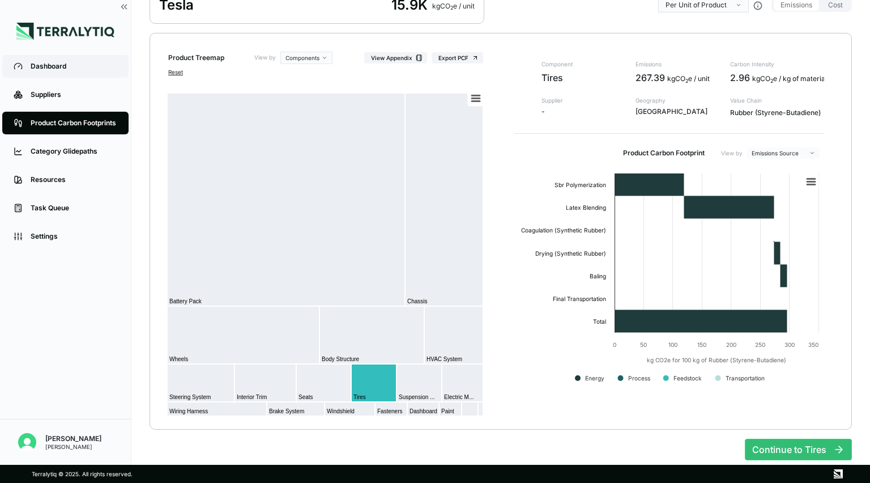
click at [57, 62] on div "Dashboard" at bounding box center [74, 66] width 87 height 9
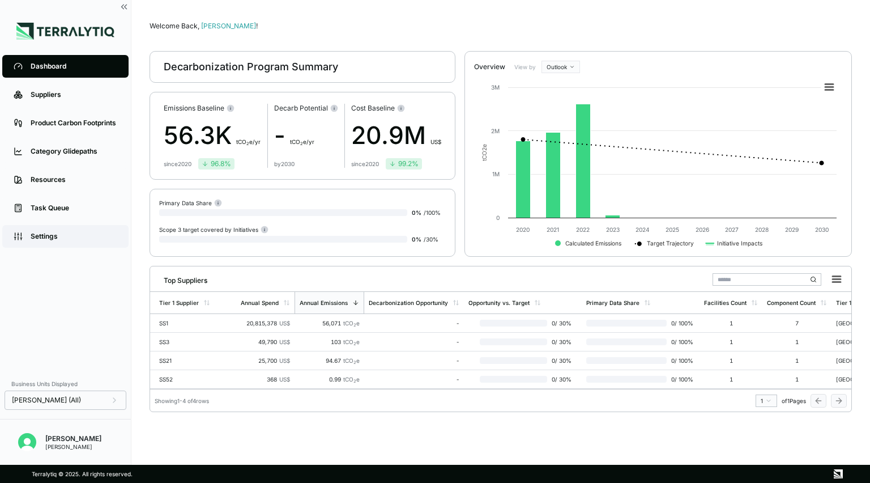
click at [88, 240] on div "Settings" at bounding box center [74, 236] width 87 height 9
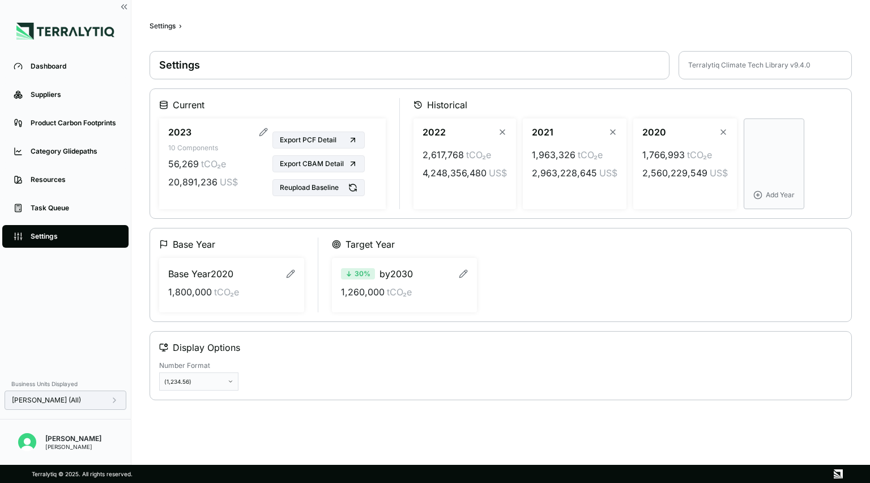
click at [58, 404] on div "[PERSON_NAME] (All)" at bounding box center [66, 399] width 122 height 19
click at [104, 397] on div "[PERSON_NAME] (All)" at bounding box center [65, 399] width 107 height 9
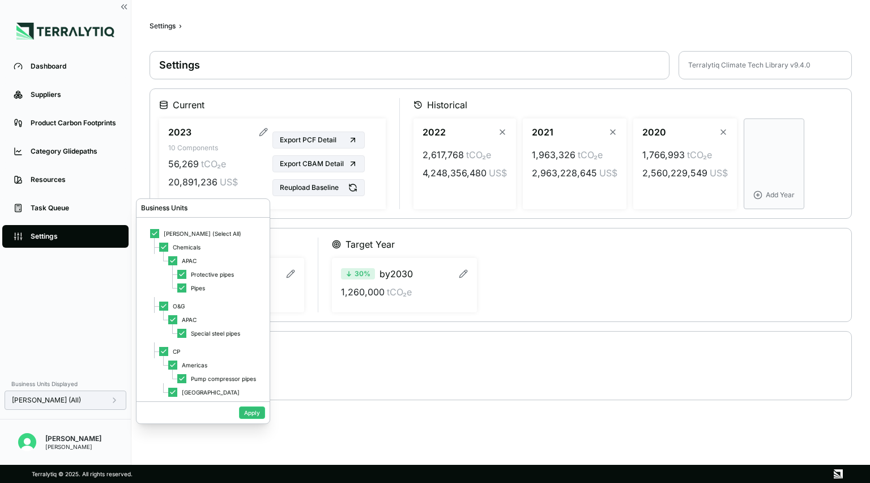
click at [104, 397] on div "[PERSON_NAME] (All)" at bounding box center [65, 399] width 107 height 9
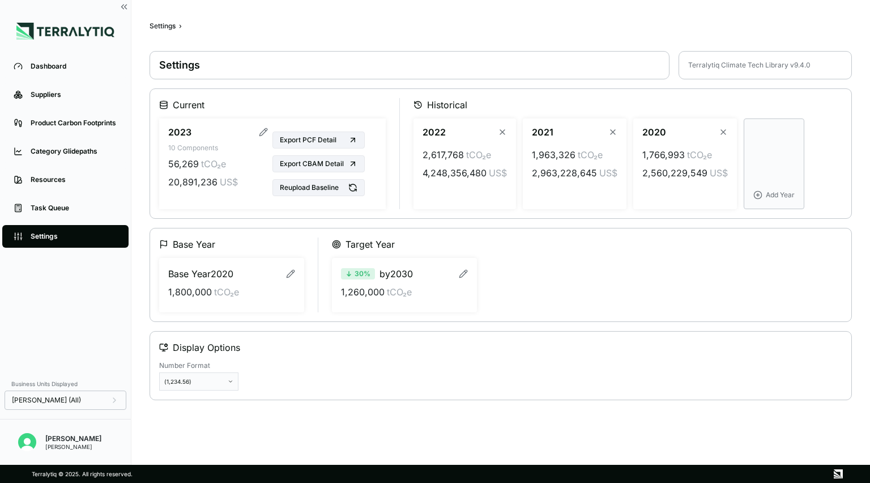
click at [76, 444] on div "[PERSON_NAME]" at bounding box center [73, 446] width 56 height 7
click at [60, 440] on div "[PERSON_NAME]" at bounding box center [73, 438] width 56 height 9
click at [32, 442] on img "Open user button" at bounding box center [27, 442] width 18 height 18
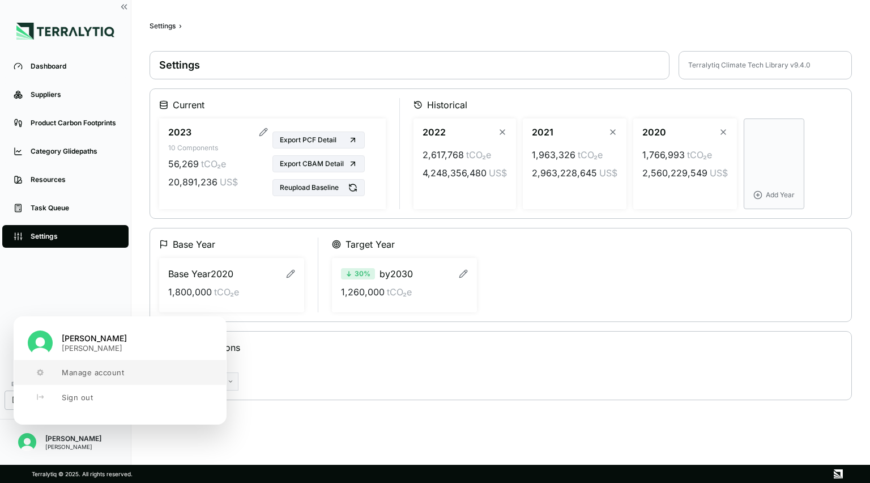
click at [95, 366] on button "Manage account" at bounding box center [120, 372] width 212 height 25
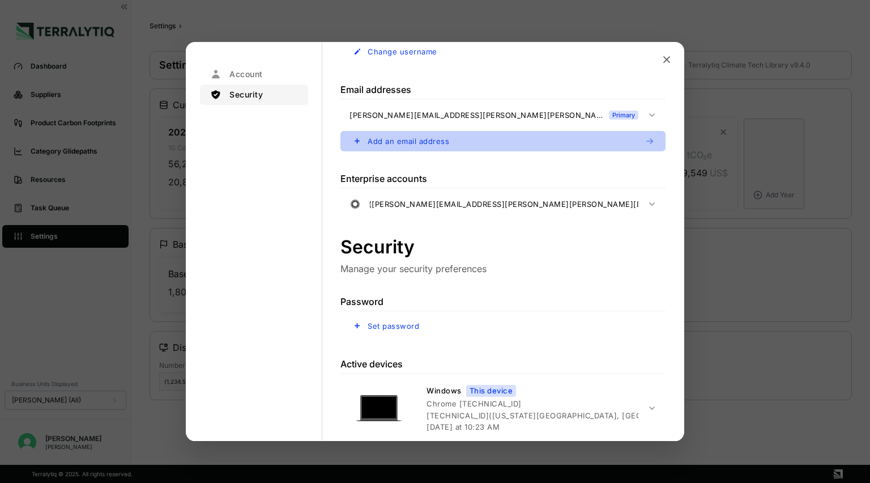
scroll to position [294, 0]
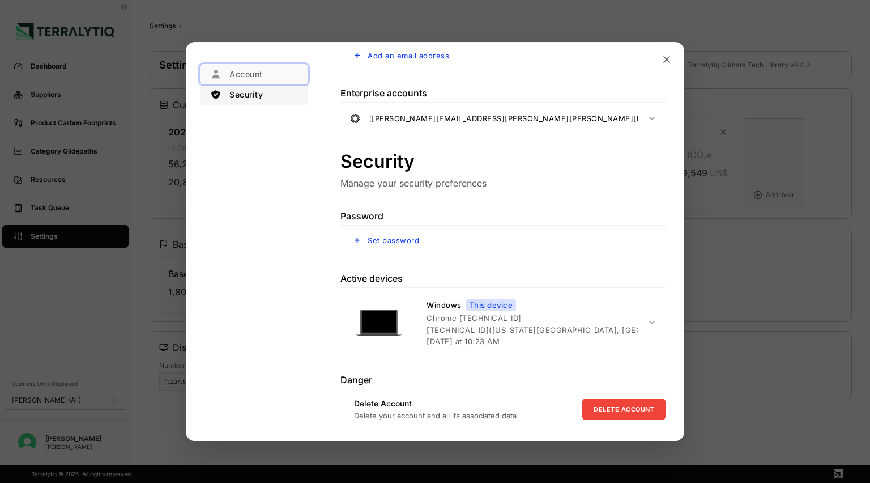
click at [247, 69] on button "Account" at bounding box center [254, 74] width 108 height 20
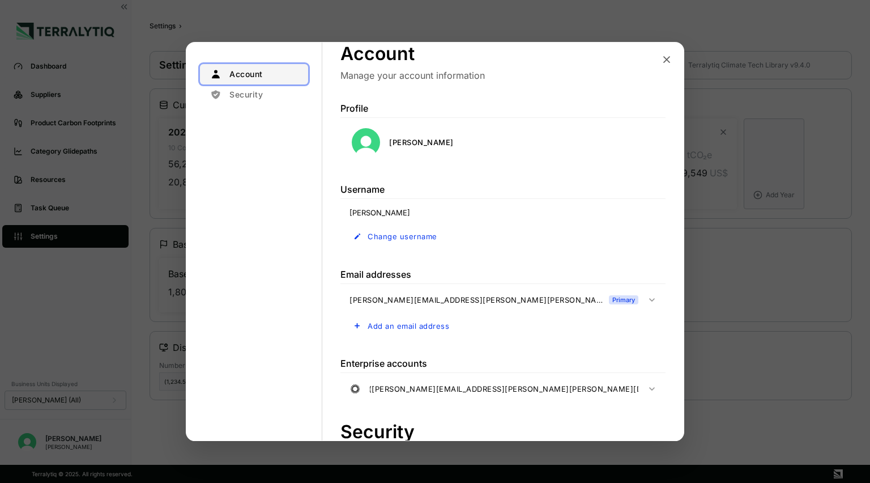
scroll to position [22, 0]
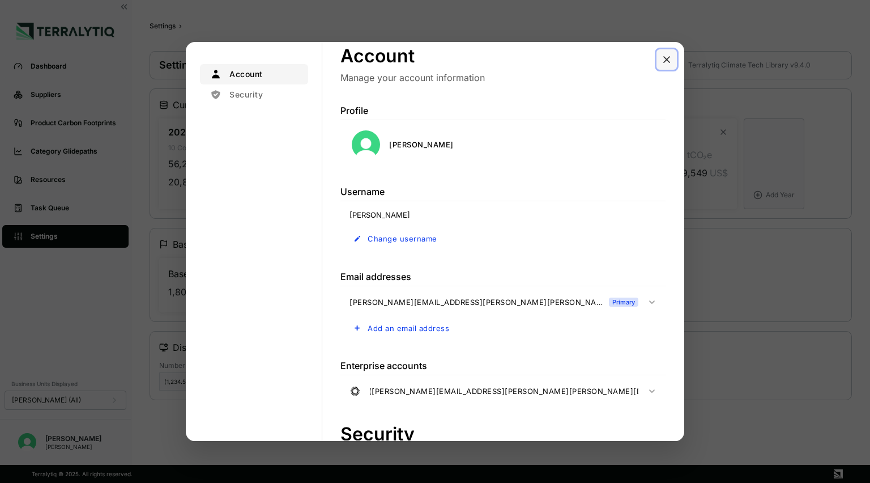
click at [433, 59] on button "Close modal" at bounding box center [666, 59] width 20 height 20
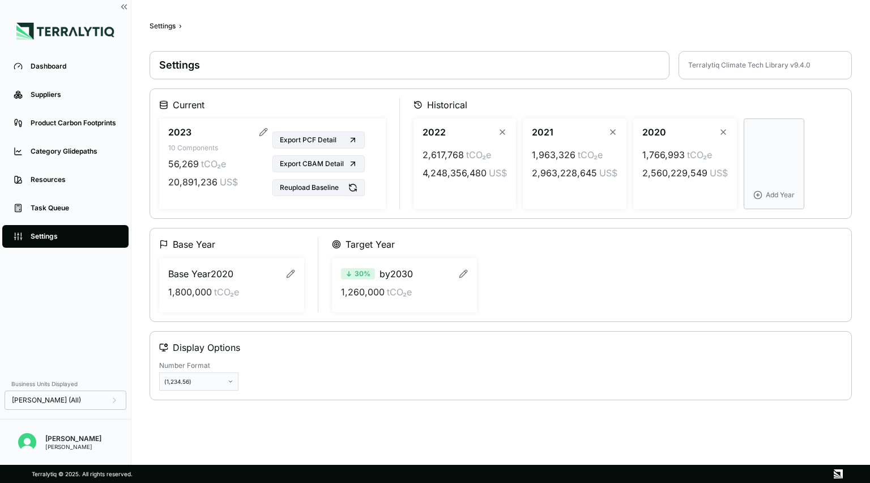
click at [82, 32] on img at bounding box center [65, 31] width 98 height 17
